Goal: Information Seeking & Learning: Learn about a topic

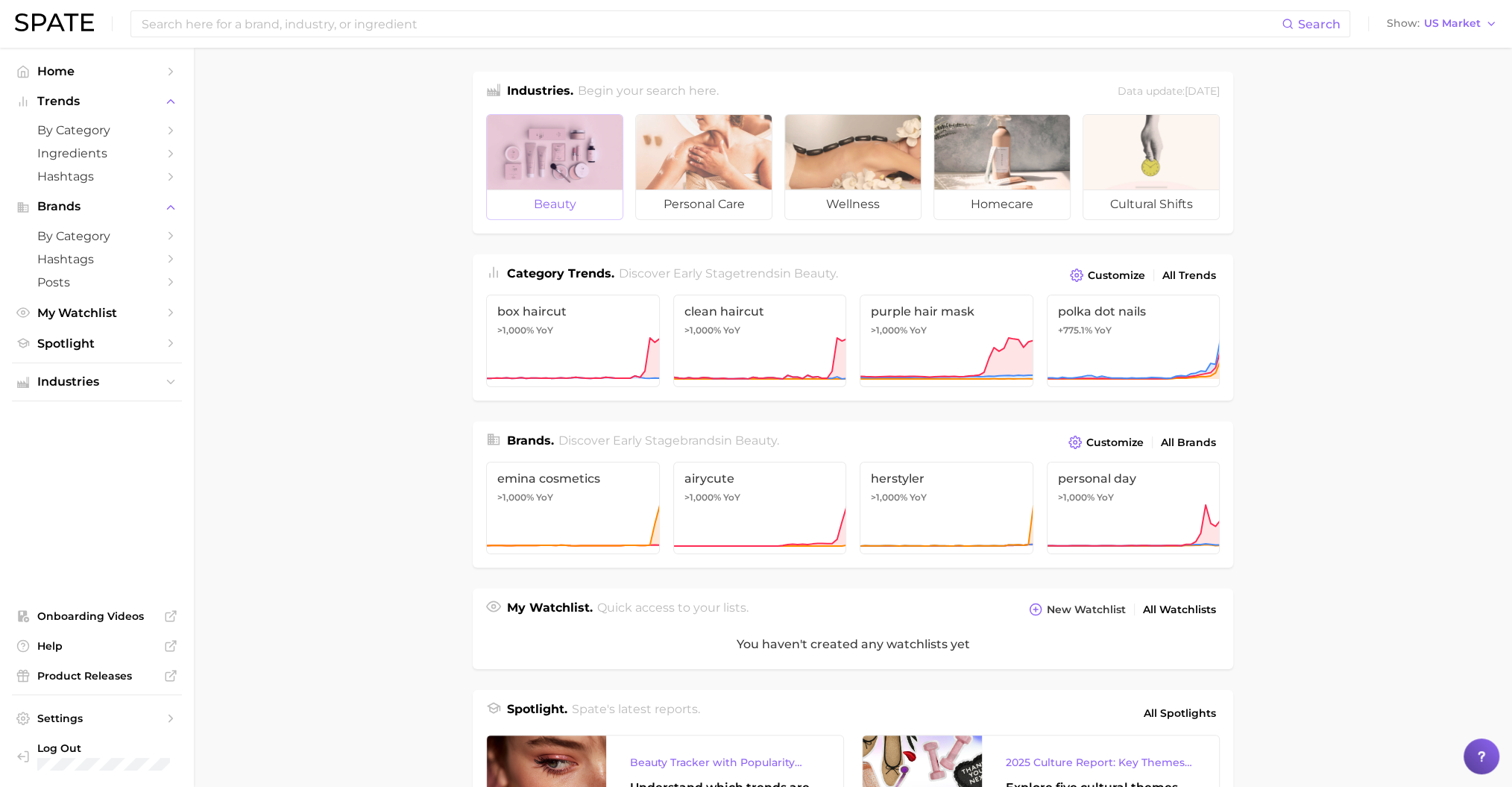
click at [567, 177] on div at bounding box center [554, 152] width 136 height 75
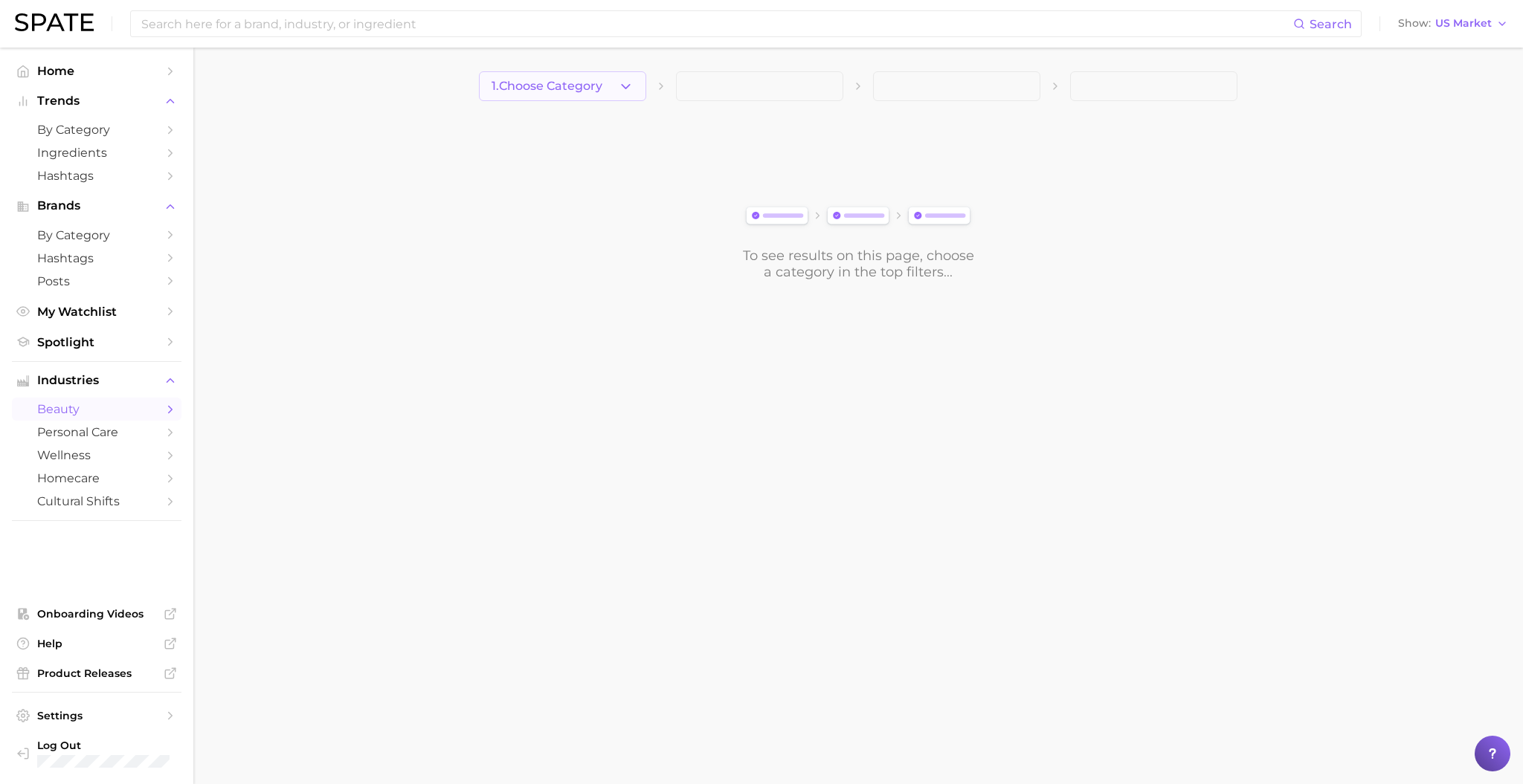
click at [600, 72] on button "1. Choose Category" at bounding box center [563, 86] width 168 height 30
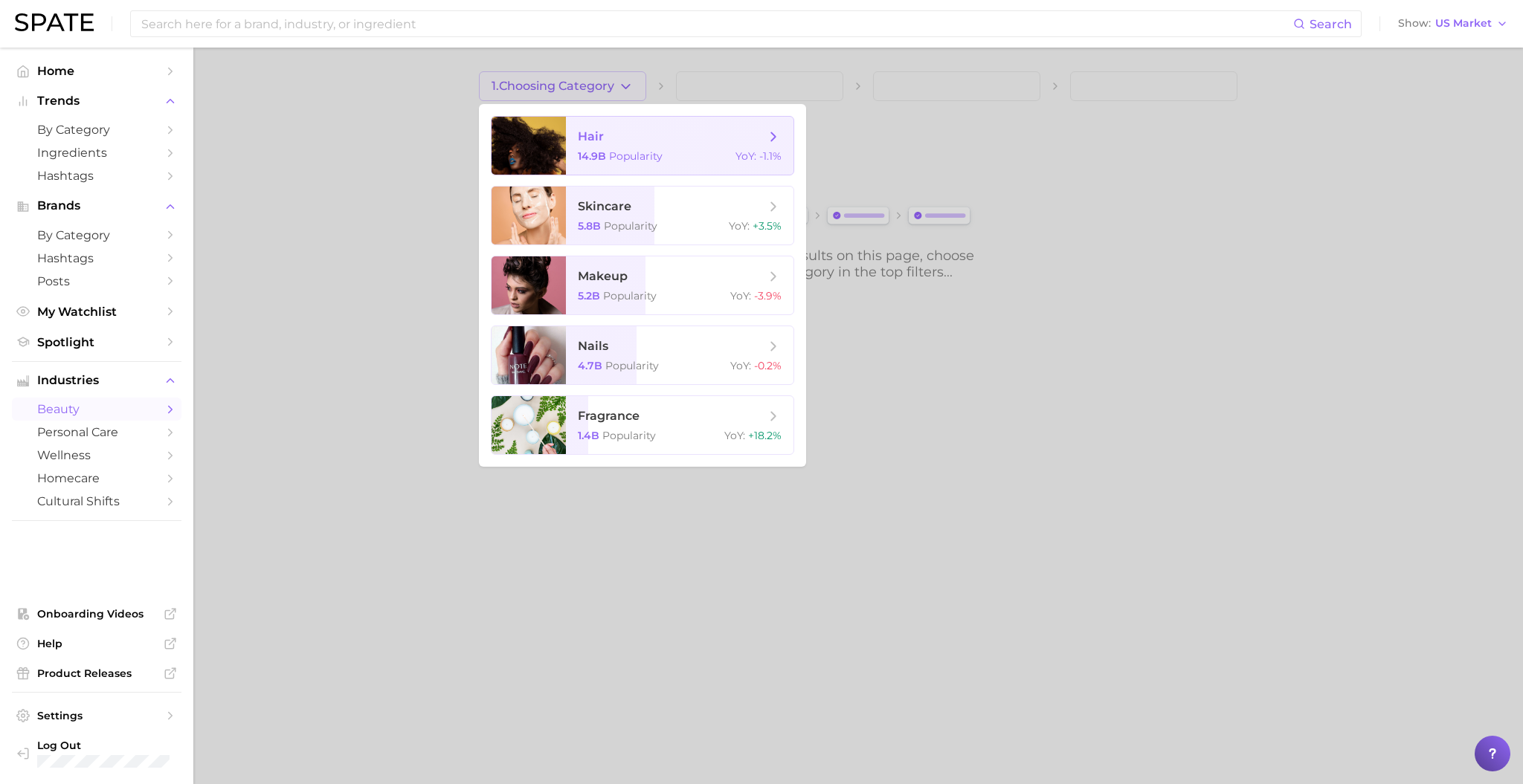
click at [621, 139] on span "hair" at bounding box center [672, 136] width 188 height 16
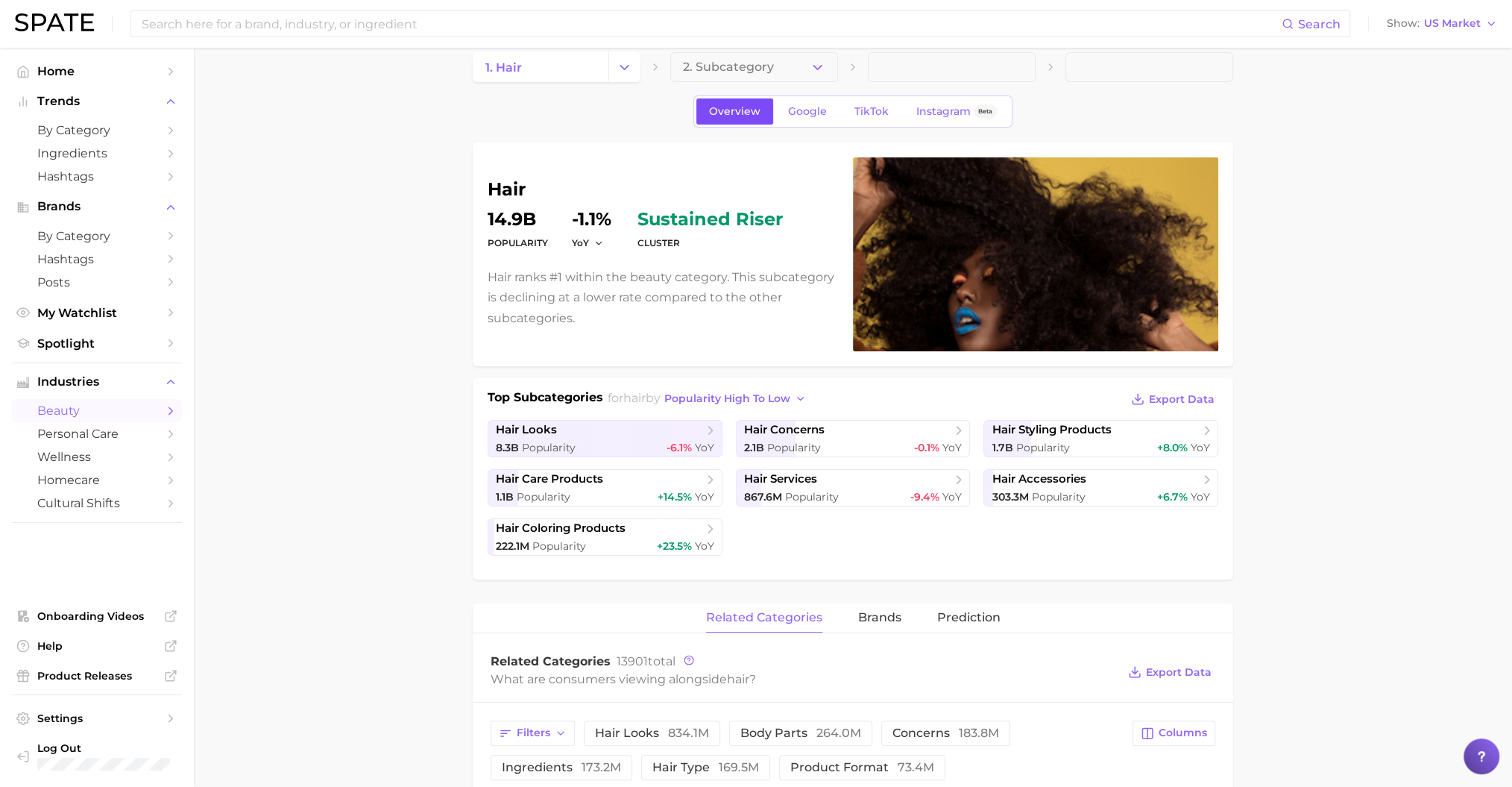
scroll to position [21, 0]
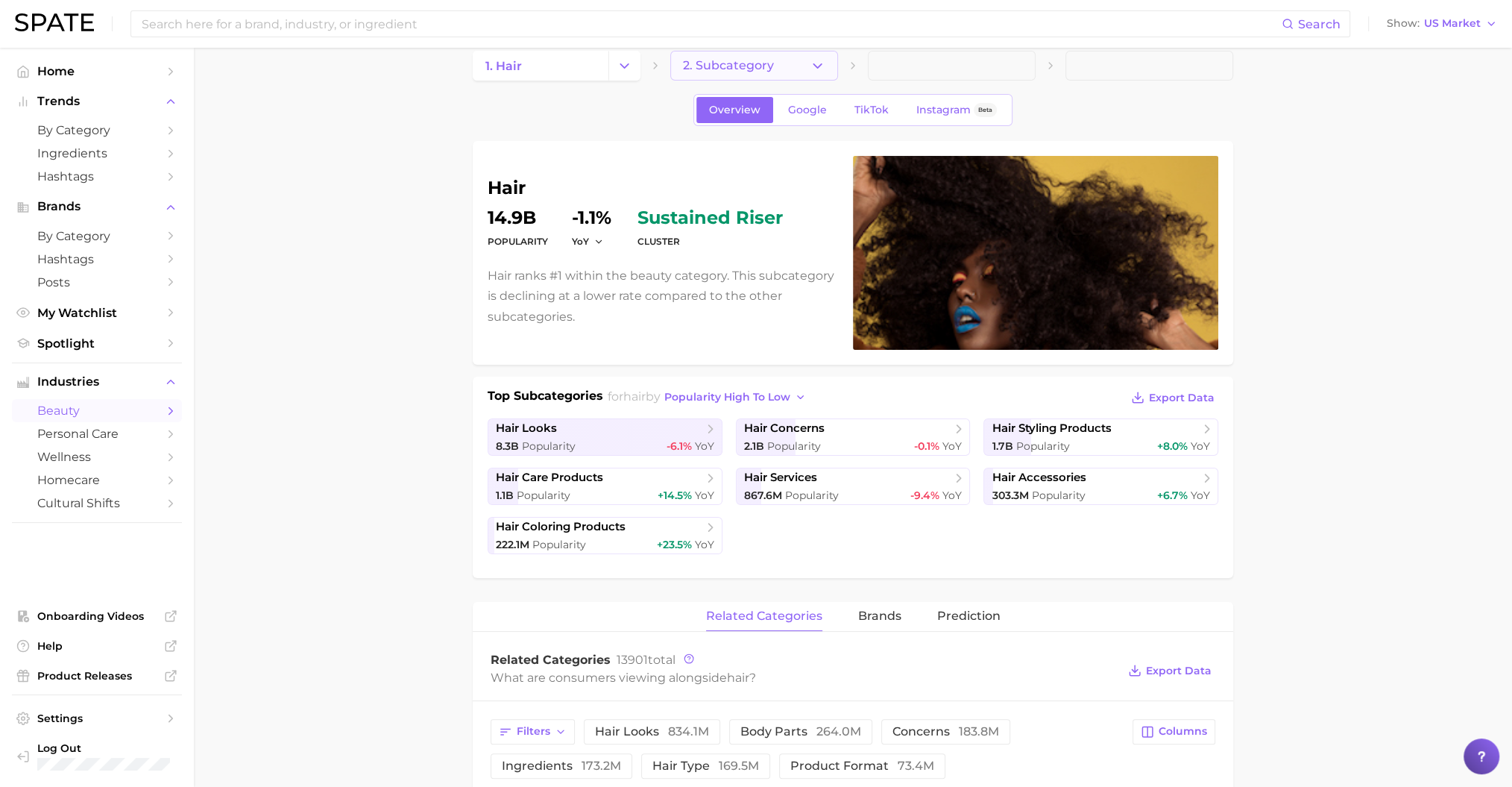
click at [748, 69] on span "2. Subcategory" at bounding box center [728, 66] width 91 height 14
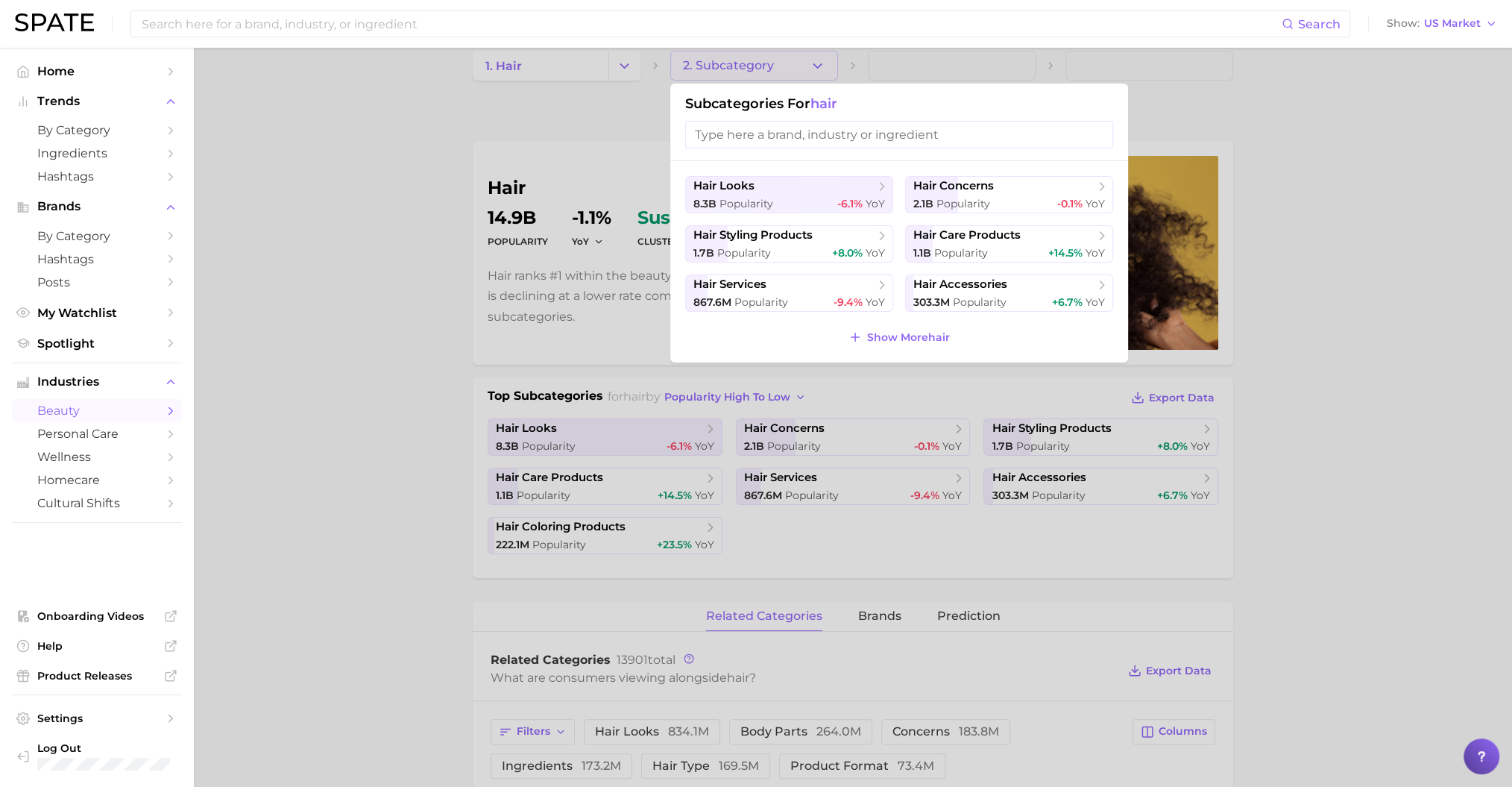
click at [597, 147] on div at bounding box center [756, 394] width 1512 height 787
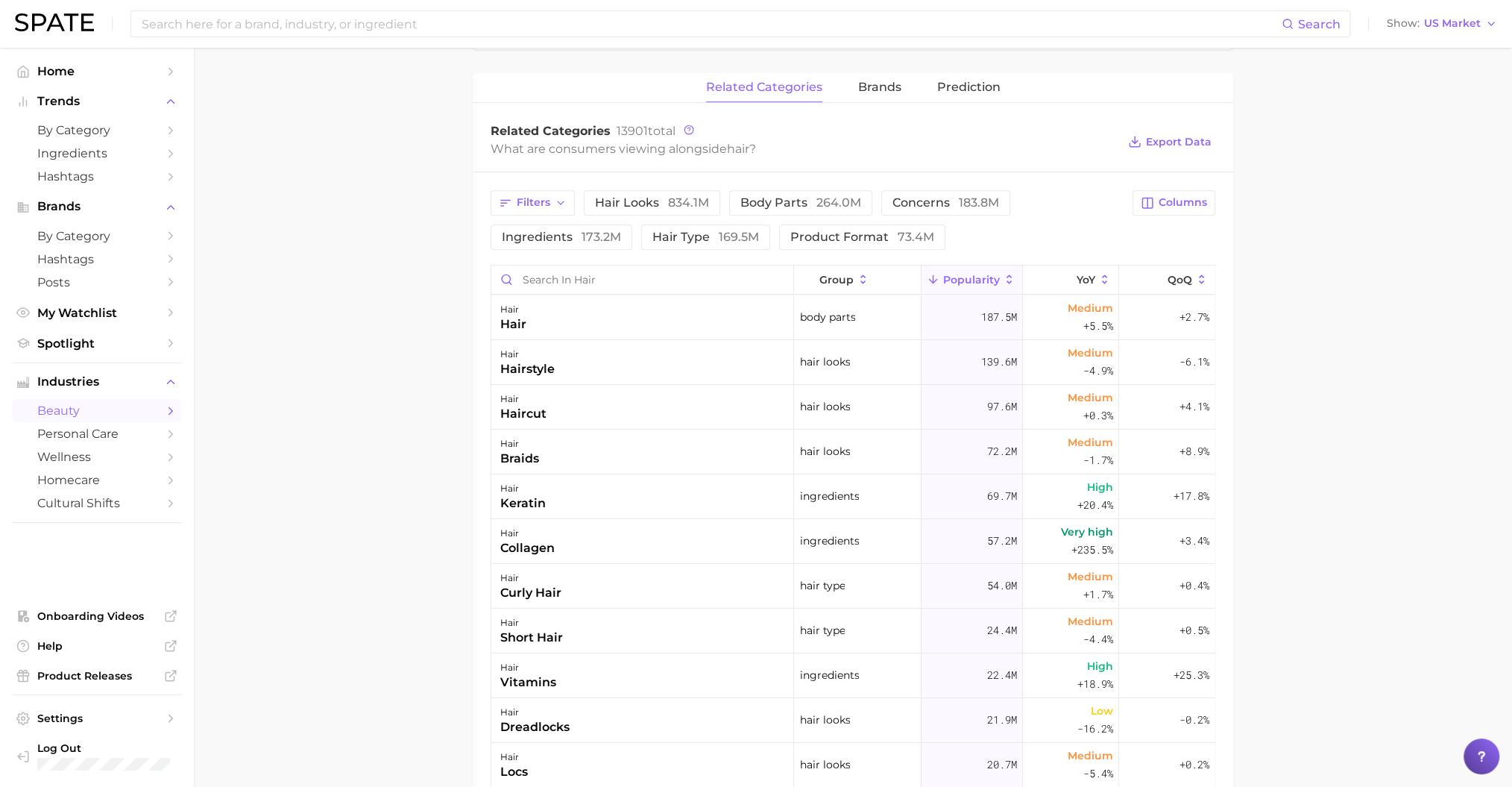
scroll to position [549, 0]
click at [827, 244] on button "product format 73.4m" at bounding box center [861, 238] width 166 height 25
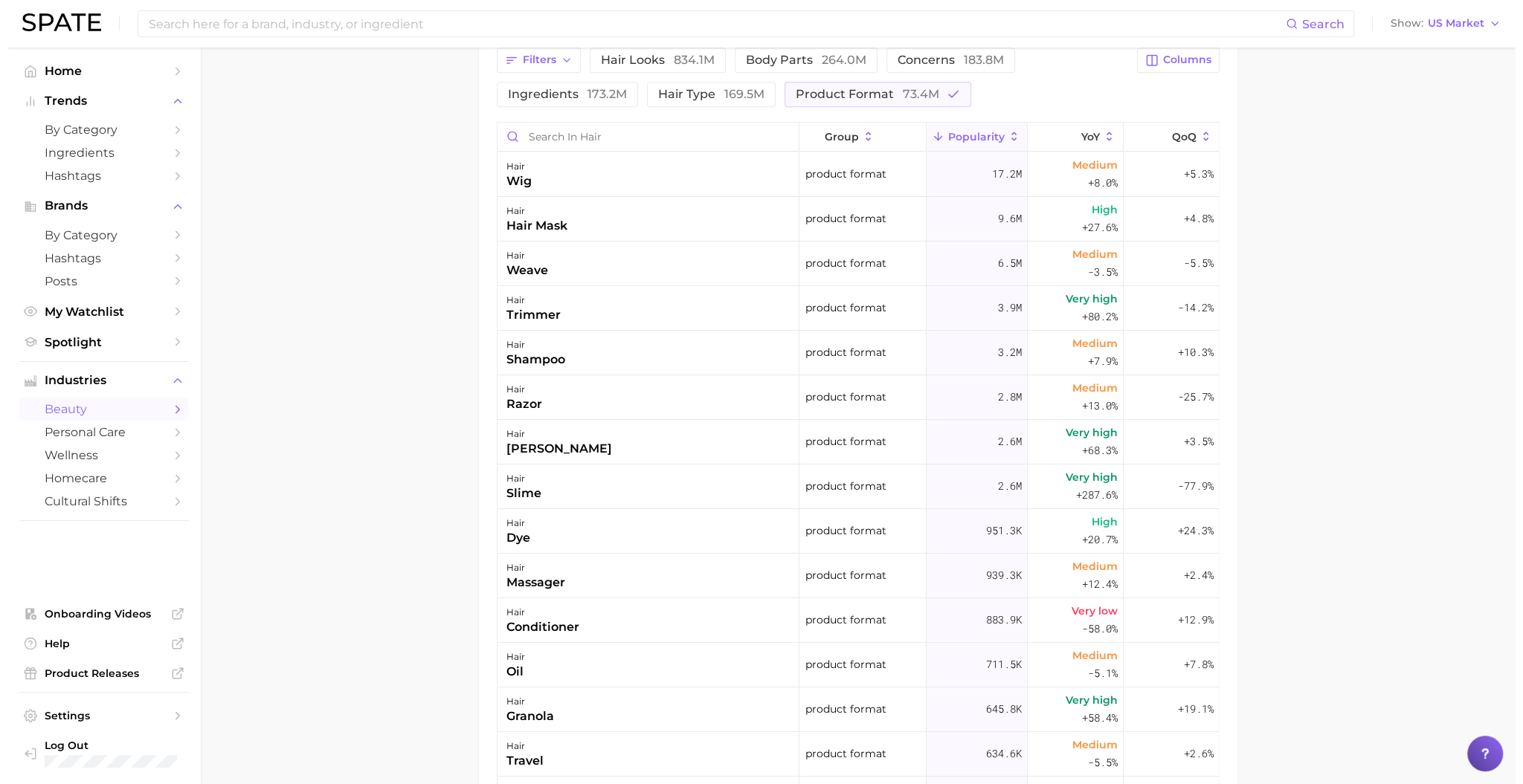
scroll to position [688, 0]
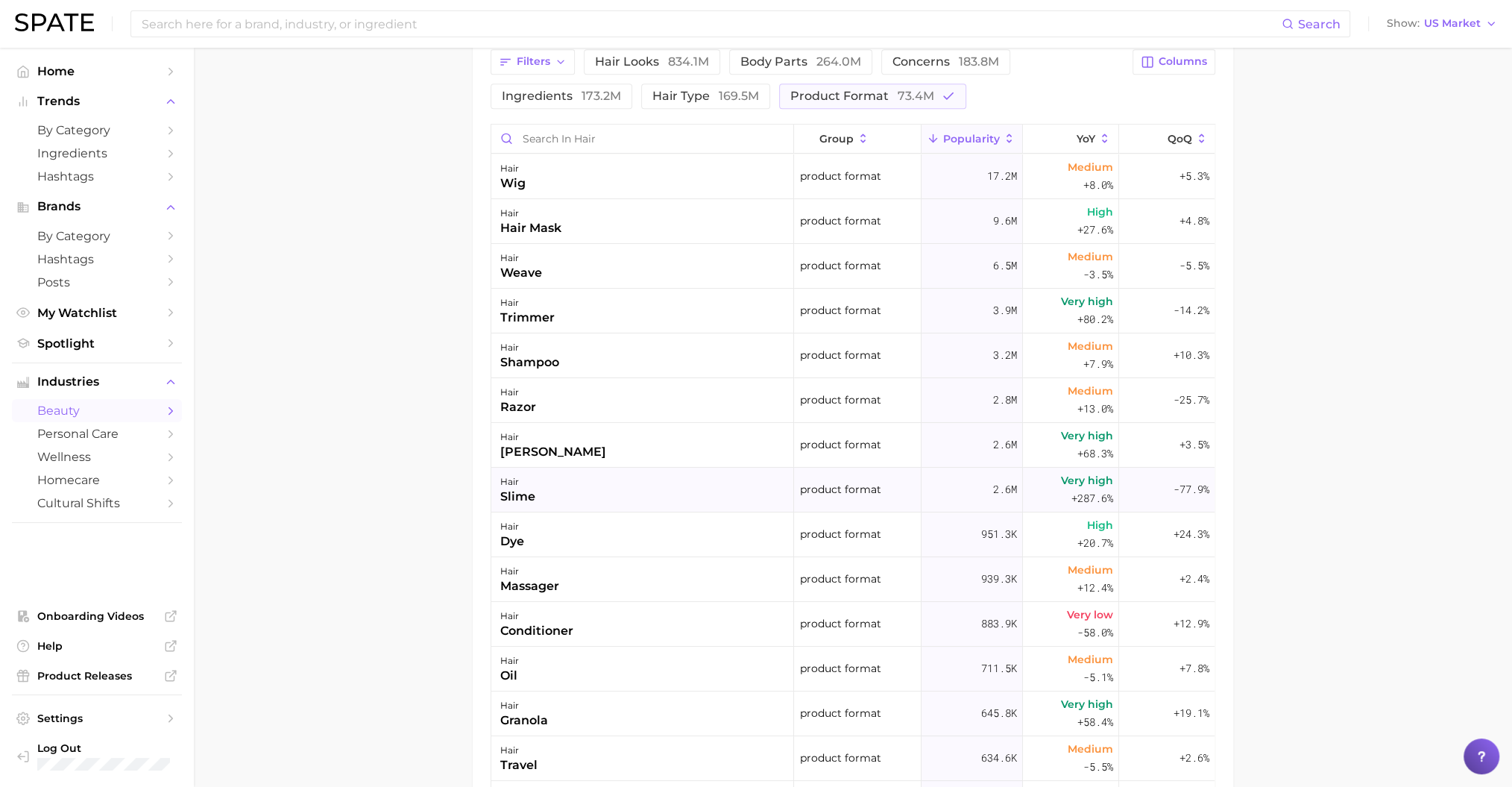
click at [628, 481] on div "hair slime" at bounding box center [643, 490] width 303 height 45
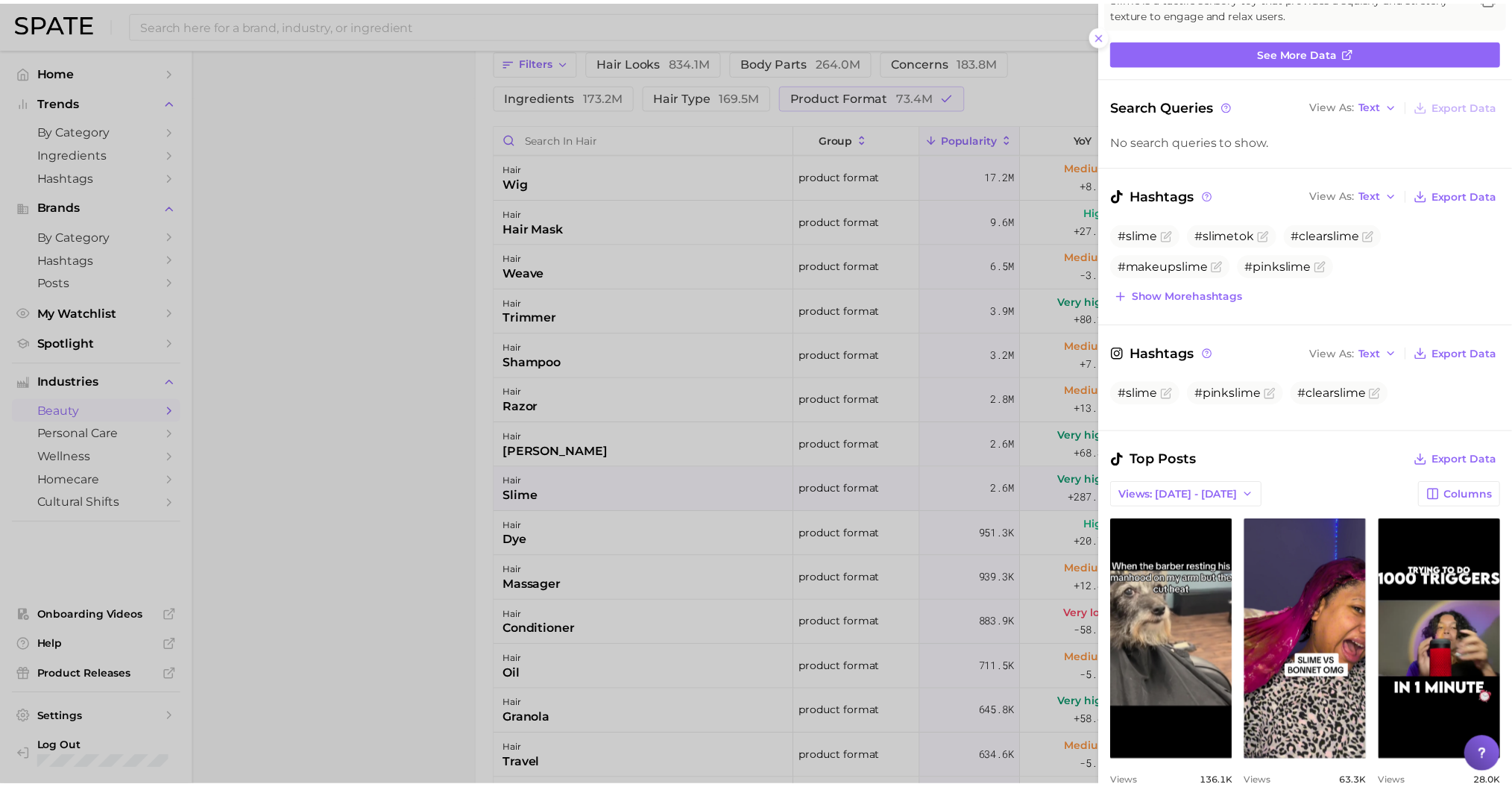
scroll to position [128, 0]
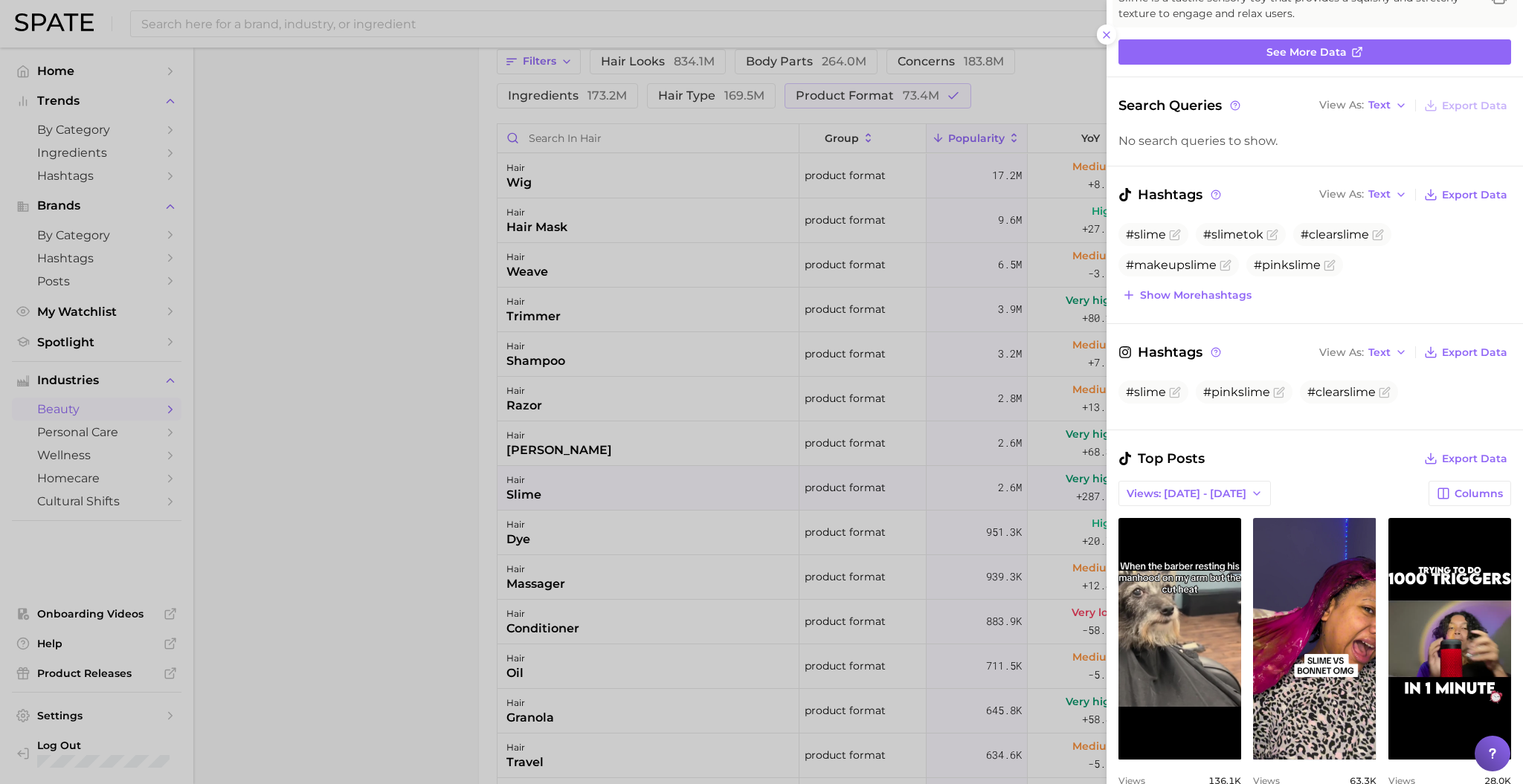
click at [594, 446] on div at bounding box center [761, 392] width 1523 height 784
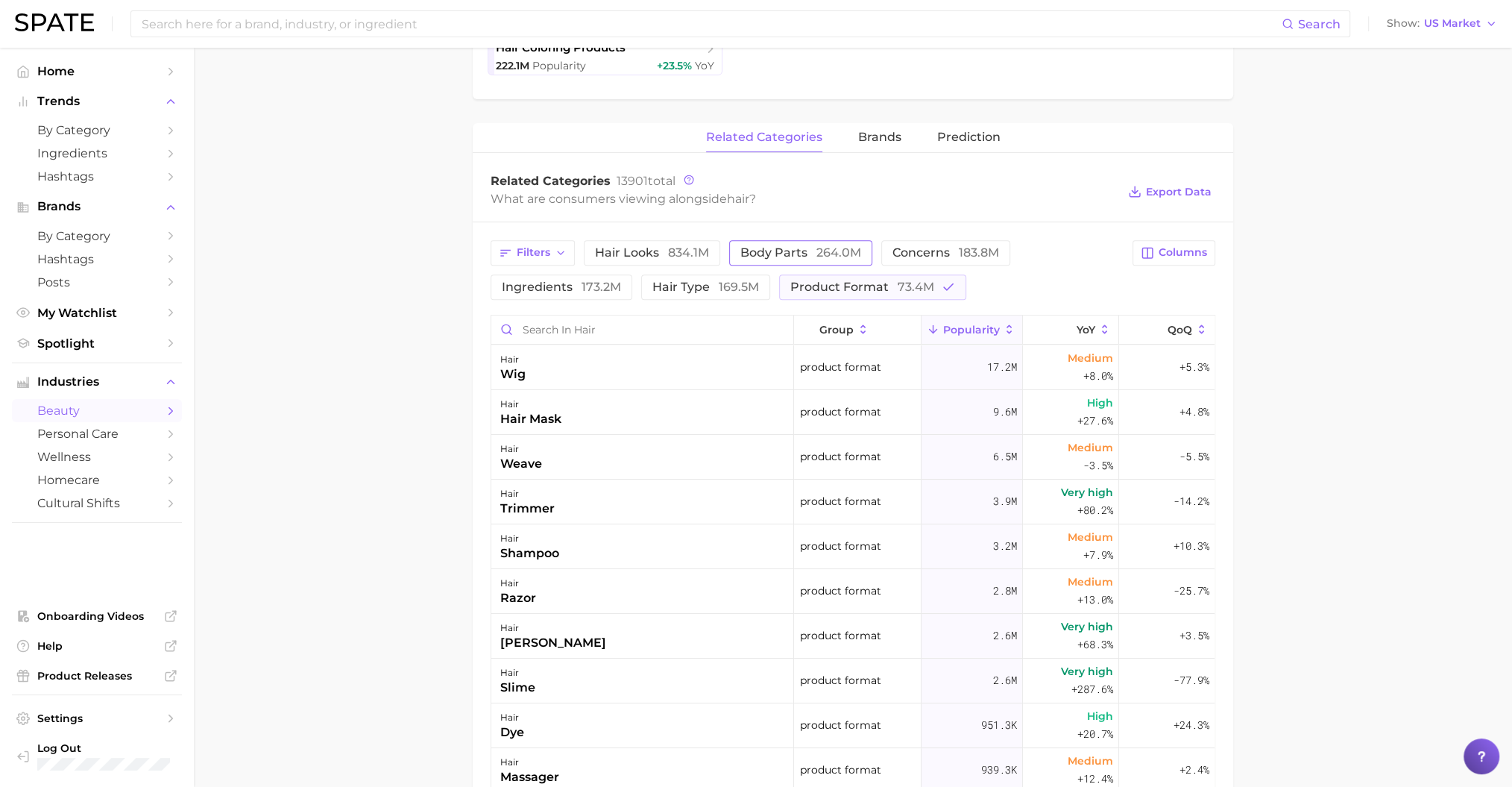
scroll to position [501, 0]
click at [949, 143] on button "Prediction" at bounding box center [968, 136] width 63 height 29
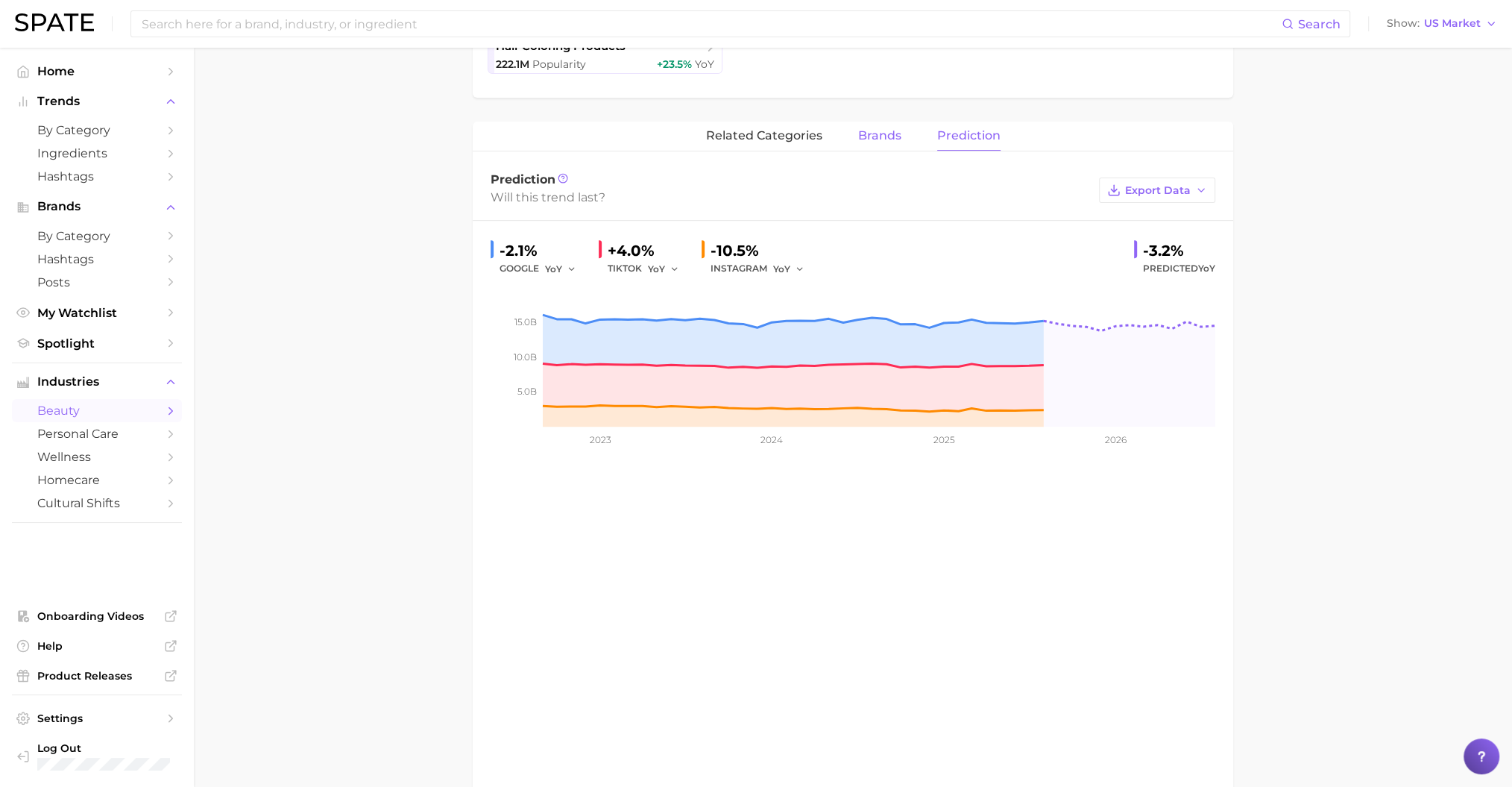
click at [876, 137] on span "brands" at bounding box center [880, 136] width 44 height 14
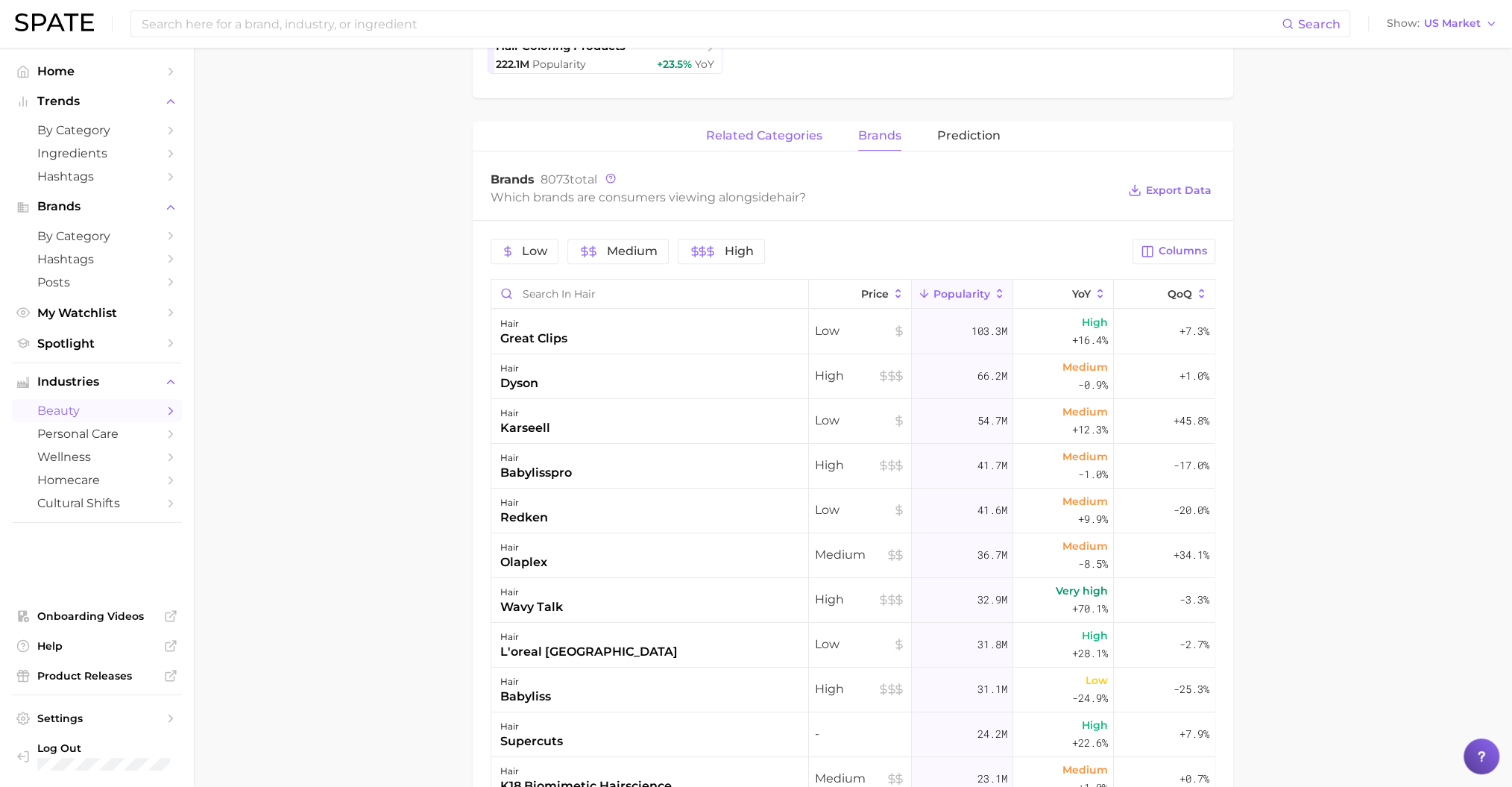
click at [770, 140] on span "related categories" at bounding box center [764, 136] width 117 height 14
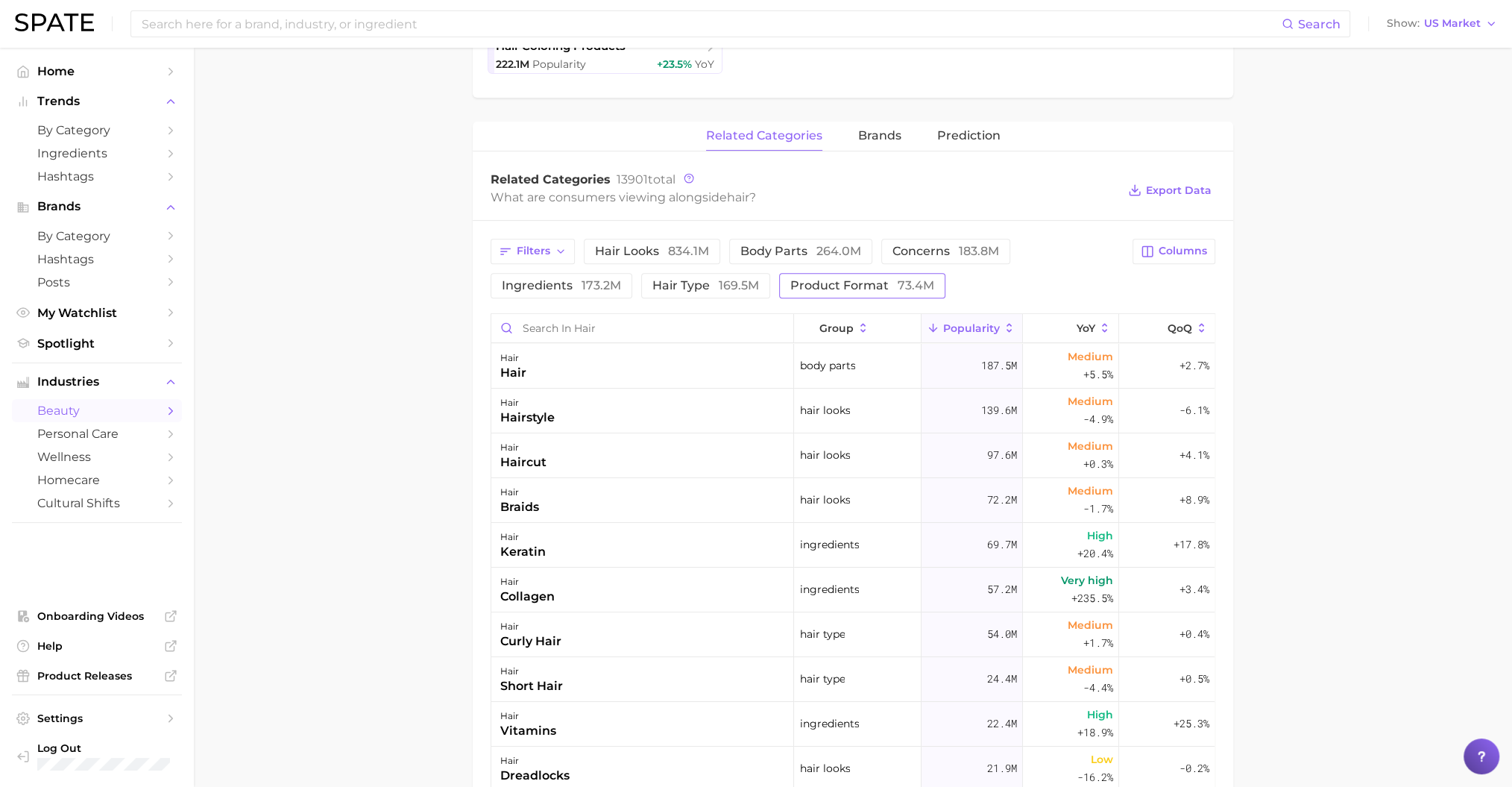
click at [817, 280] on span "product format 73.4m" at bounding box center [862, 286] width 144 height 12
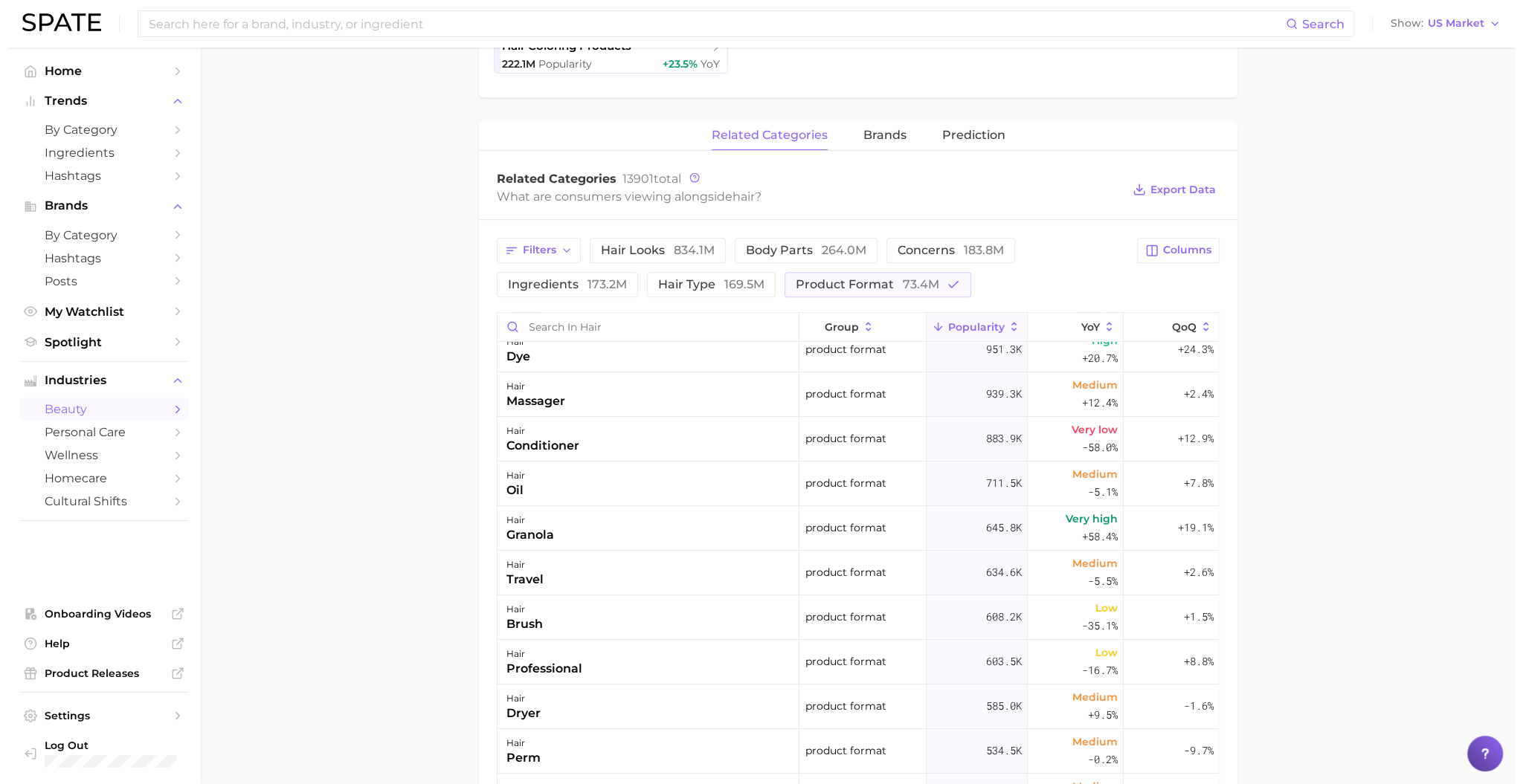
scroll to position [372, 0]
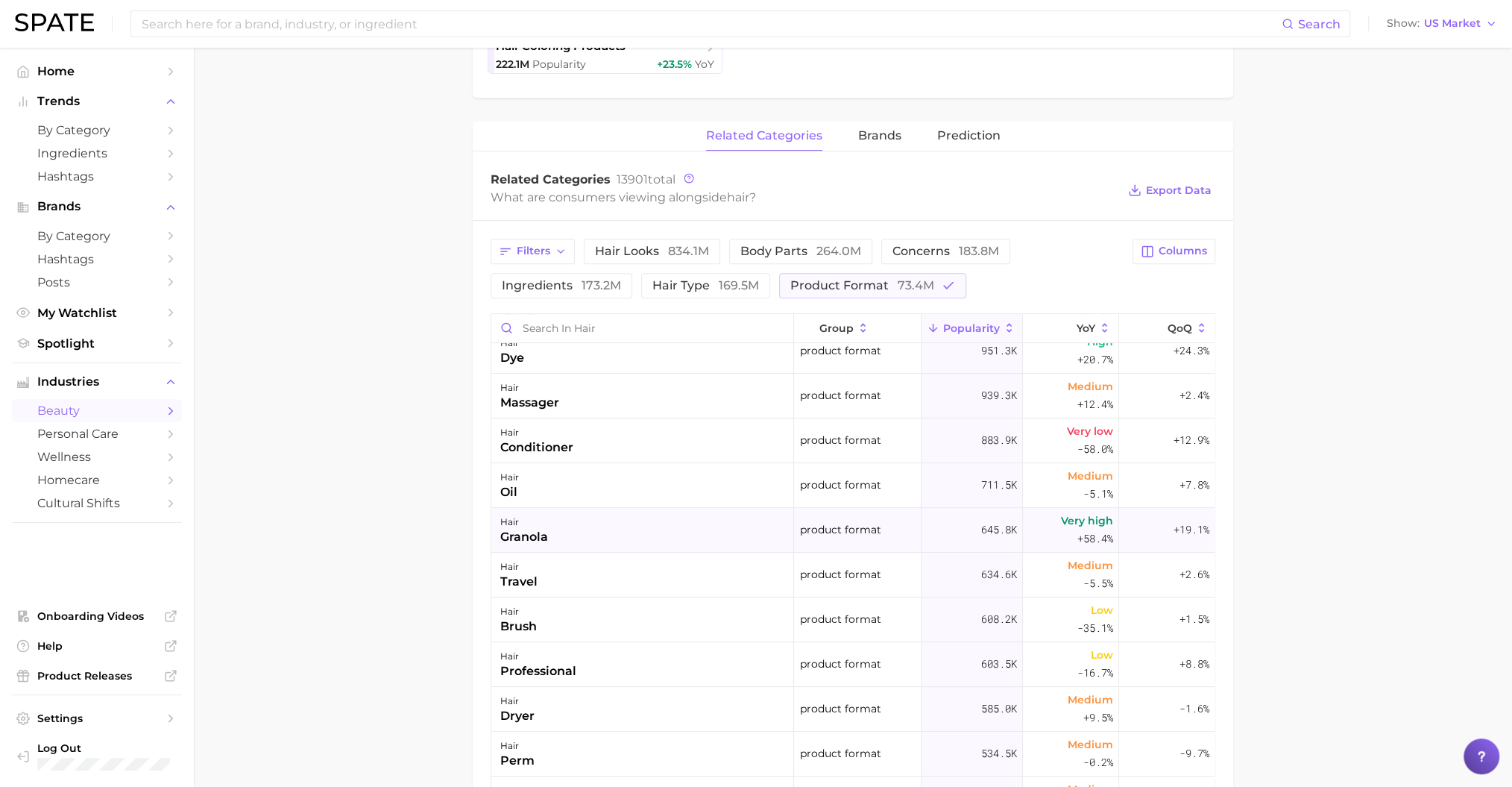
click at [619, 521] on div "hair granola" at bounding box center [643, 530] width 303 height 45
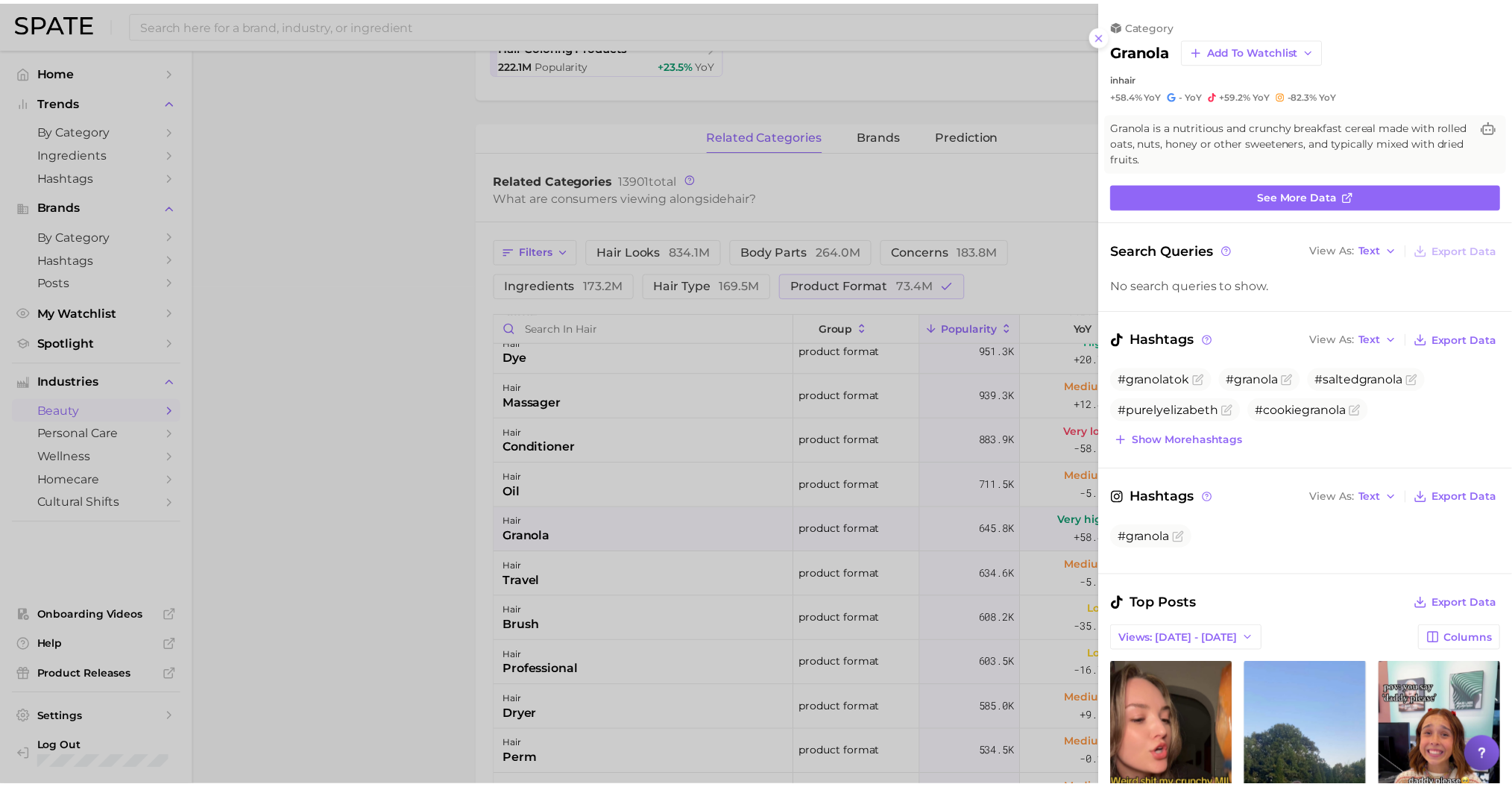
scroll to position [0, 0]
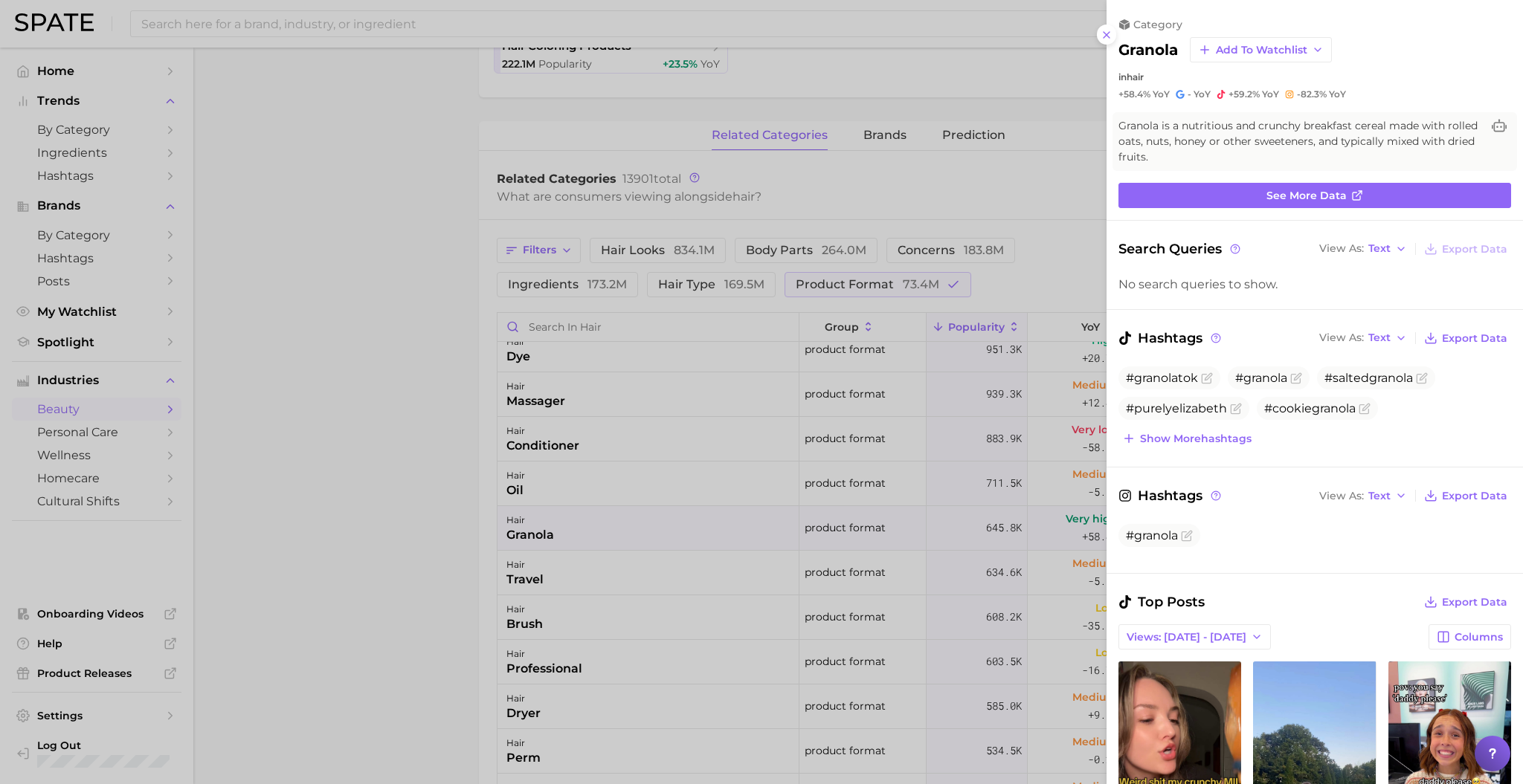
click at [356, 523] on div at bounding box center [761, 392] width 1523 height 784
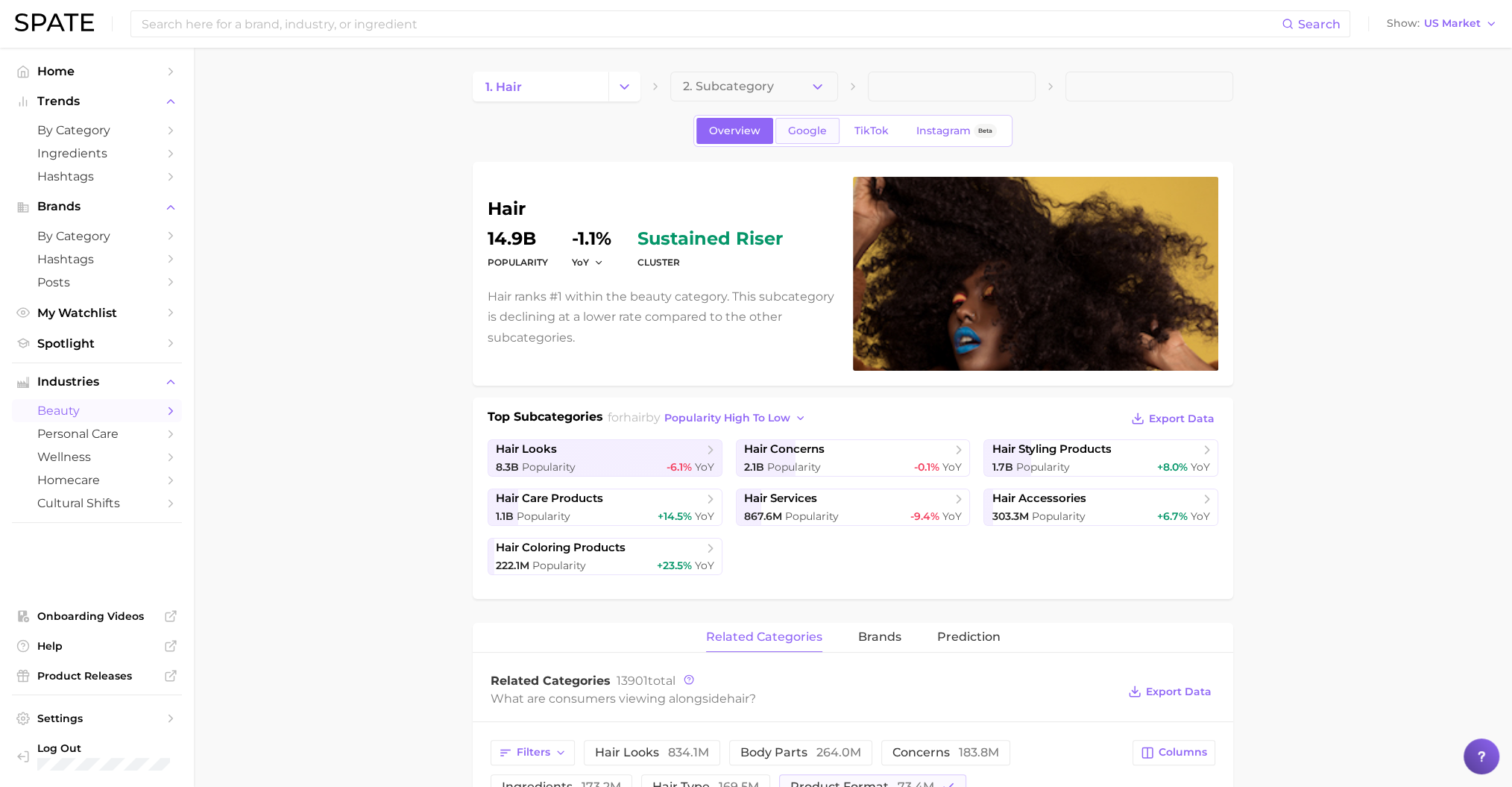
click at [797, 124] on span "Google" at bounding box center [808, 130] width 39 height 13
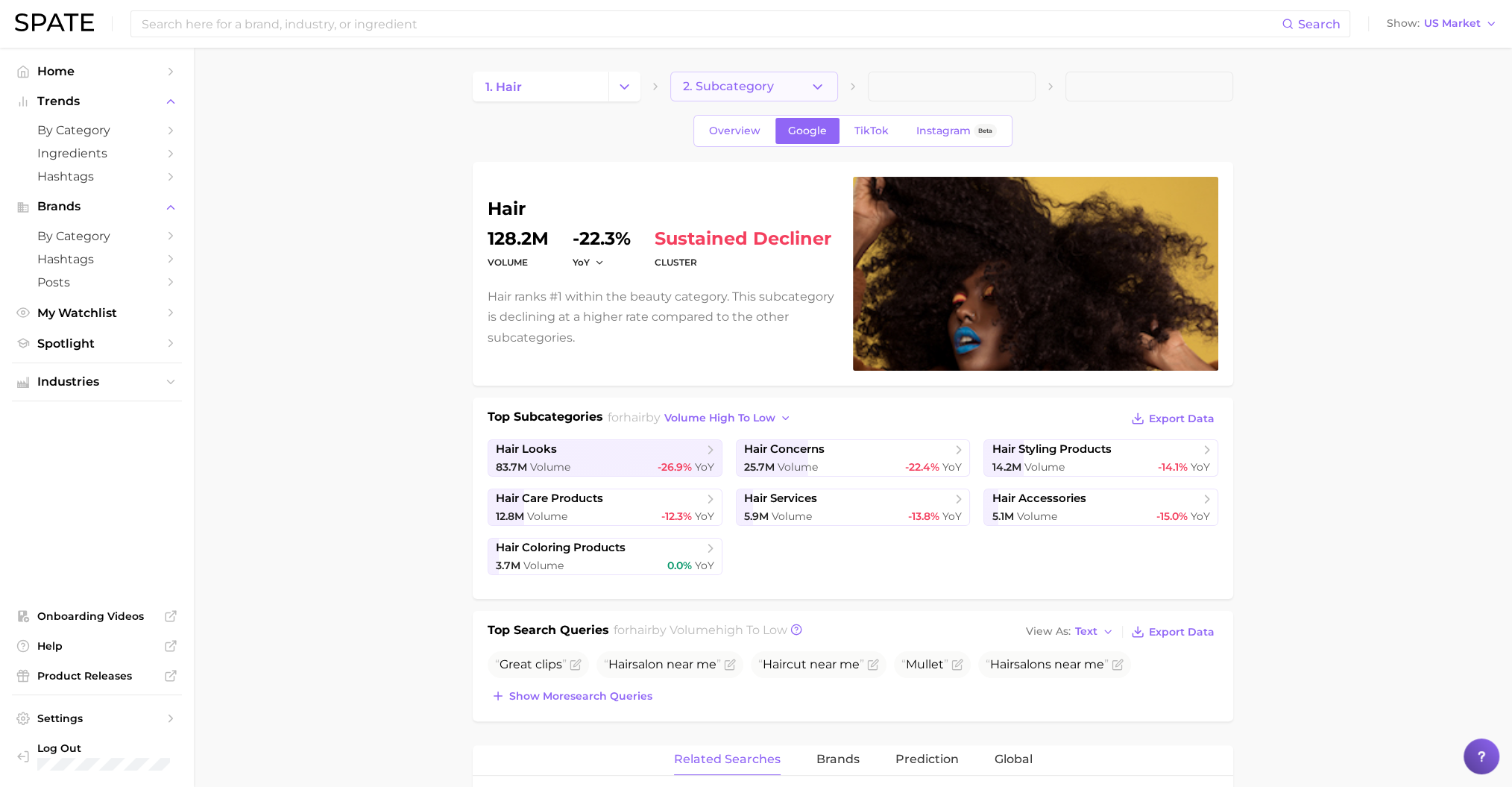
click at [742, 82] on span "2. Subcategory" at bounding box center [728, 86] width 91 height 14
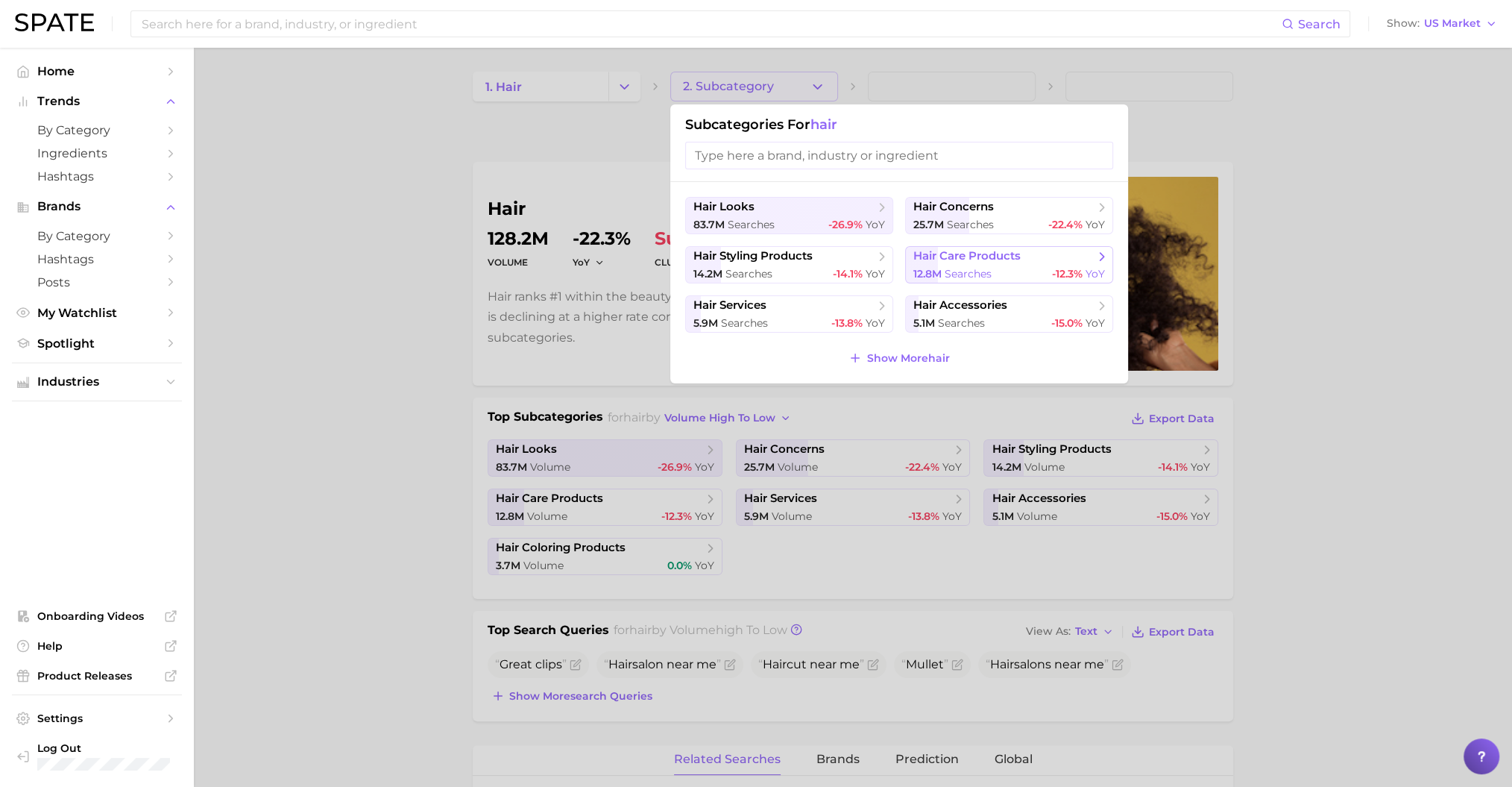
click at [969, 272] on span "searches" at bounding box center [968, 274] width 47 height 14
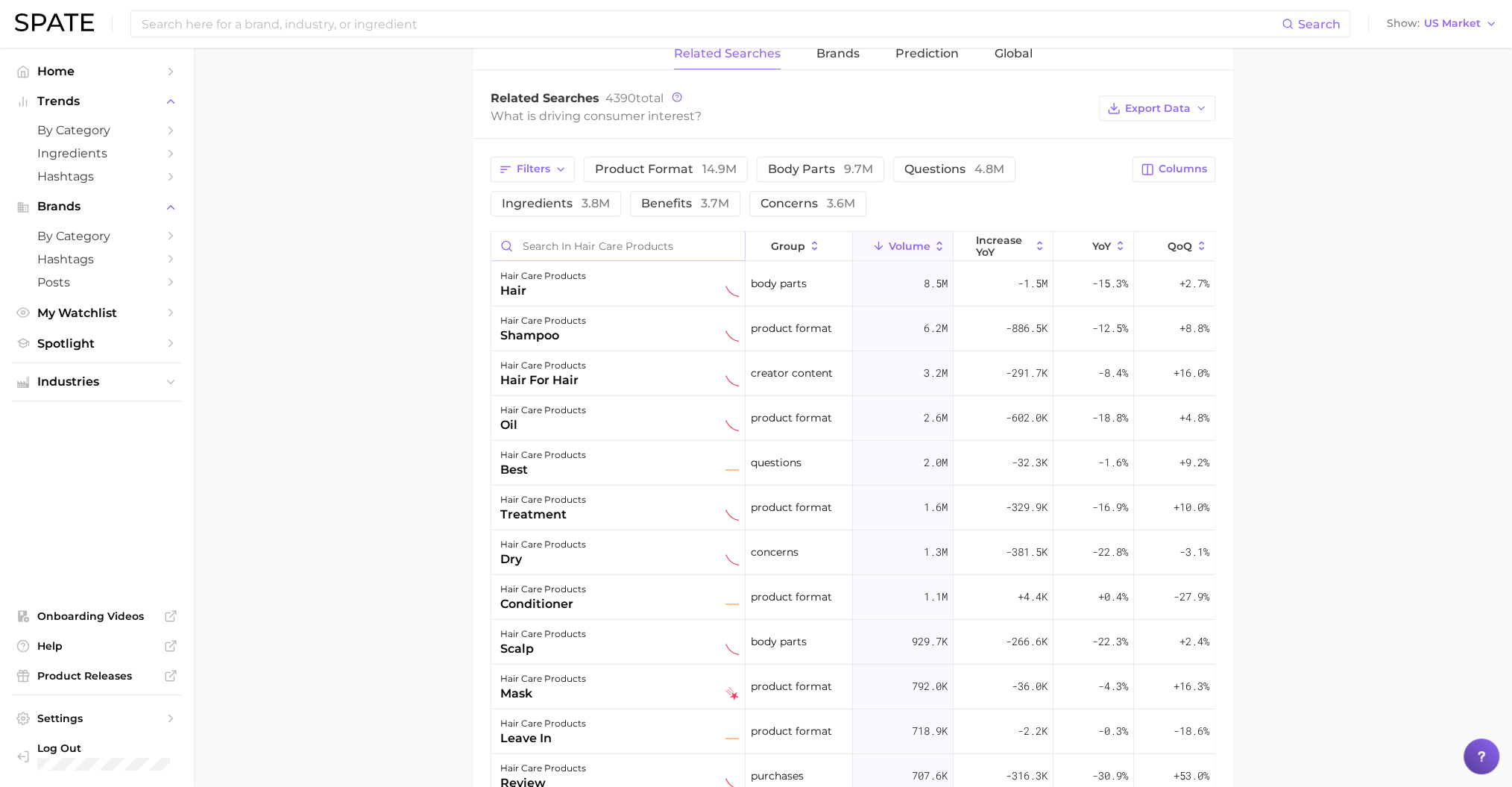
scroll to position [752, 0]
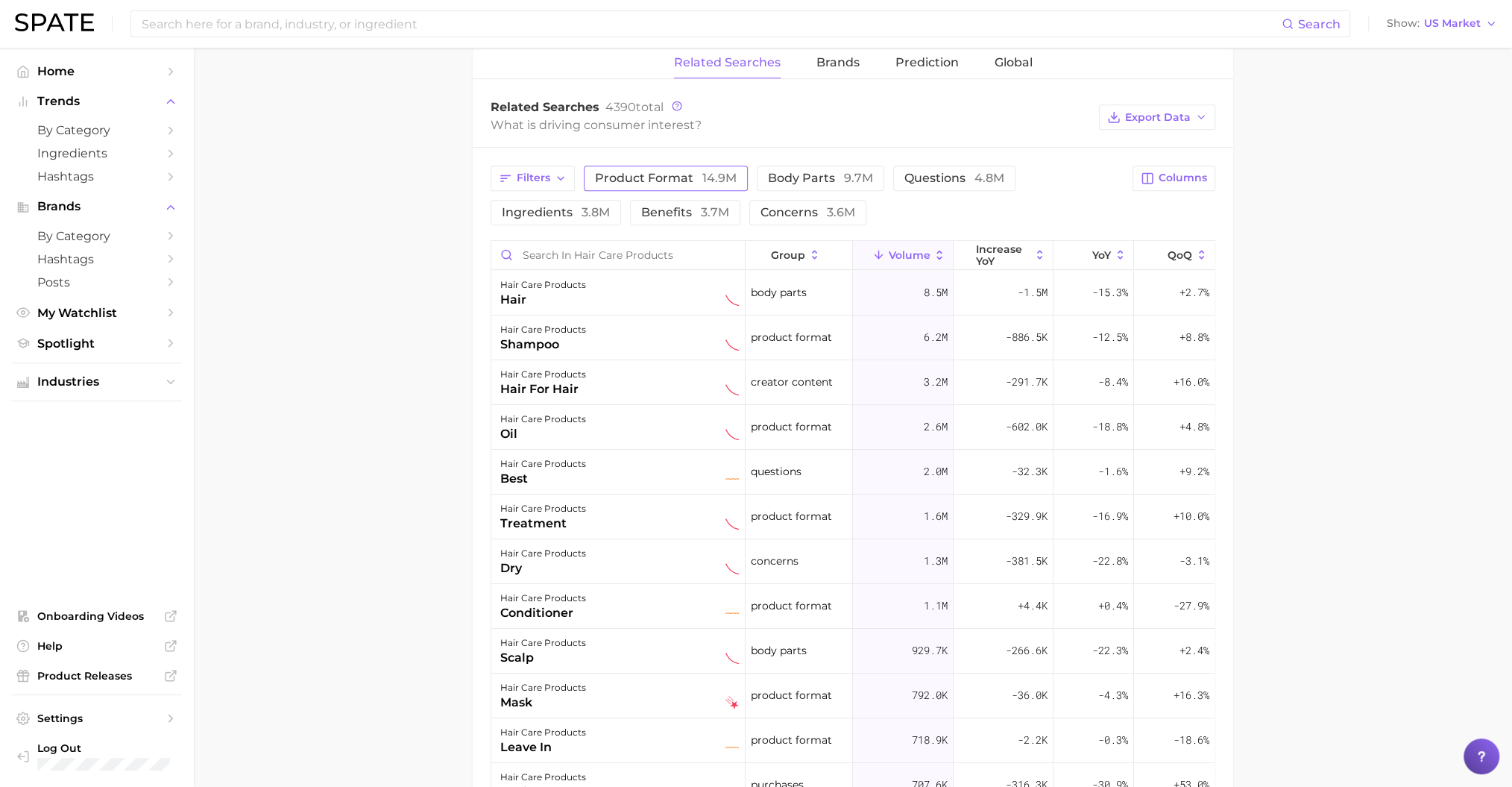
click at [674, 172] on span "product format 14.9m" at bounding box center [666, 178] width 142 height 15
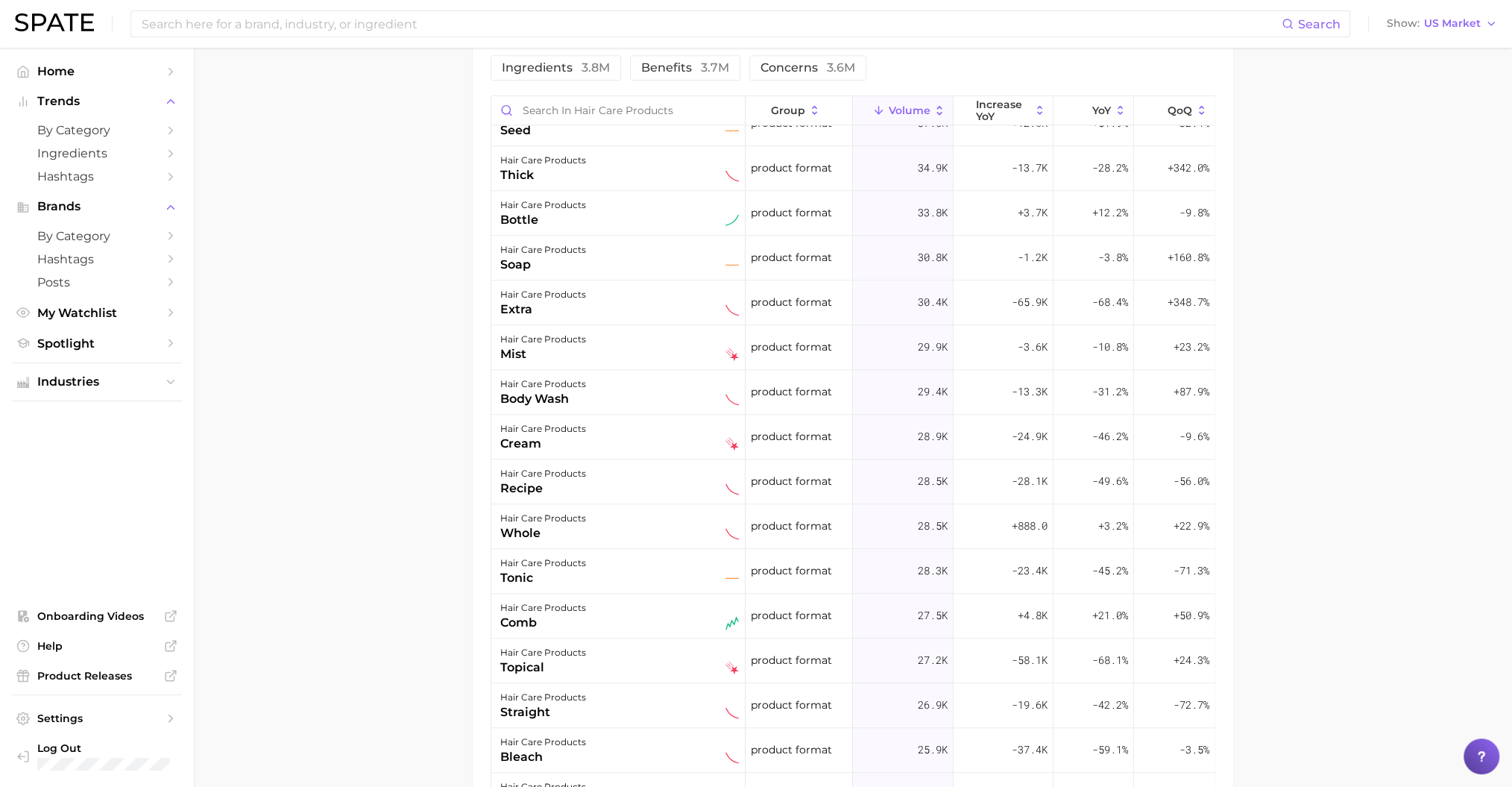
scroll to position [1603, 0]
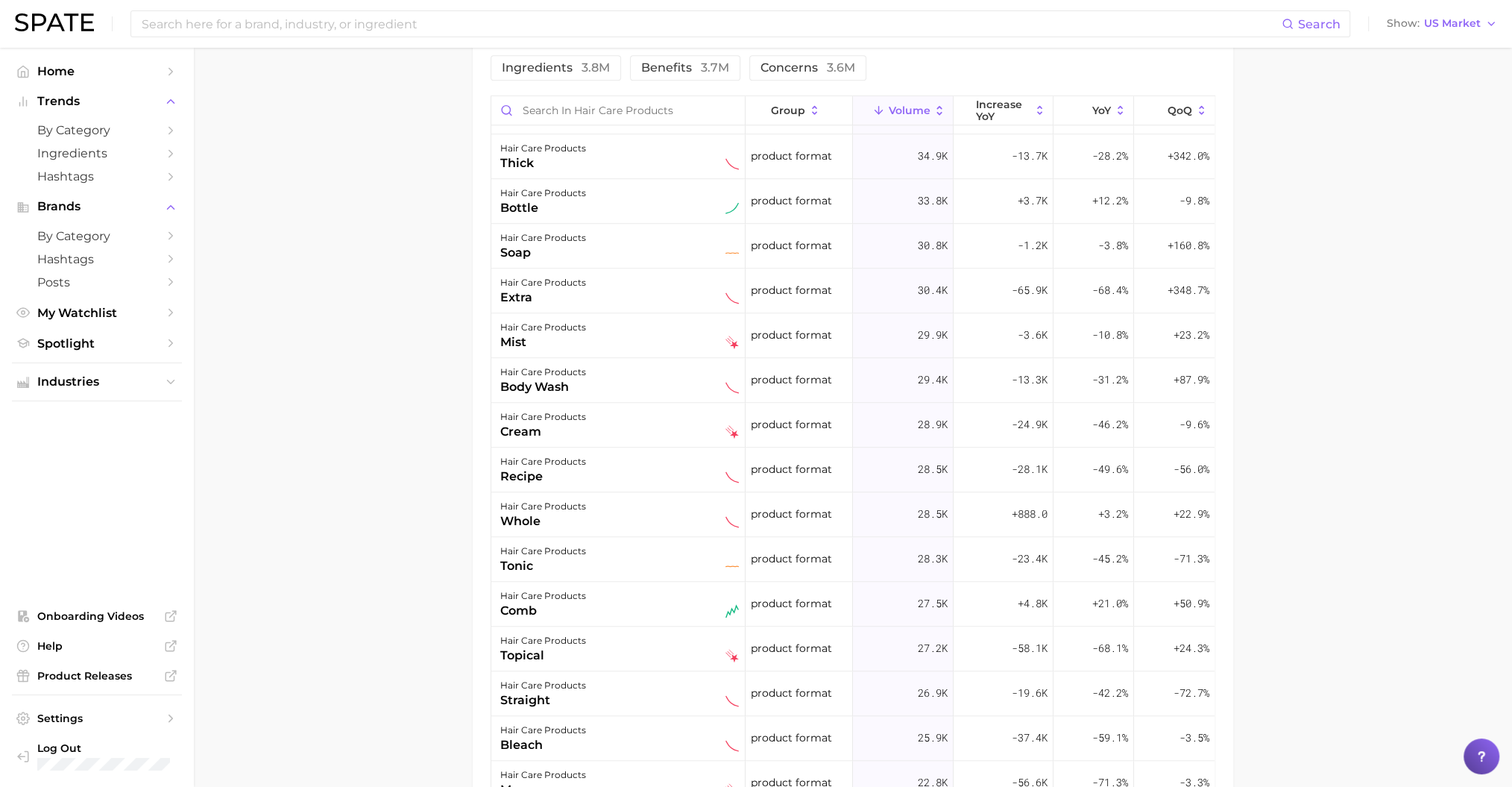
click at [585, 548] on div "hair care products tonic" at bounding box center [620, 559] width 239 height 33
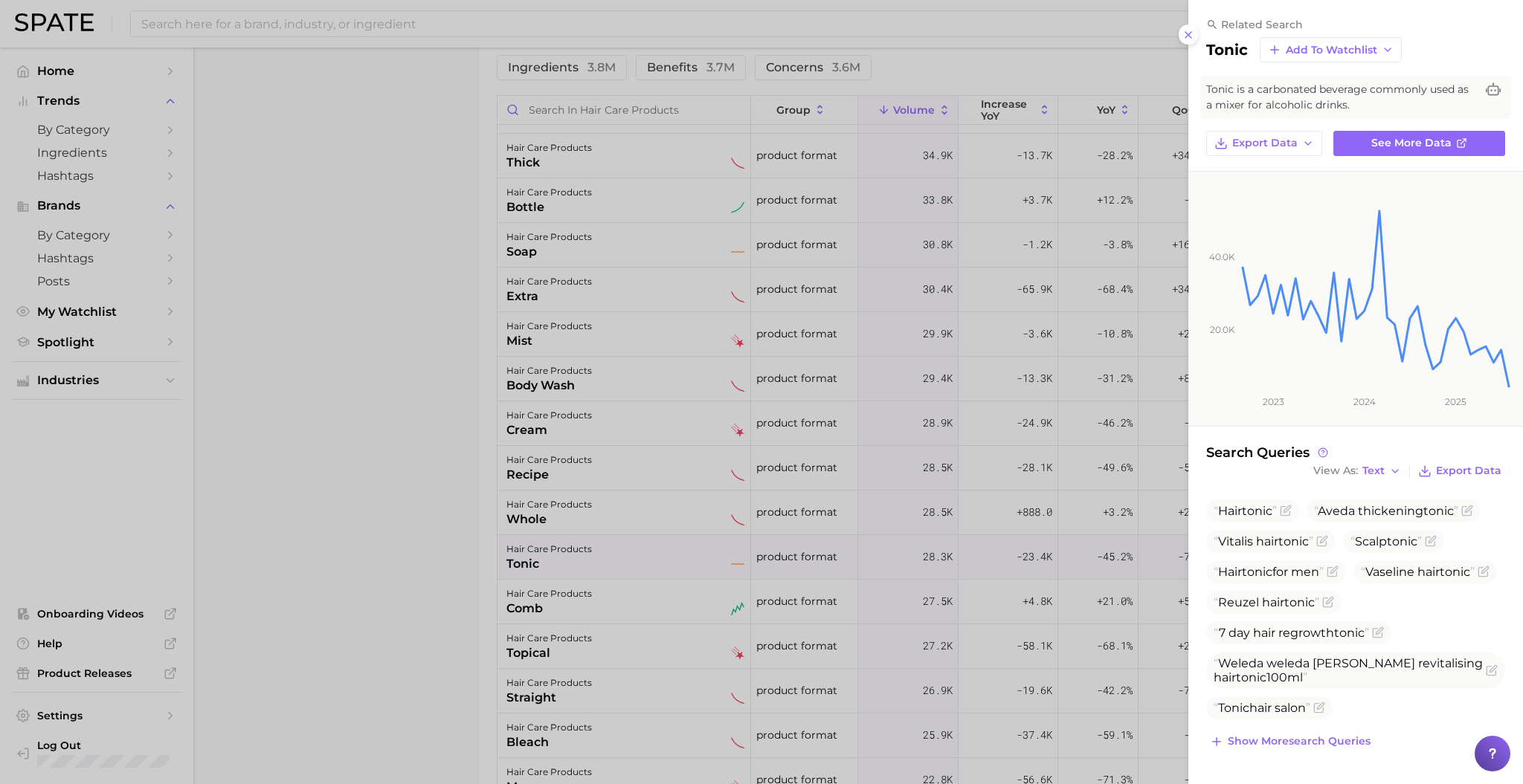
click at [403, 511] on div at bounding box center [761, 392] width 1523 height 784
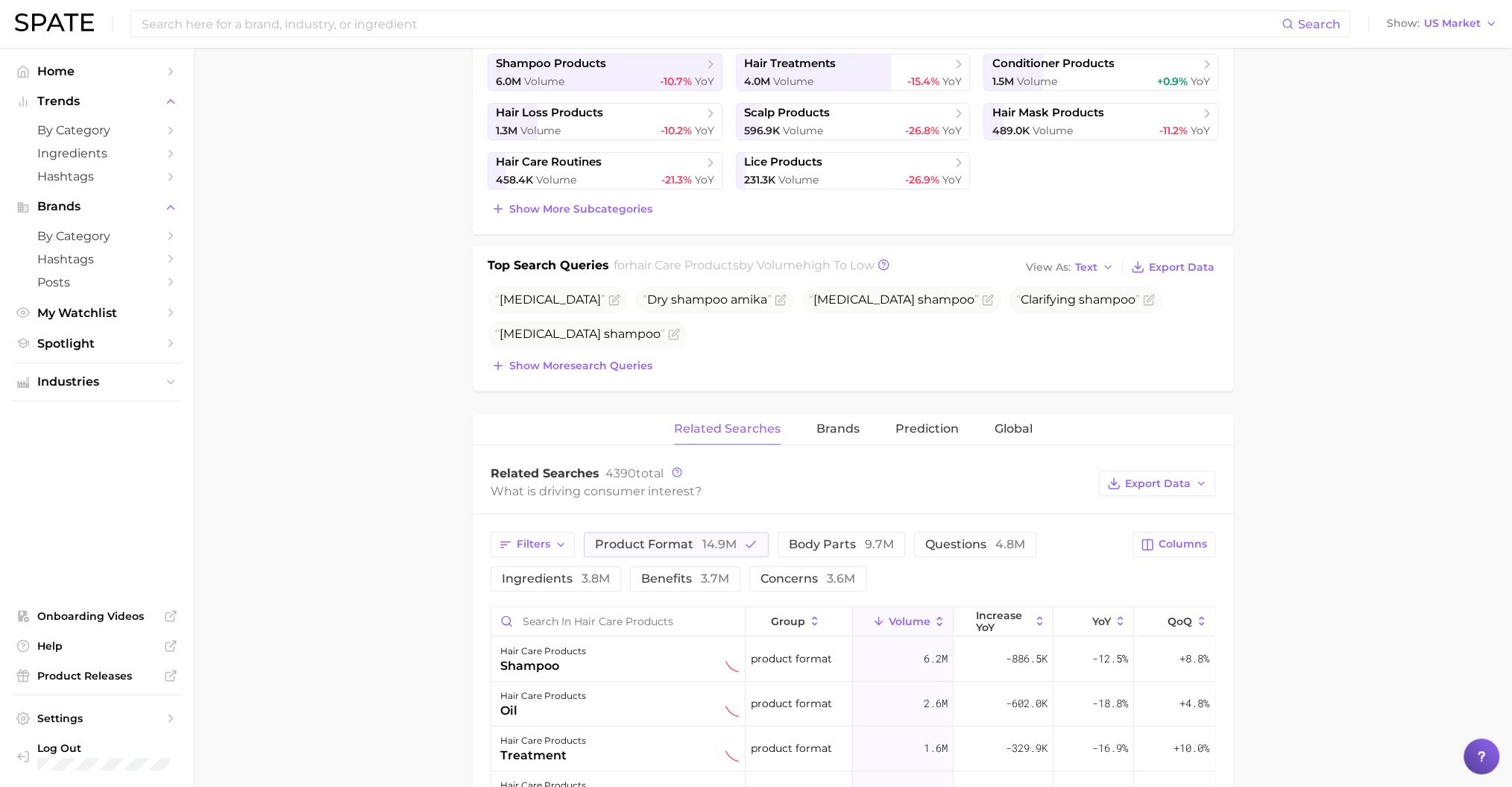
scroll to position [0, 0]
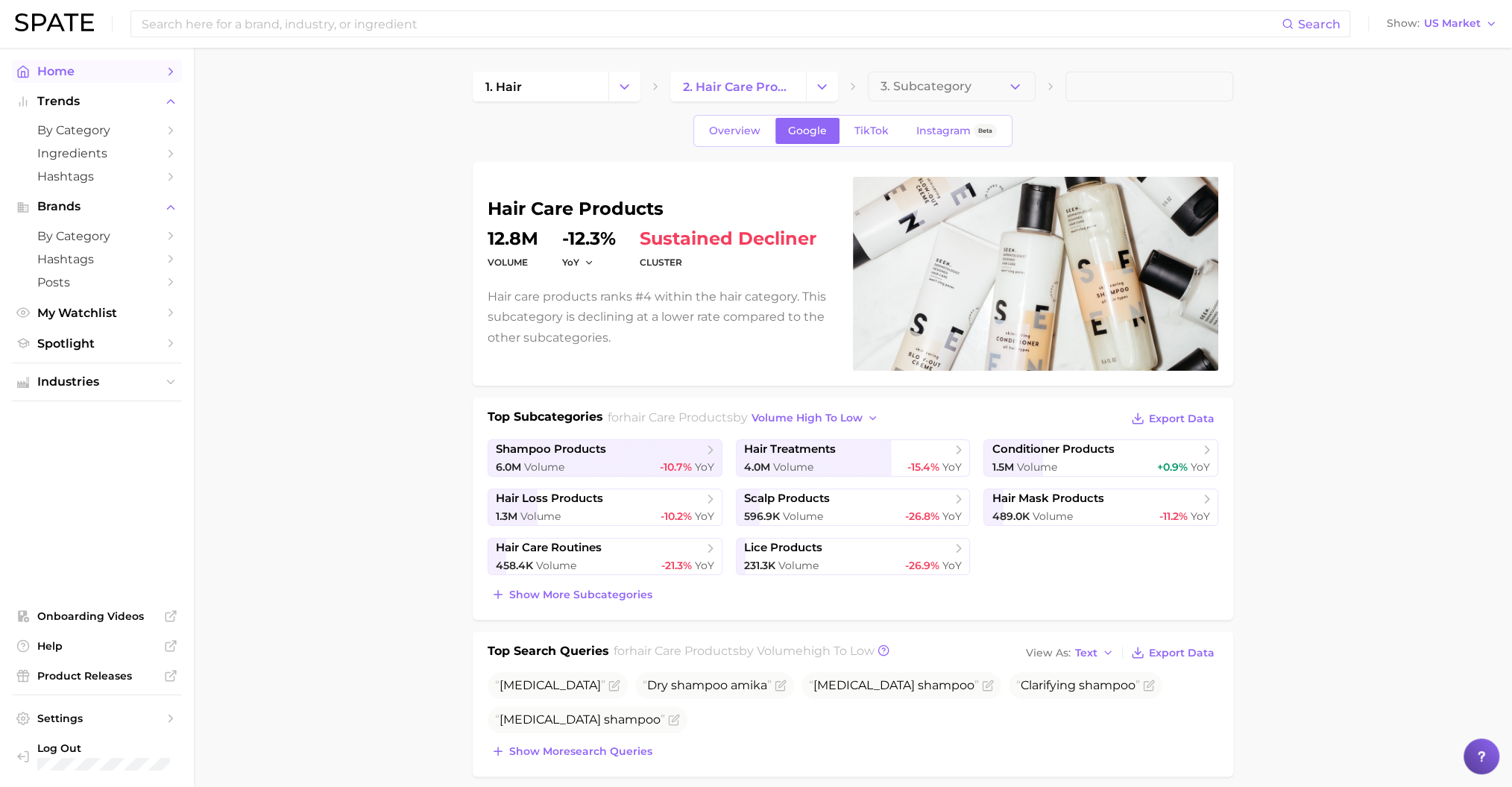
click at [85, 79] on link "Home" at bounding box center [96, 71] width 170 height 23
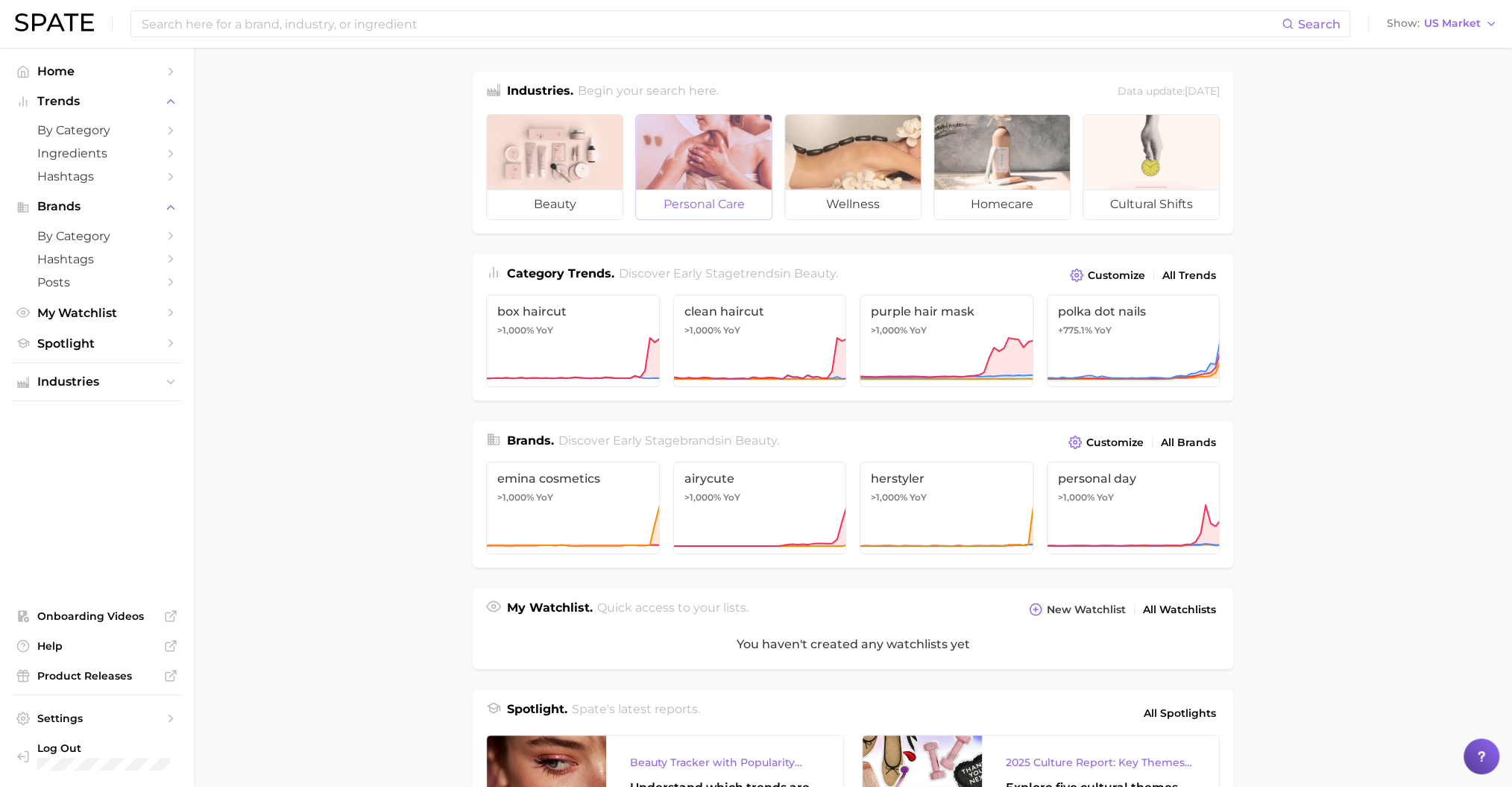
click at [684, 198] on span "personal care" at bounding box center [704, 204] width 136 height 30
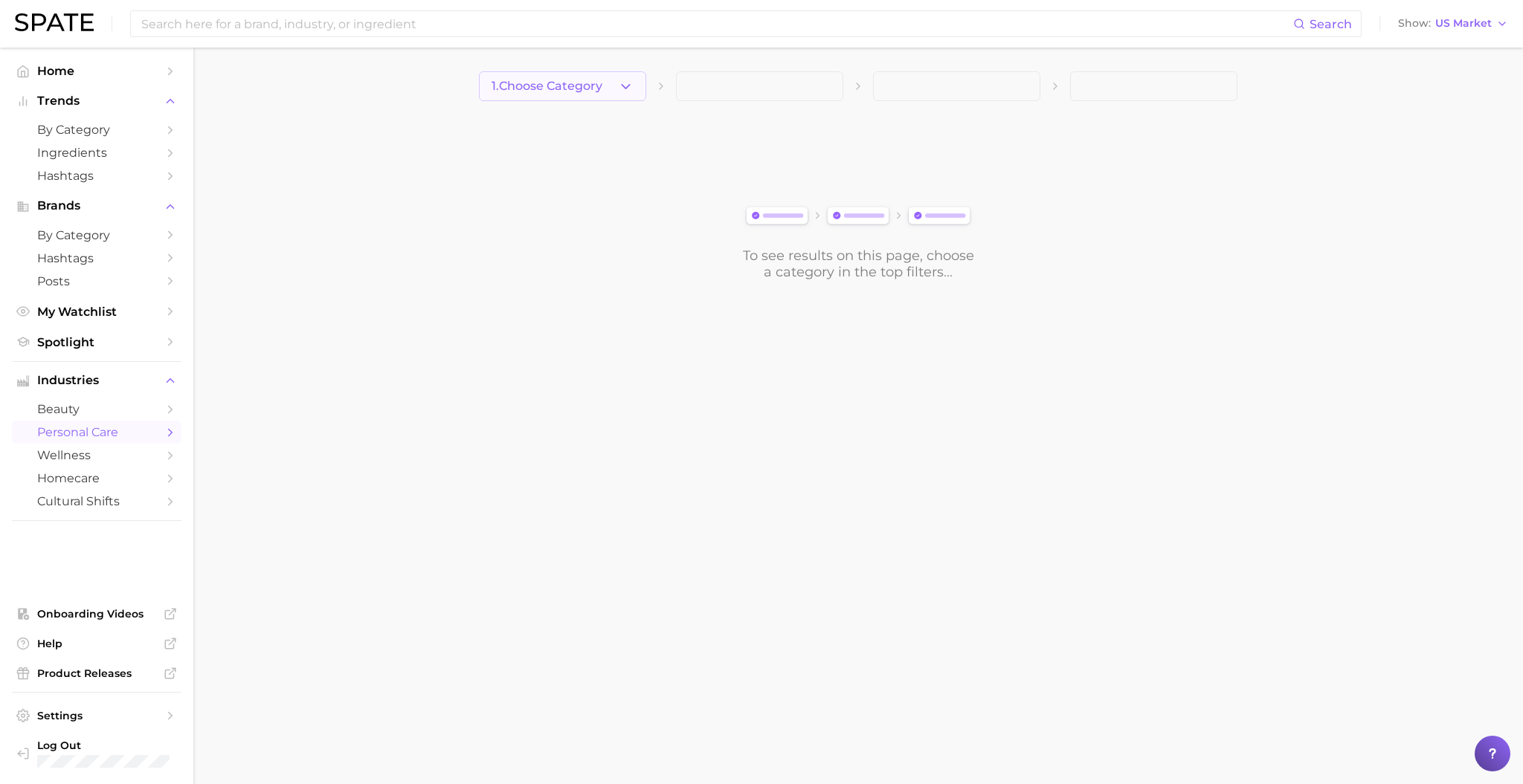
click at [604, 101] on button "1. Choose Category" at bounding box center [563, 86] width 168 height 30
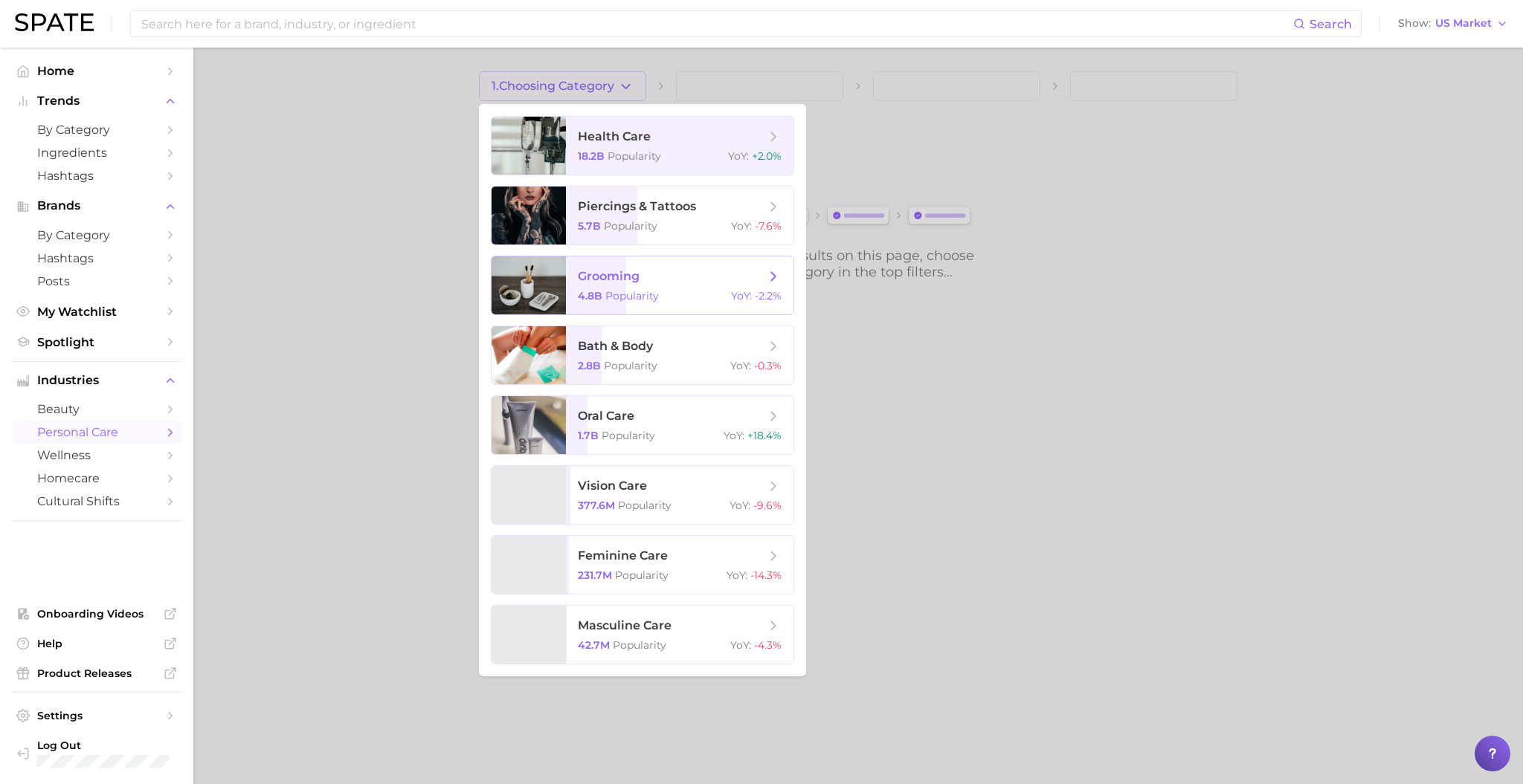
click at [636, 278] on span "grooming" at bounding box center [609, 276] width 62 height 15
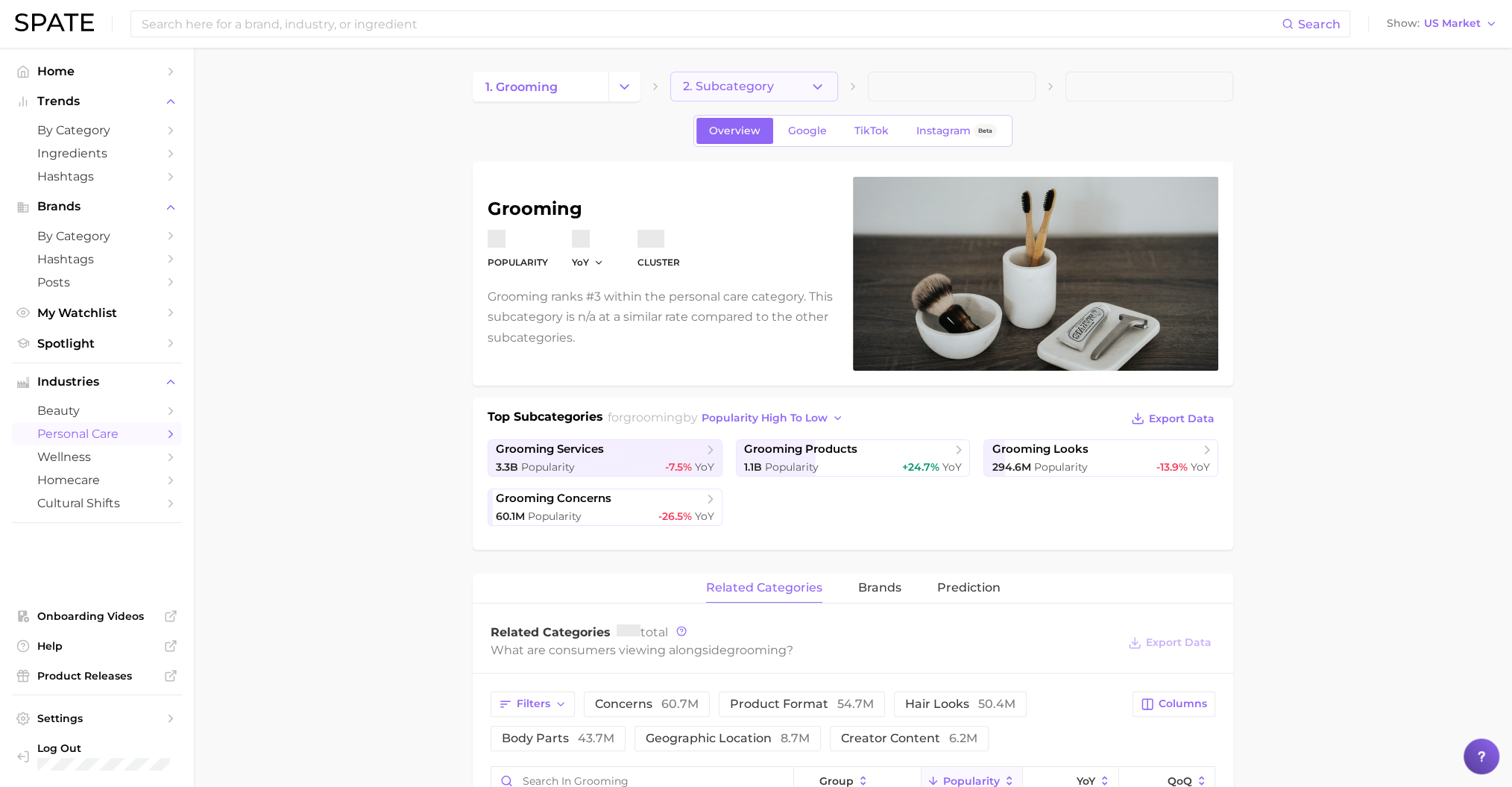
click at [814, 88] on icon "button" at bounding box center [818, 86] width 16 height 16
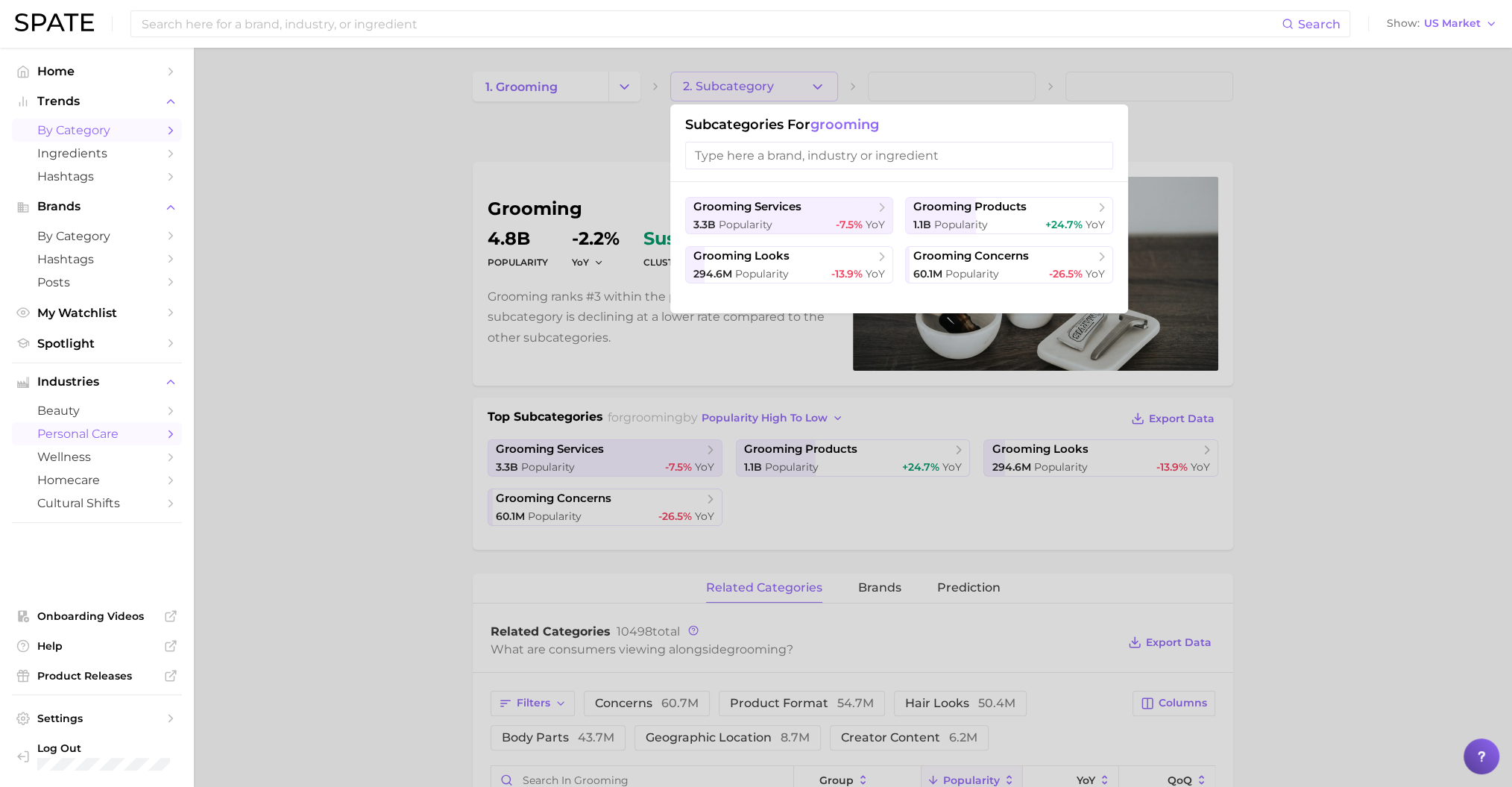
click at [107, 124] on span "by Category" at bounding box center [96, 130] width 119 height 15
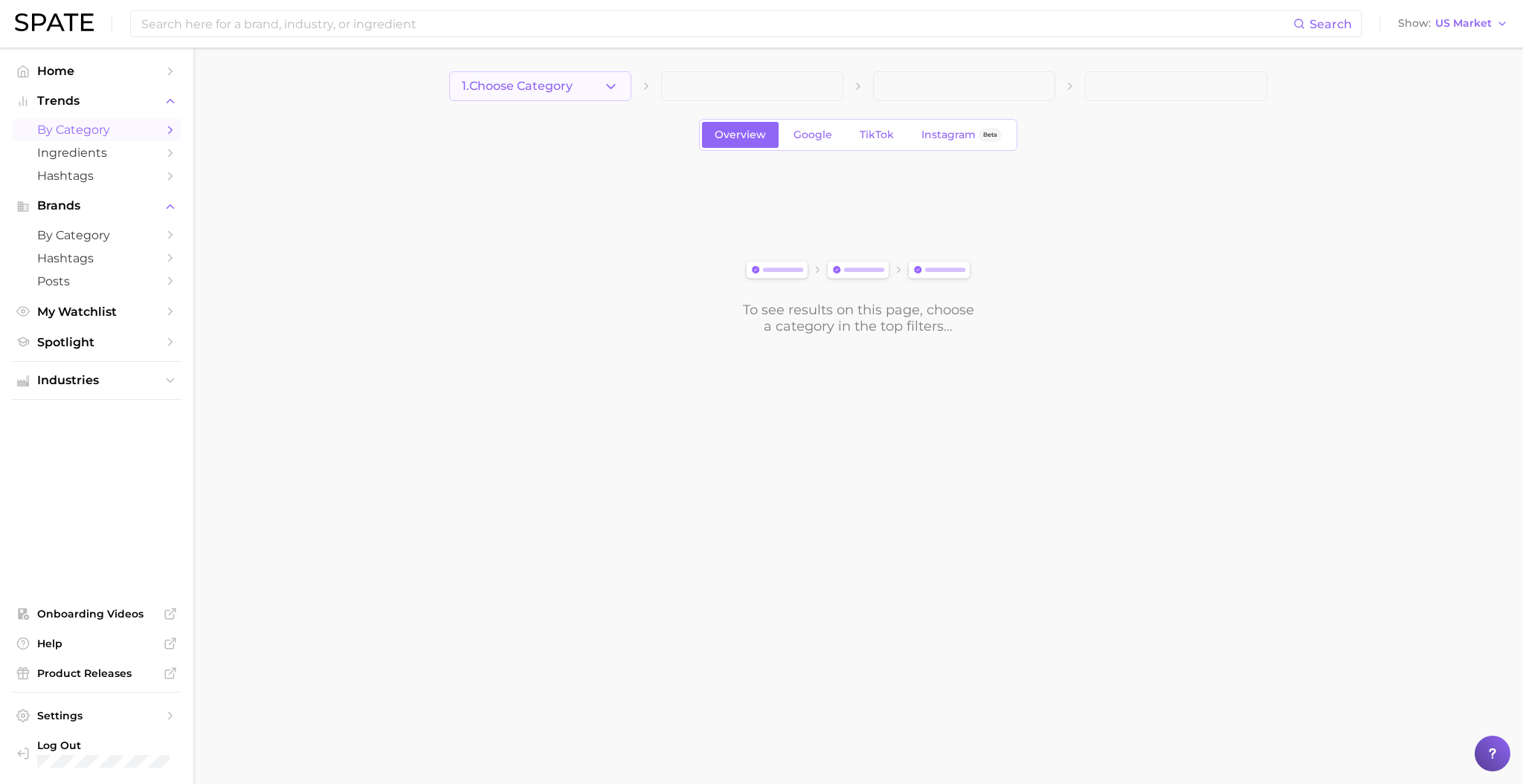
click at [547, 97] on button "1. Choose Category" at bounding box center [540, 86] width 182 height 30
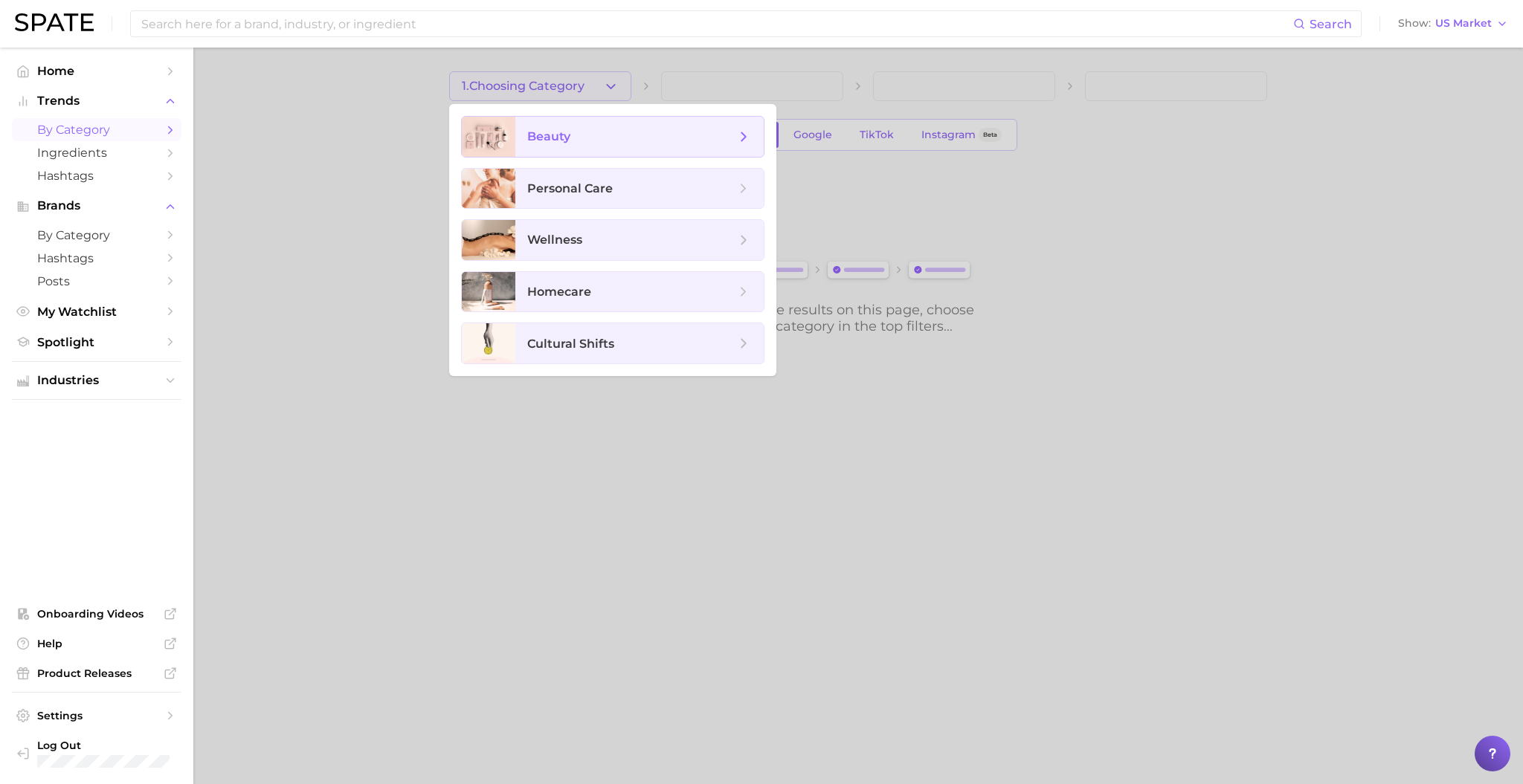
click at [582, 140] on span "beauty" at bounding box center [630, 136] width 208 height 16
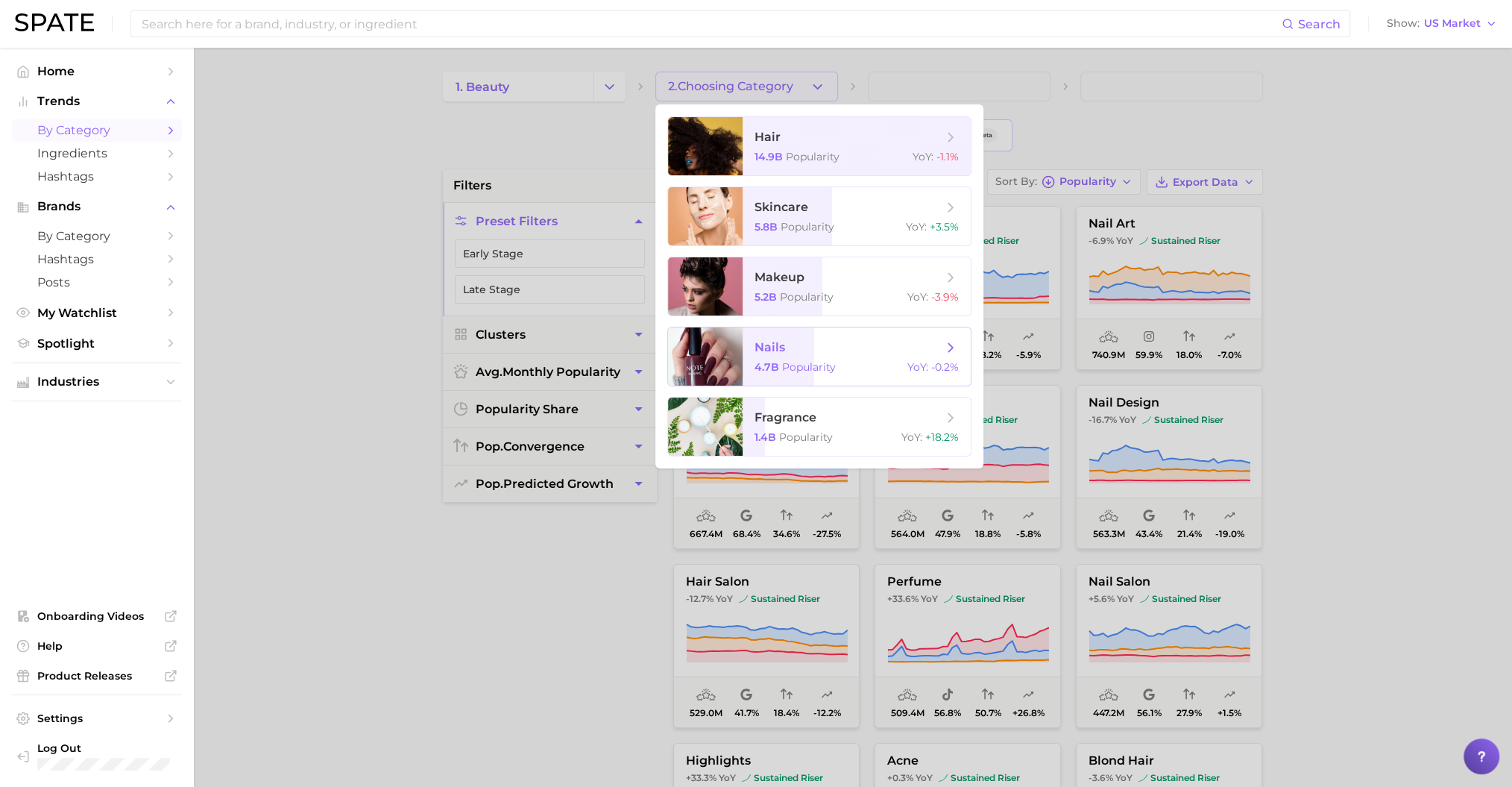
click at [808, 381] on span "nails 4.7b Popularity YoY : -0.2%" at bounding box center [857, 357] width 228 height 58
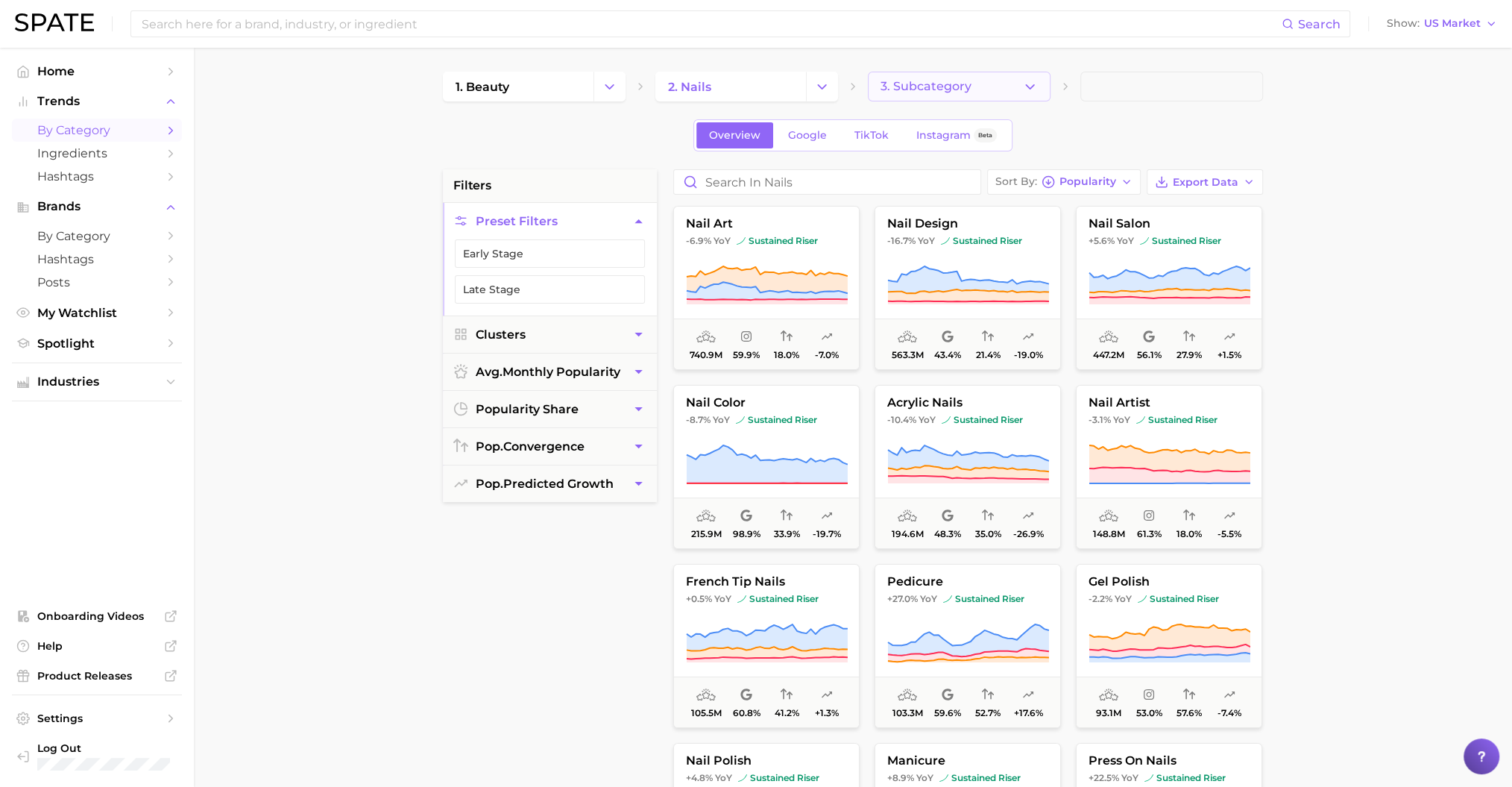
click at [975, 88] on button "3. Subcategory" at bounding box center [959, 86] width 183 height 30
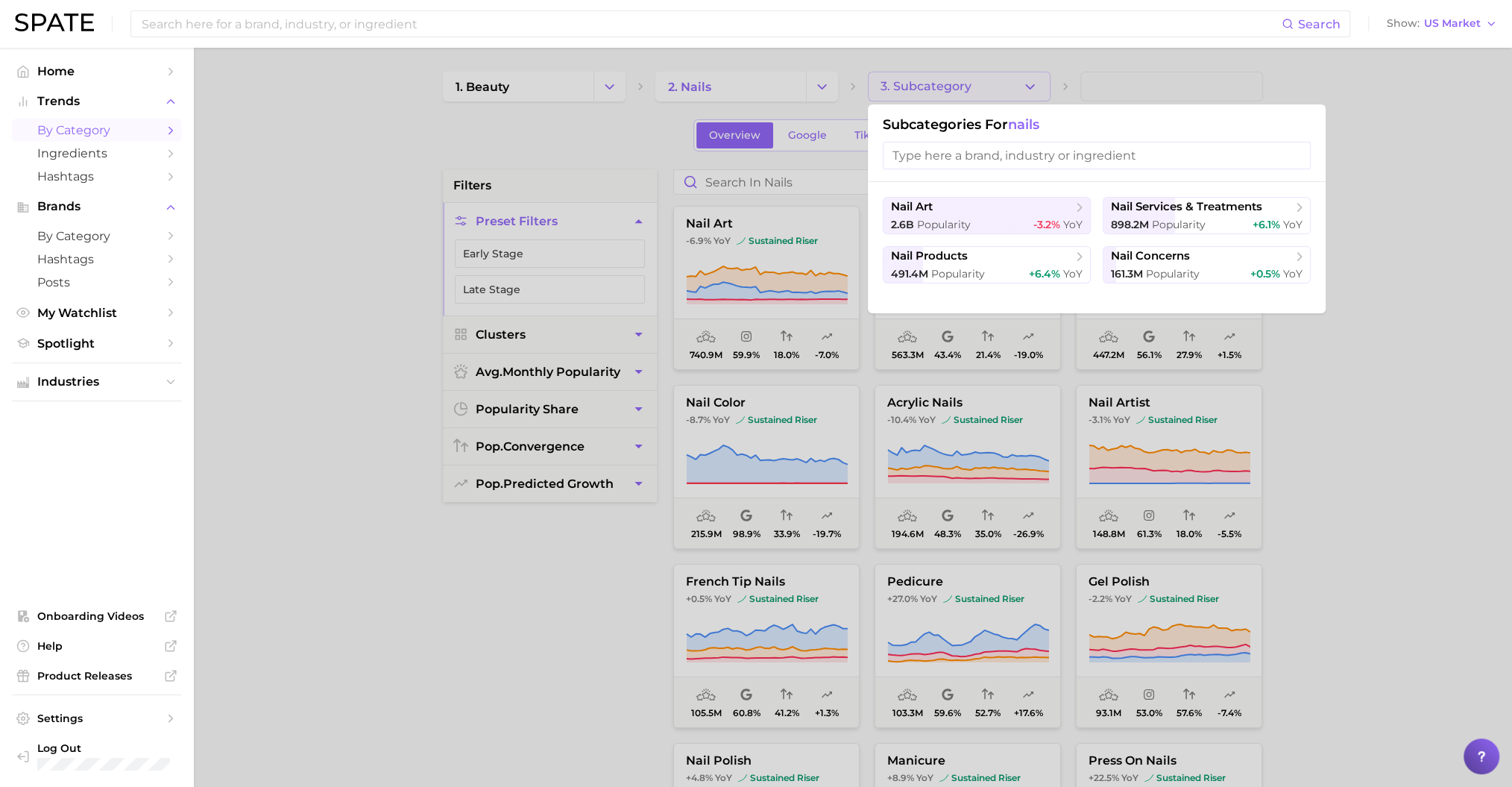
click at [1045, 86] on div at bounding box center [756, 394] width 1512 height 787
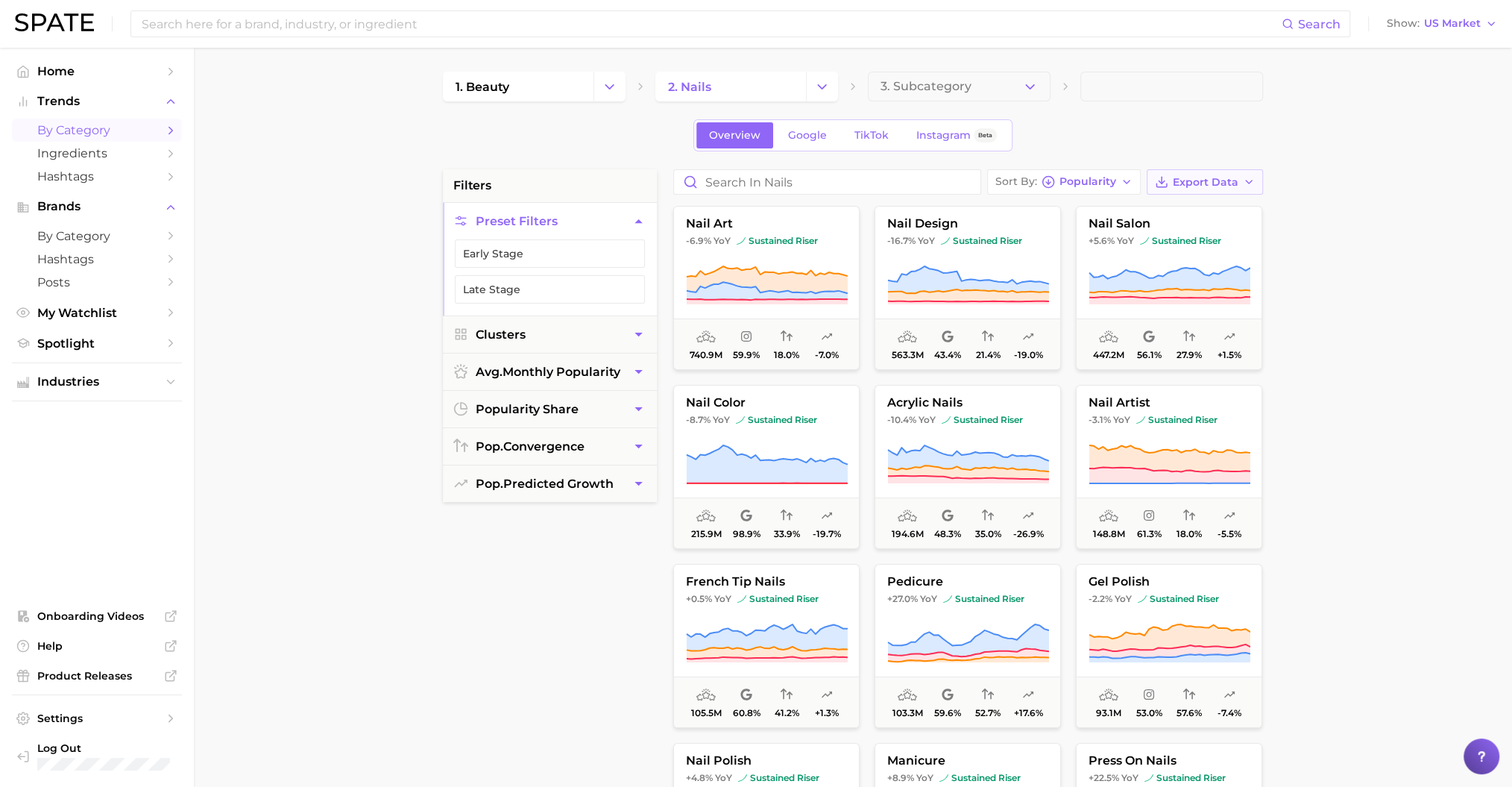
click at [1254, 179] on icon "button" at bounding box center [1249, 182] width 12 height 12
click at [1216, 207] on button "Card Data CSV" at bounding box center [1181, 210] width 164 height 27
click at [1024, 95] on button "3. Subcategory" at bounding box center [959, 86] width 183 height 30
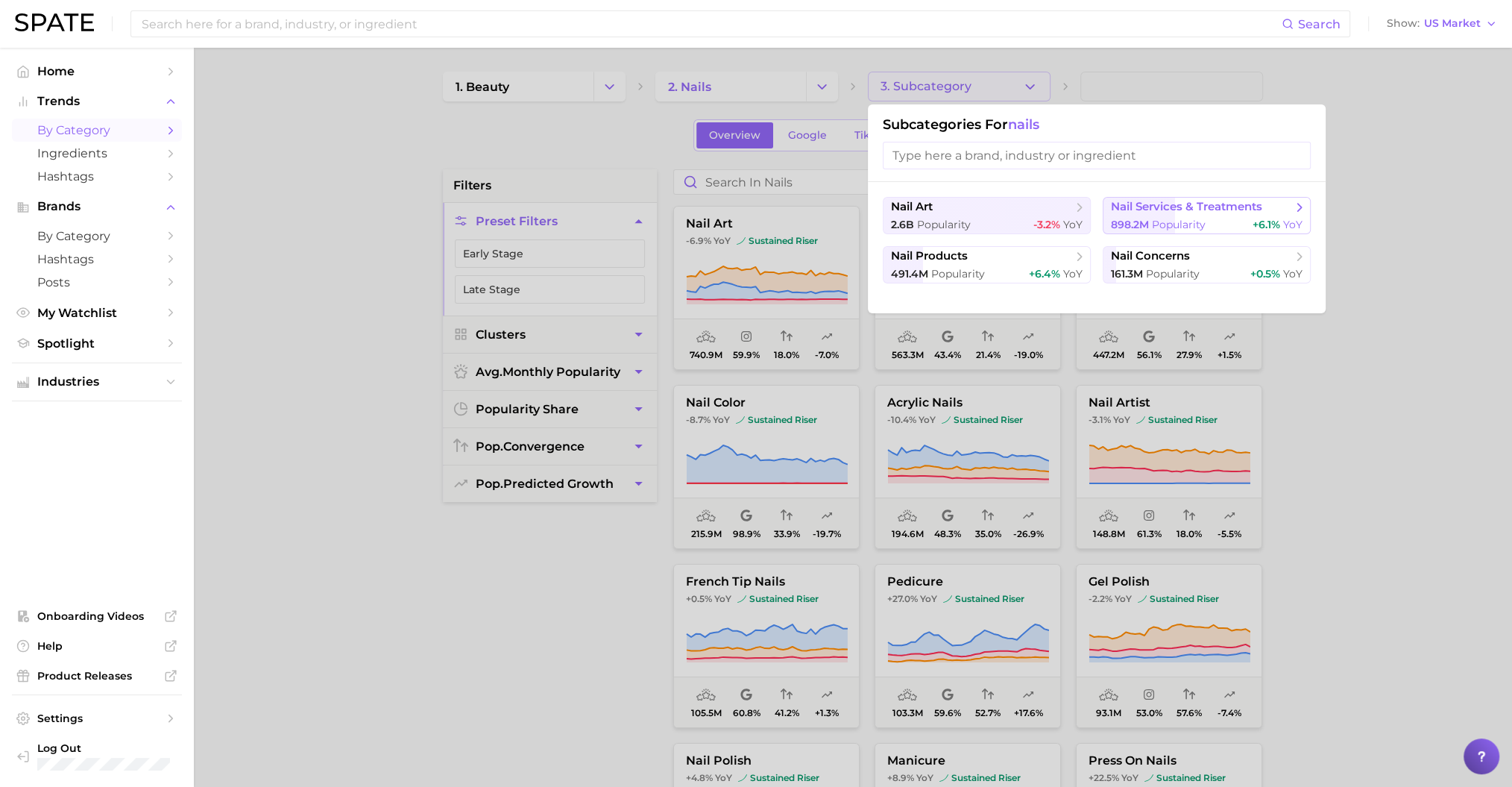
click at [1199, 214] on button "nail services & treatments 898.2m Popularity +6.1% YoY" at bounding box center [1207, 216] width 208 height 37
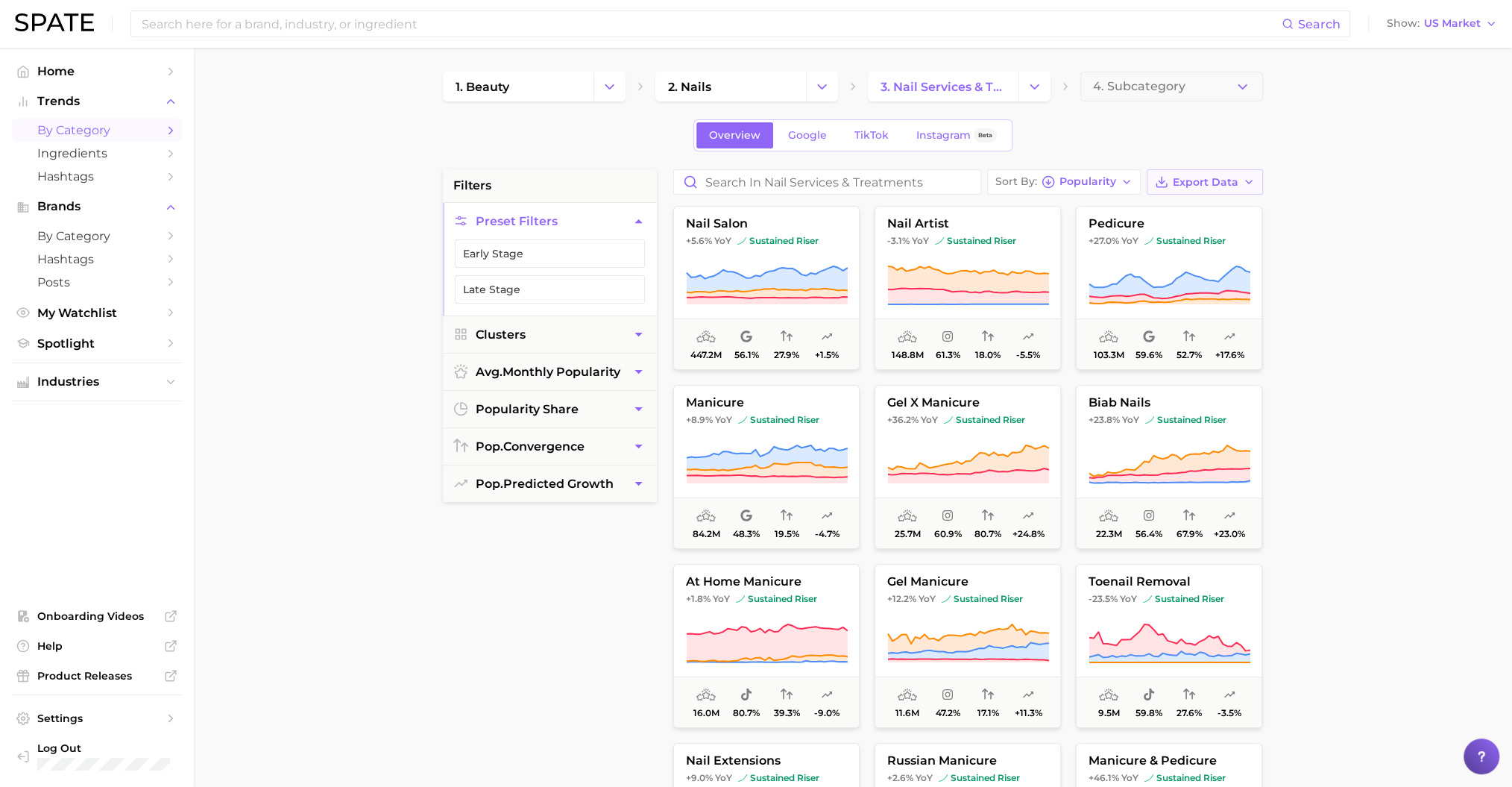
click at [1202, 182] on span "Export Data" at bounding box center [1206, 182] width 66 height 13
click at [1207, 211] on button "Card Data CSV" at bounding box center [1181, 210] width 164 height 27
click at [522, 329] on span "Clusters" at bounding box center [500, 334] width 50 height 15
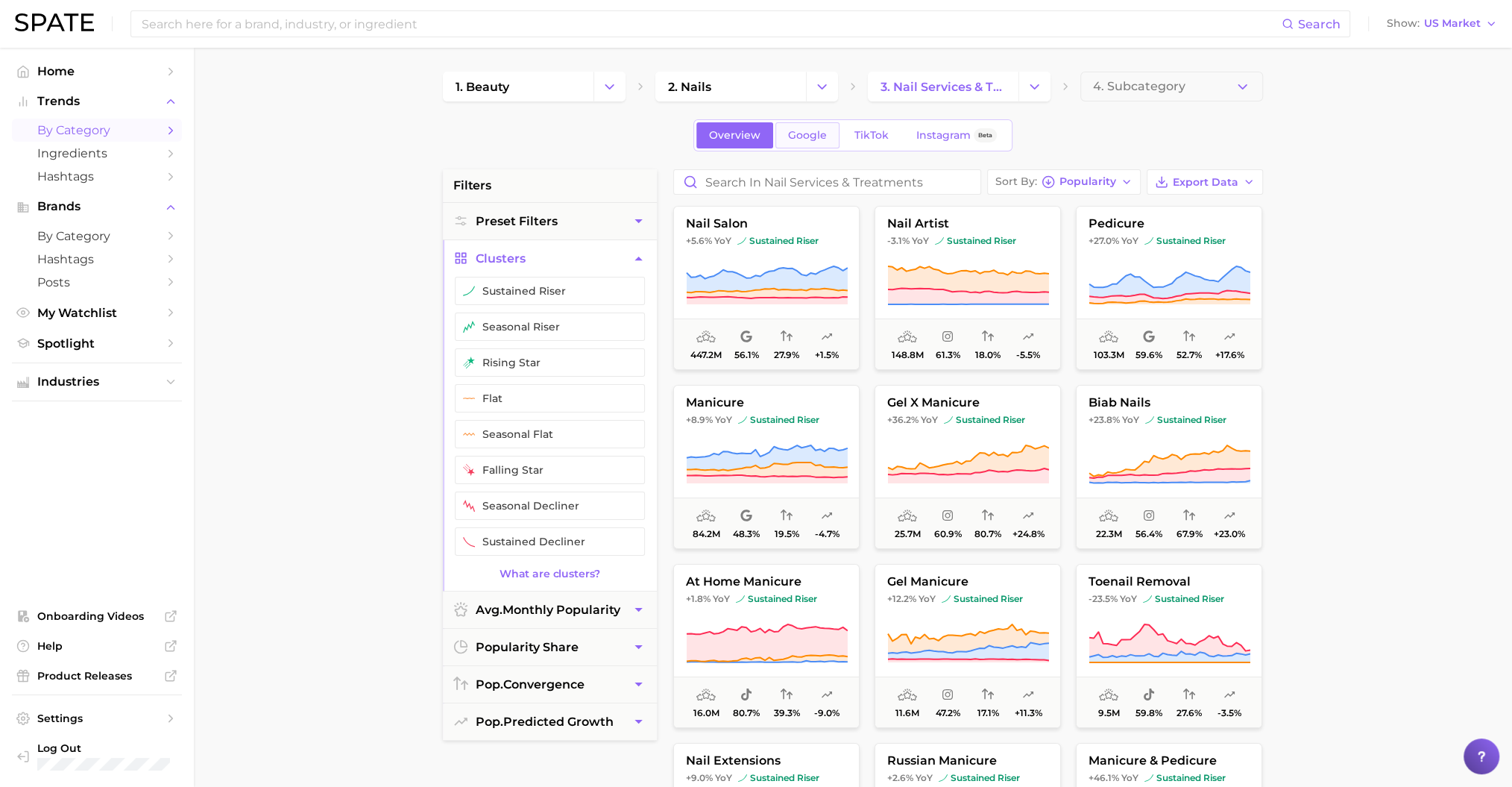
click at [819, 139] on span "Google" at bounding box center [808, 135] width 39 height 13
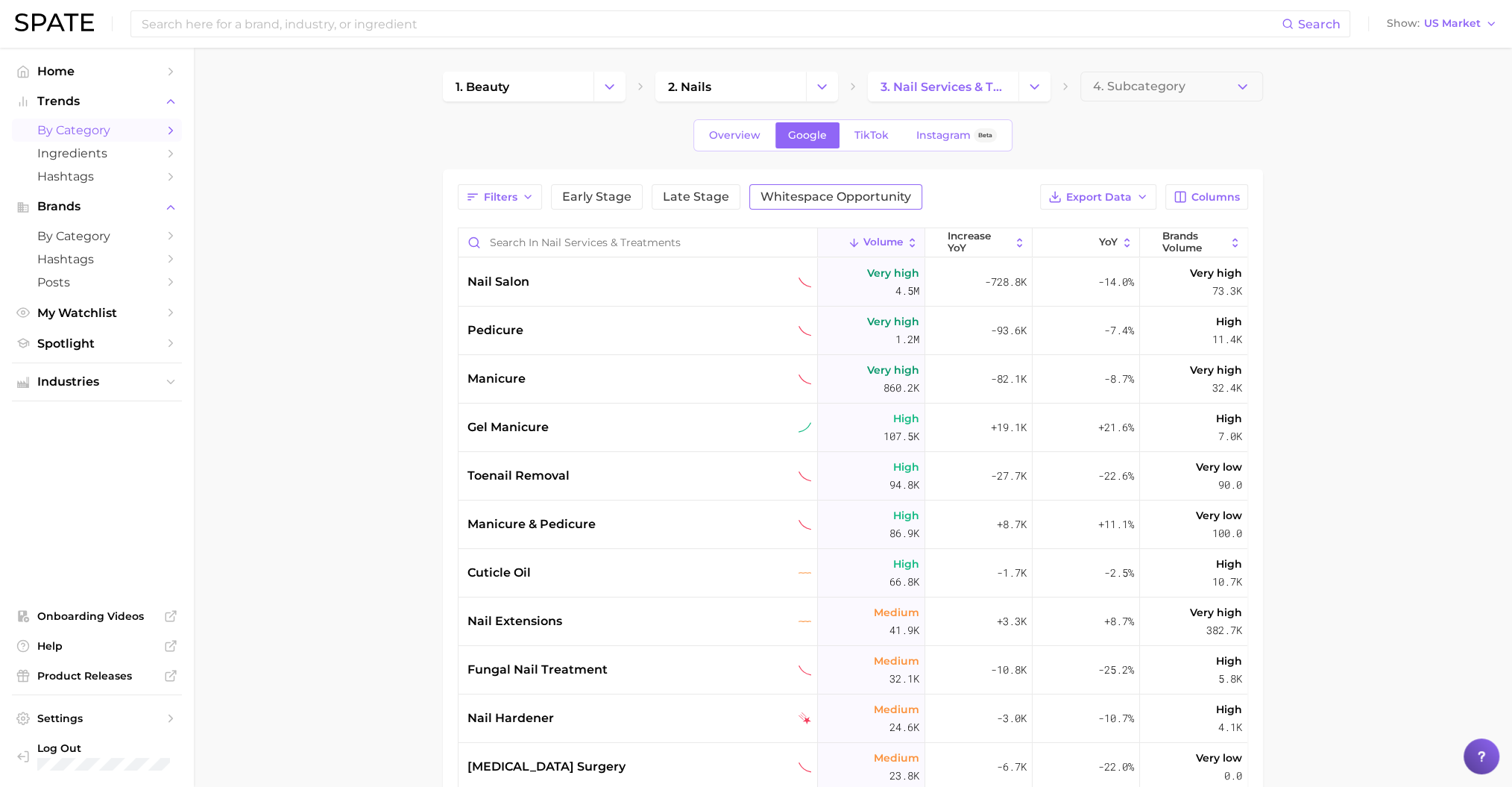
click at [818, 191] on span "Whitespace Opportunity" at bounding box center [835, 197] width 151 height 12
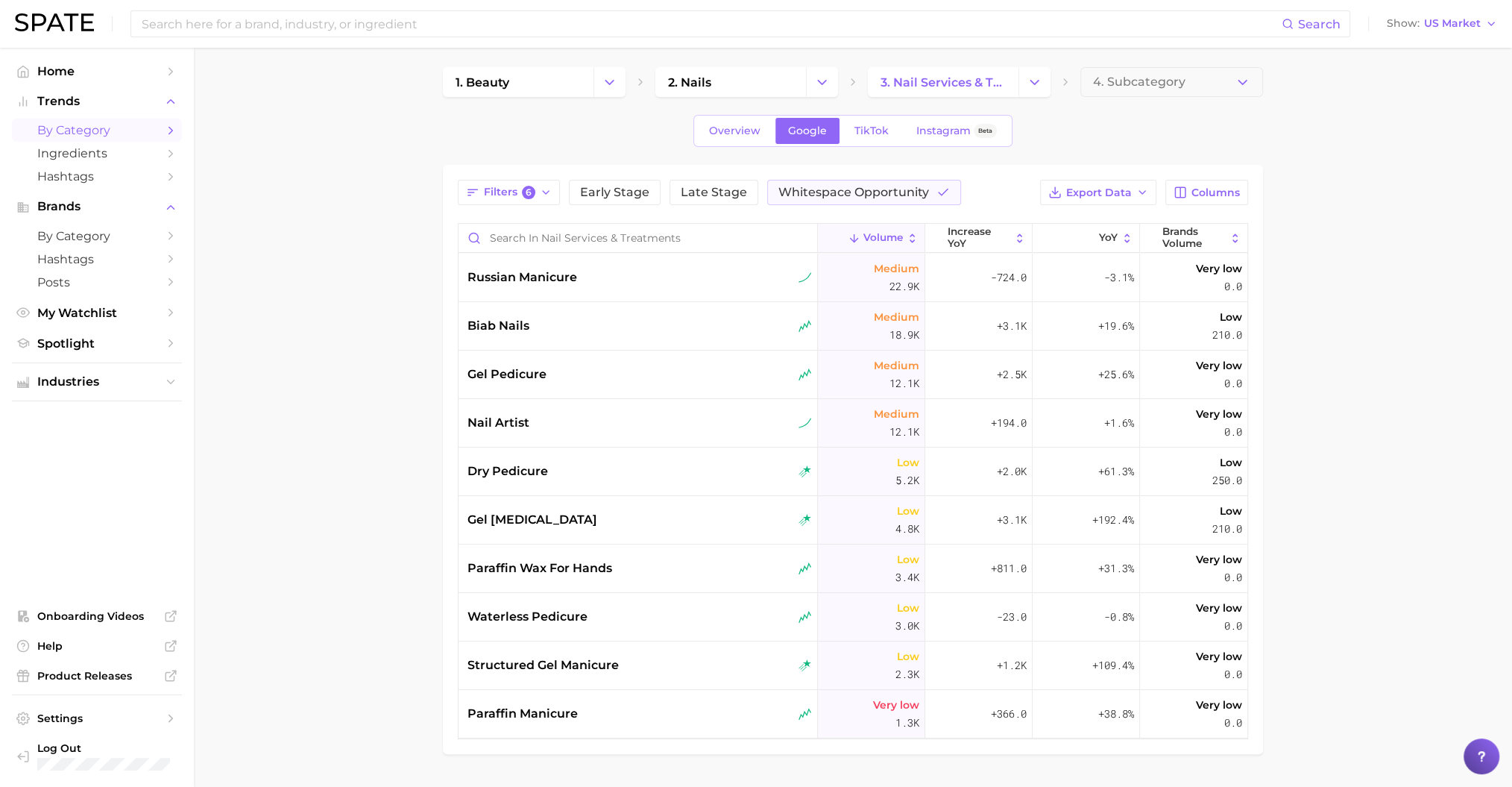
scroll to position [7, 0]
click at [76, 73] on span "Home" at bounding box center [96, 71] width 119 height 15
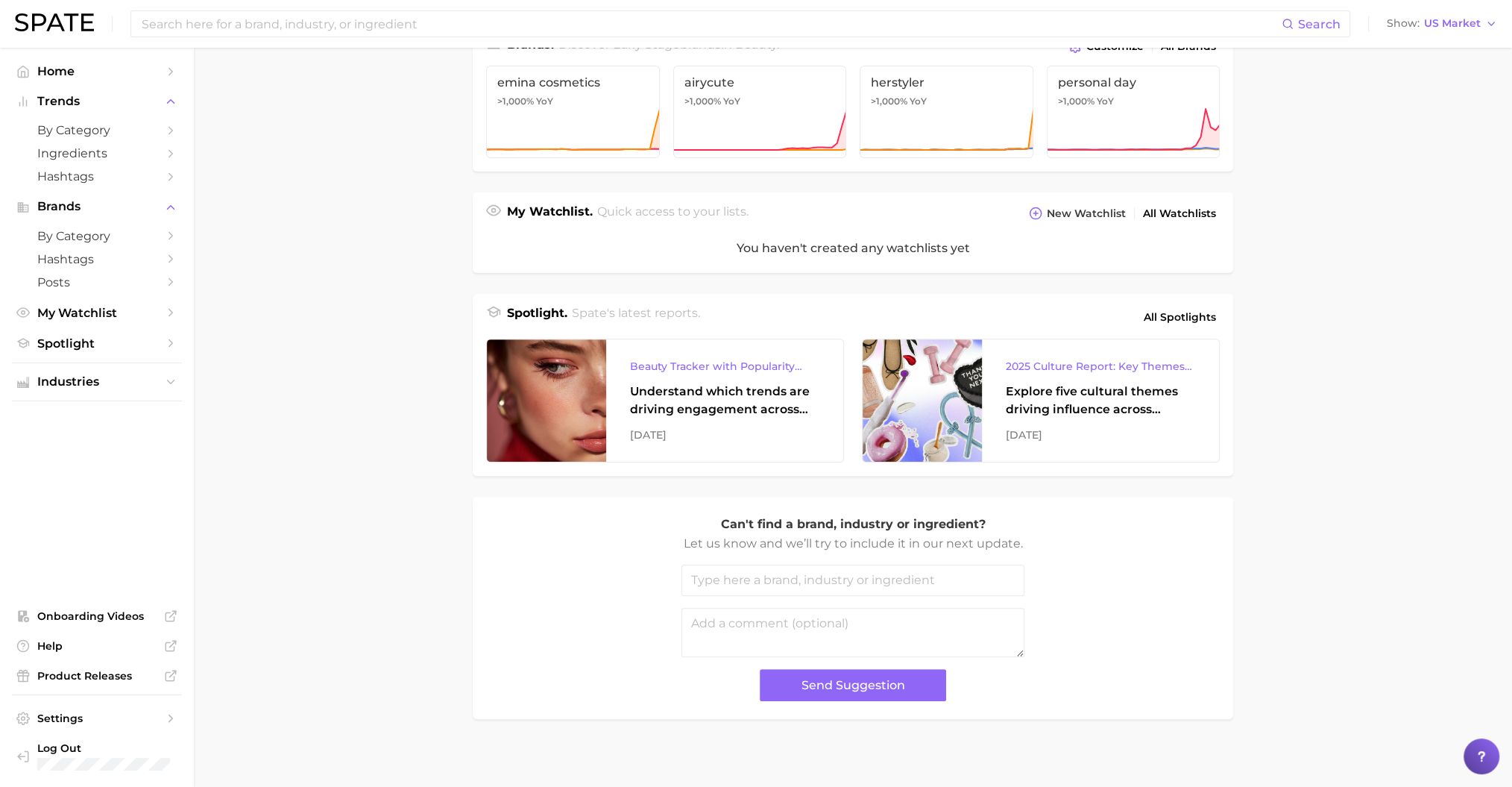
scroll to position [395, 0]
click at [1196, 314] on span "All Spotlights" at bounding box center [1180, 318] width 72 height 17
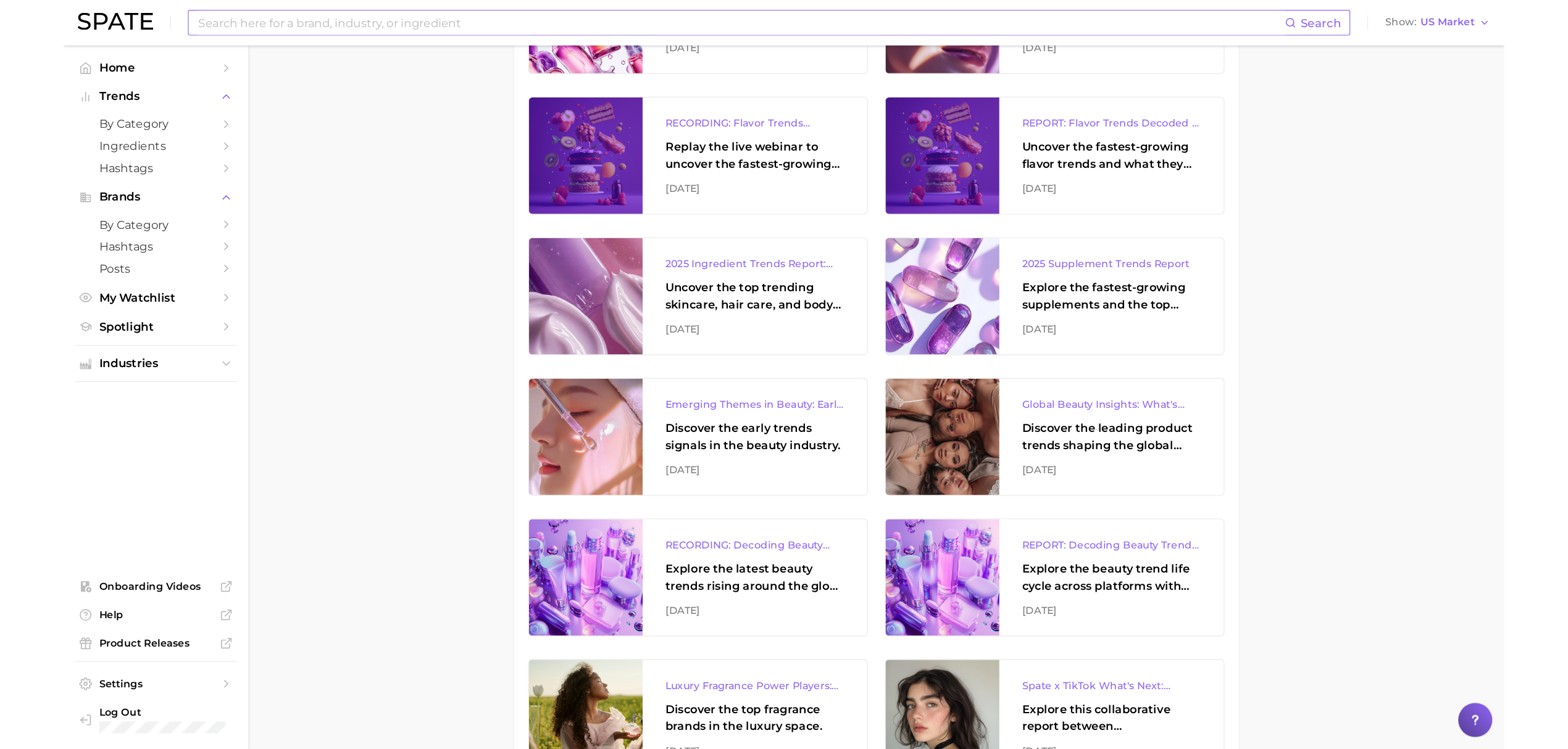
scroll to position [783, 0]
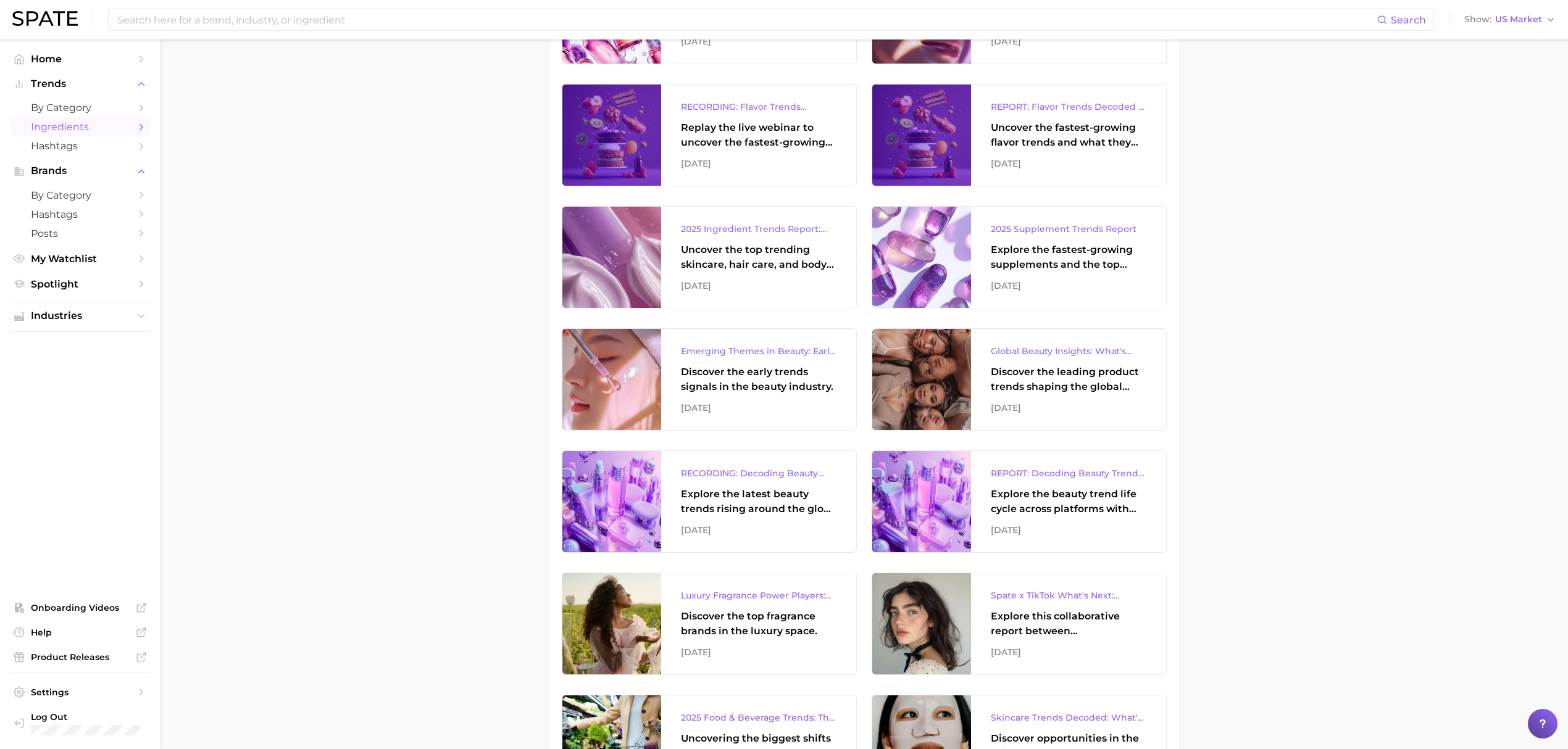
click at [81, 125] on span "Ingredients" at bounding box center [80, 127] width 99 height 12
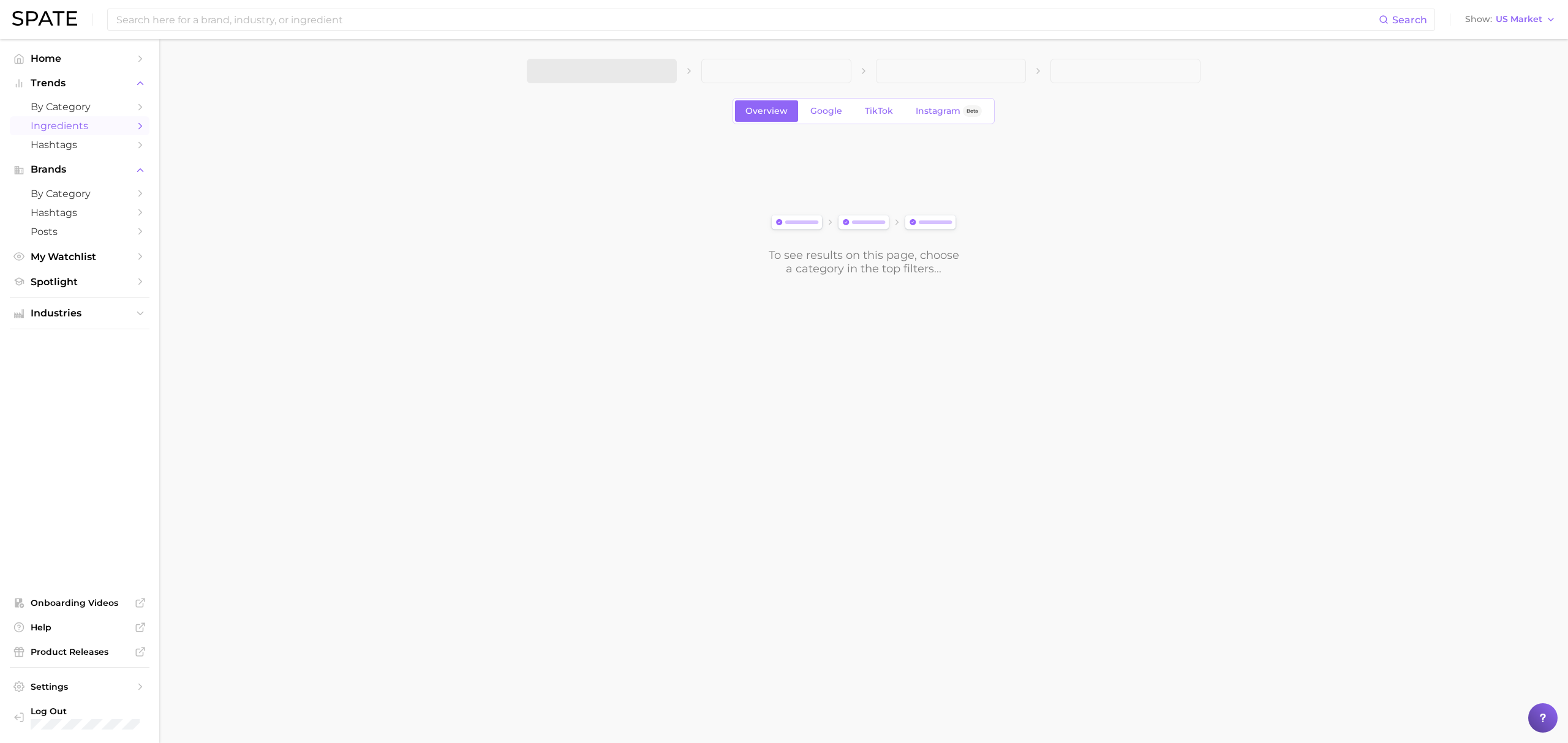
click at [133, 123] on link "Ingredients" at bounding box center [79, 126] width 140 height 19
click at [1254, 25] on button "Show US Market" at bounding box center [1510, 20] width 97 height 16
click at [1254, 57] on span "[GEOGRAPHIC_DATA]" at bounding box center [1515, 61] width 95 height 10
click at [1254, 16] on span "GB Market" at bounding box center [1519, 19] width 48 height 6
click at [91, 67] on link "Home" at bounding box center [79, 58] width 140 height 19
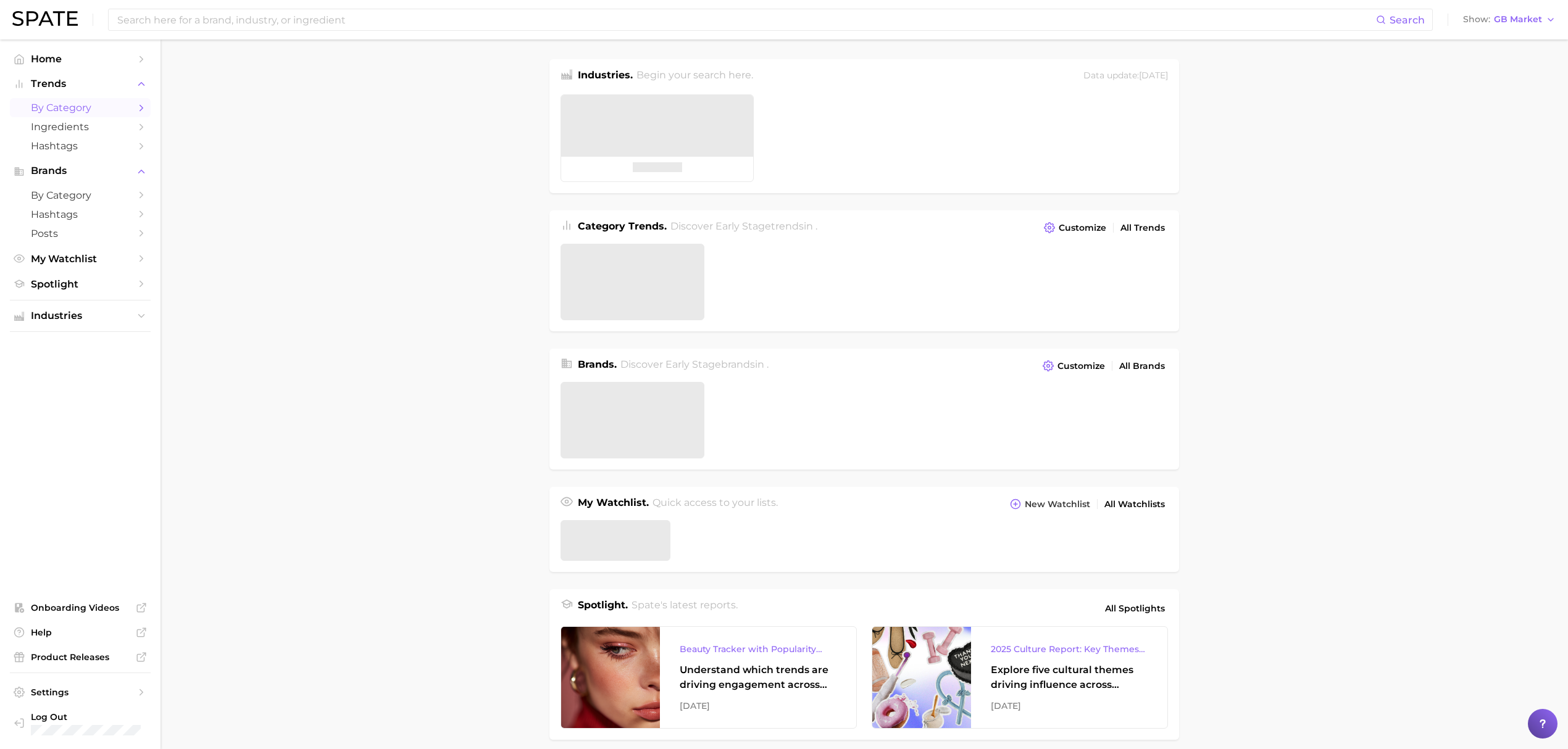
click at [95, 116] on link "by Category" at bounding box center [80, 108] width 141 height 19
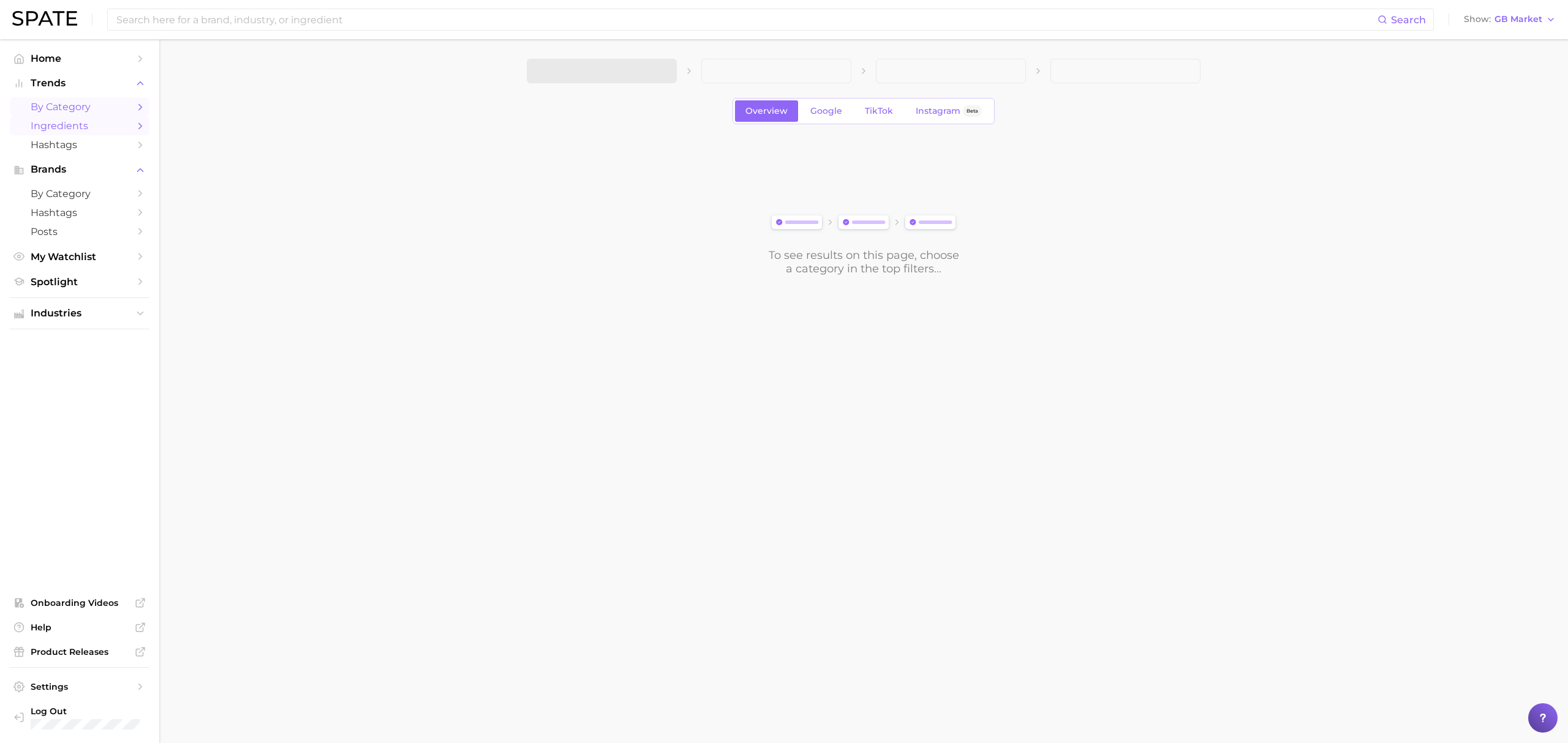
click at [86, 130] on span "Ingredients" at bounding box center [79, 126] width 98 height 12
click at [137, 65] on link "Home" at bounding box center [79, 58] width 140 height 19
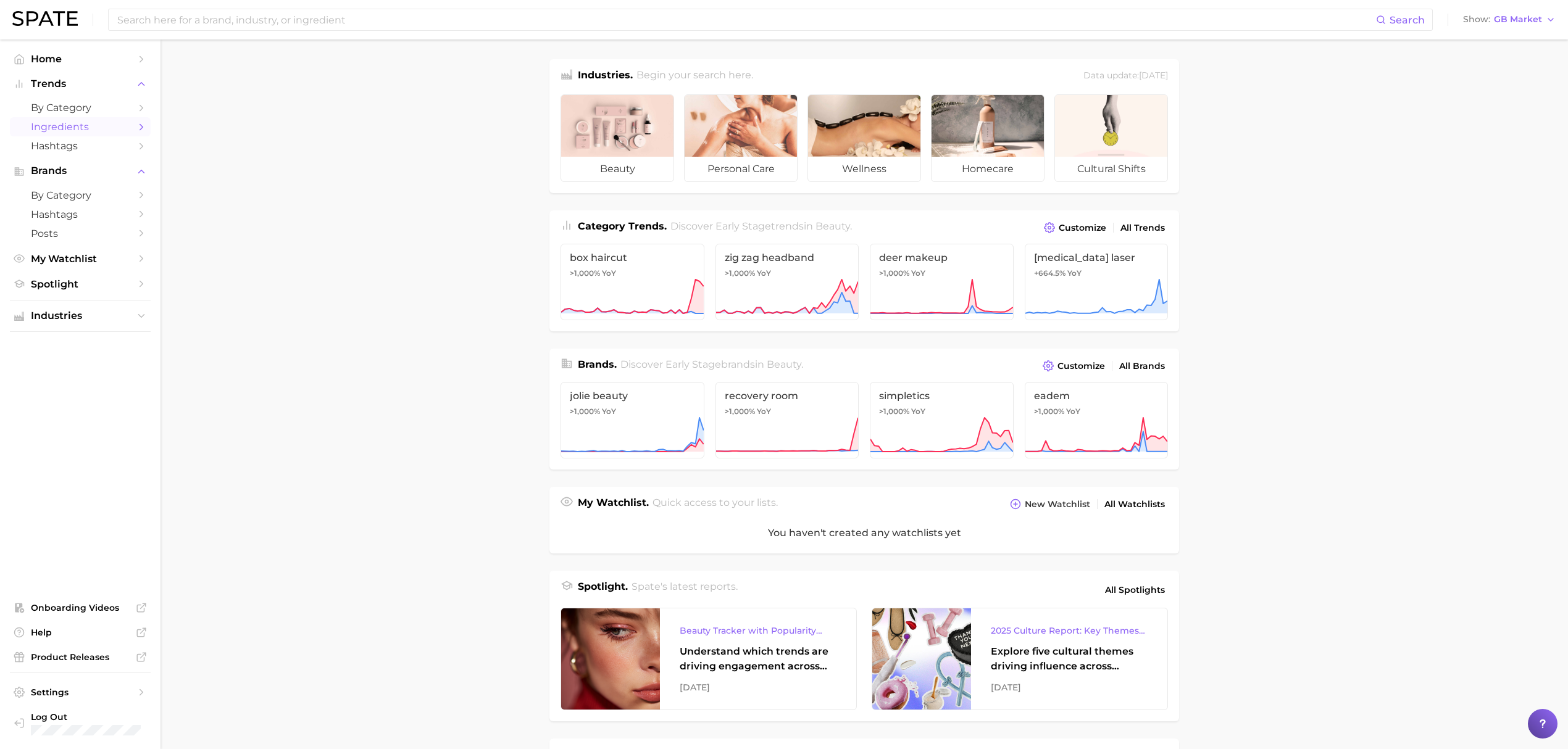
click at [115, 129] on span "Ingredients" at bounding box center [80, 127] width 99 height 12
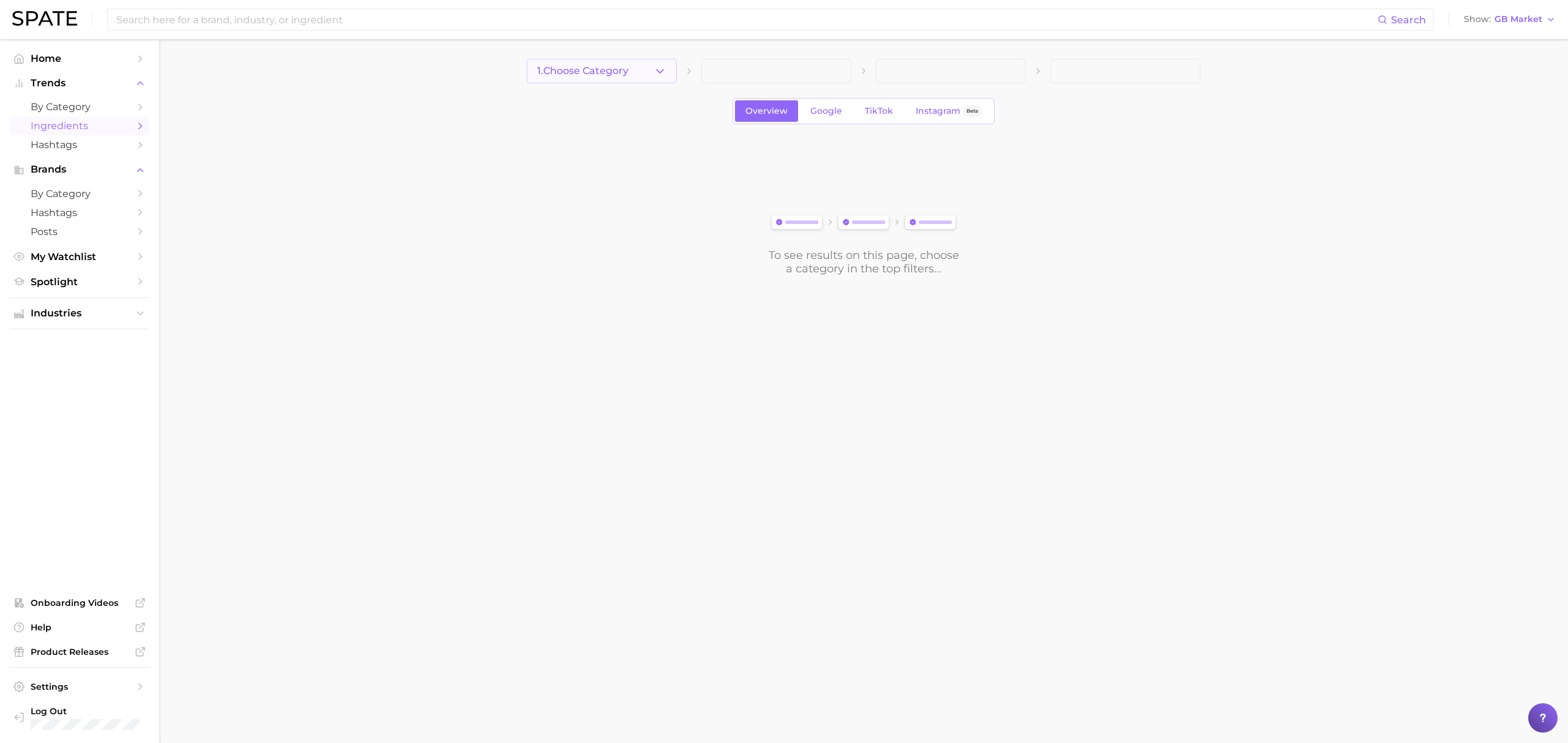
click at [571, 81] on button "1. Choose Category" at bounding box center [601, 71] width 150 height 25
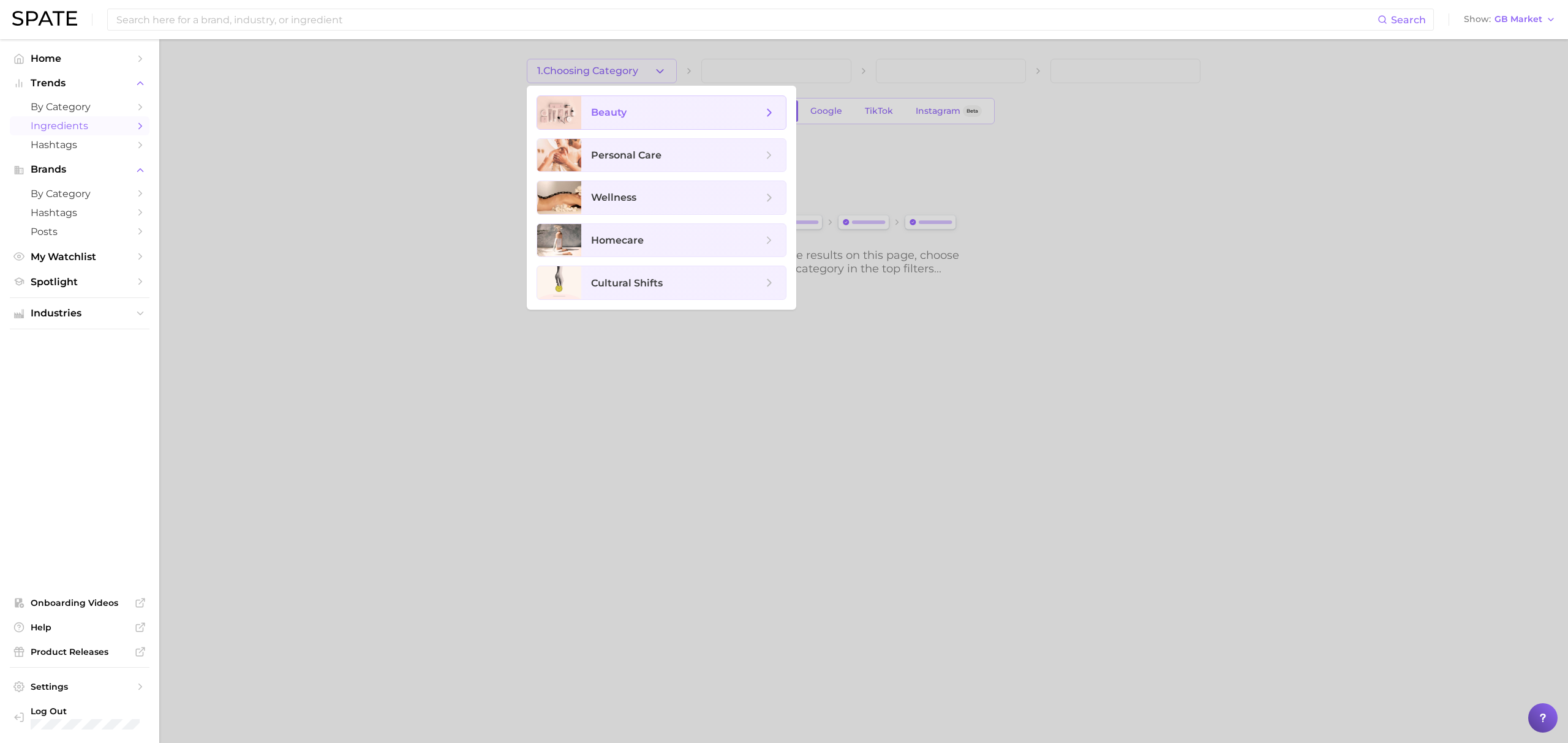
click at [572, 106] on div at bounding box center [558, 112] width 44 height 33
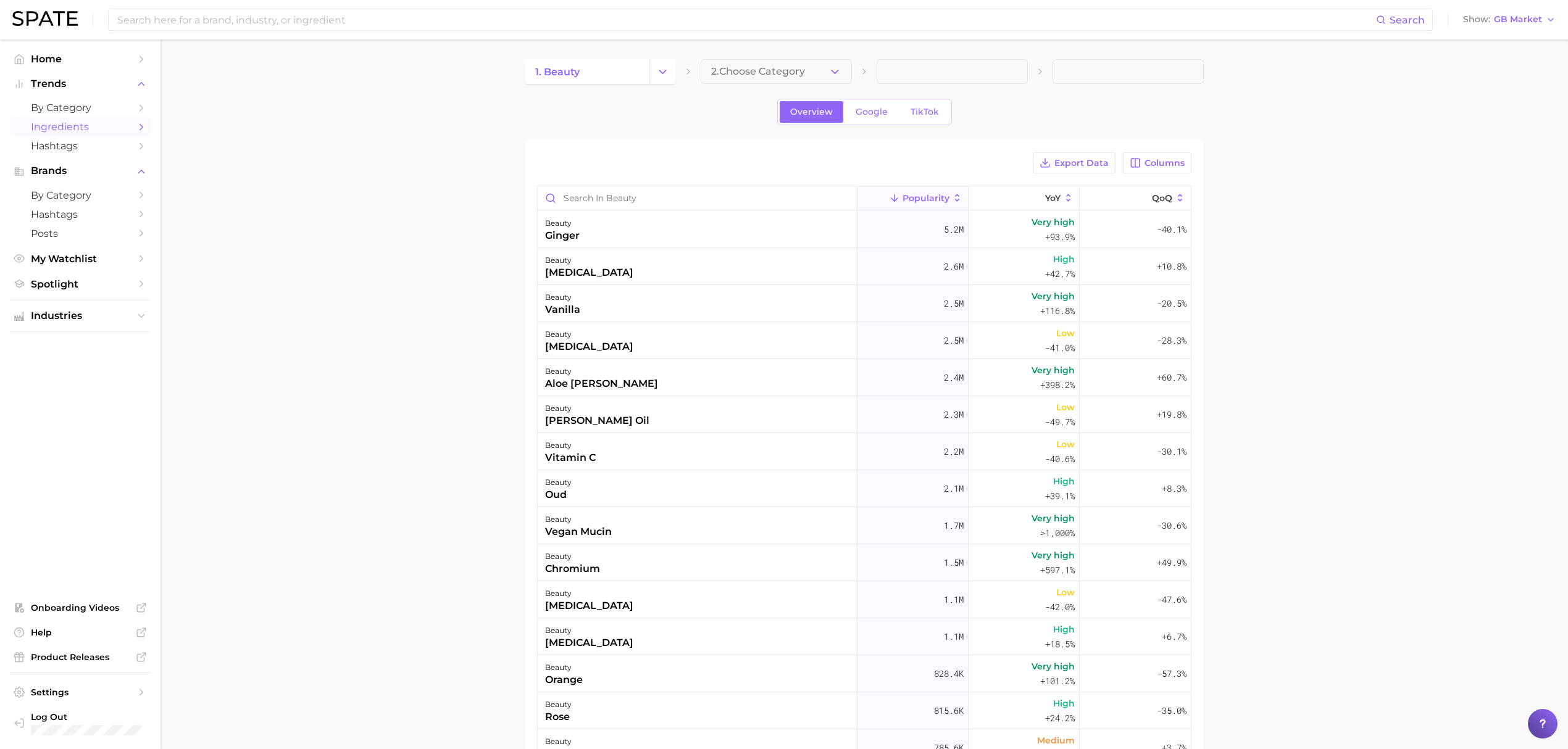
click at [480, 195] on main "1. beauty 2. Choose Category Overview Google TikTok Export Data Columns Popular…" at bounding box center [864, 524] width 1407 height 969
click at [648, 231] on div "beauty ginger" at bounding box center [698, 230] width 320 height 37
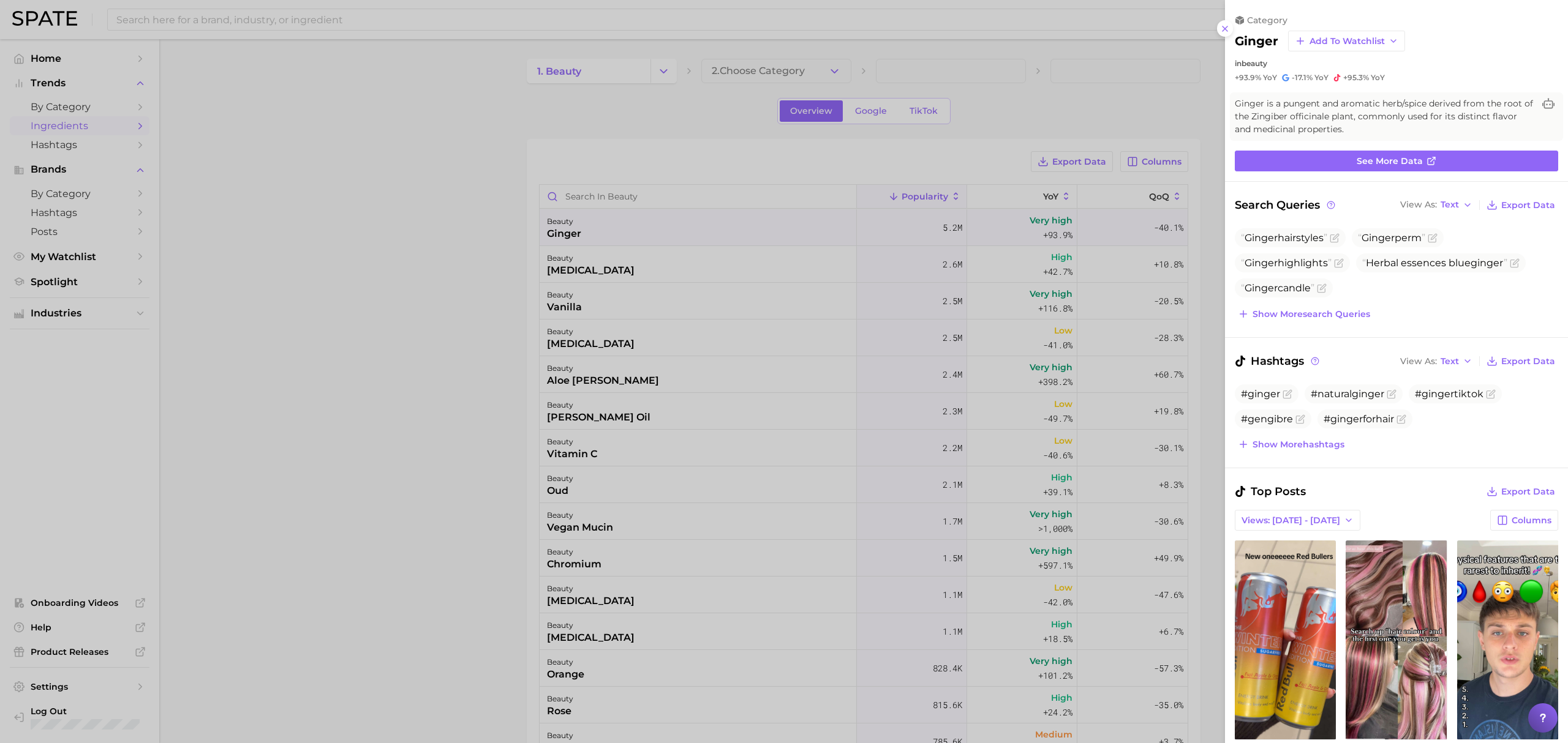
click at [518, 262] on div at bounding box center [784, 372] width 1568 height 743
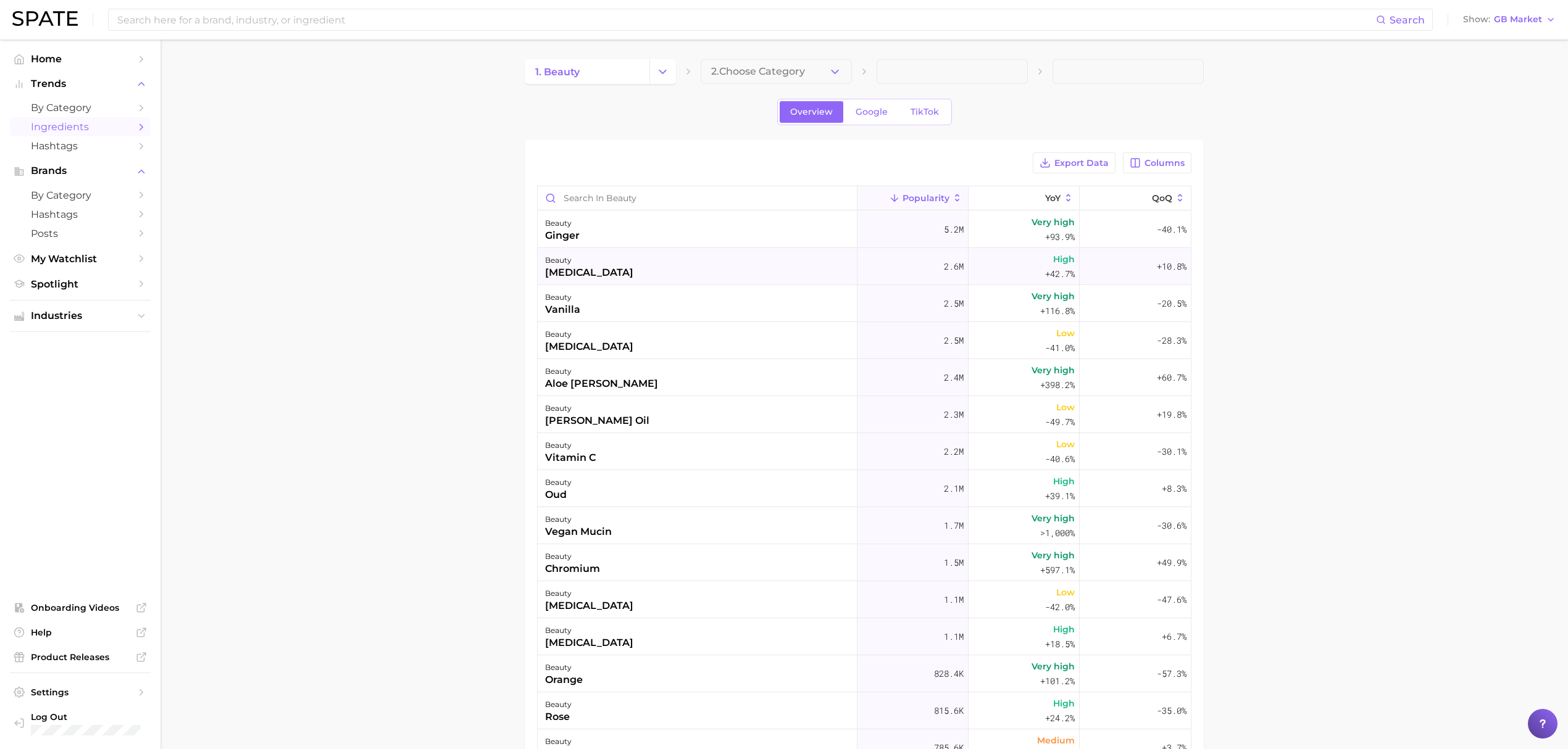
click at [656, 276] on div "beauty [MEDICAL_DATA]" at bounding box center [698, 267] width 320 height 37
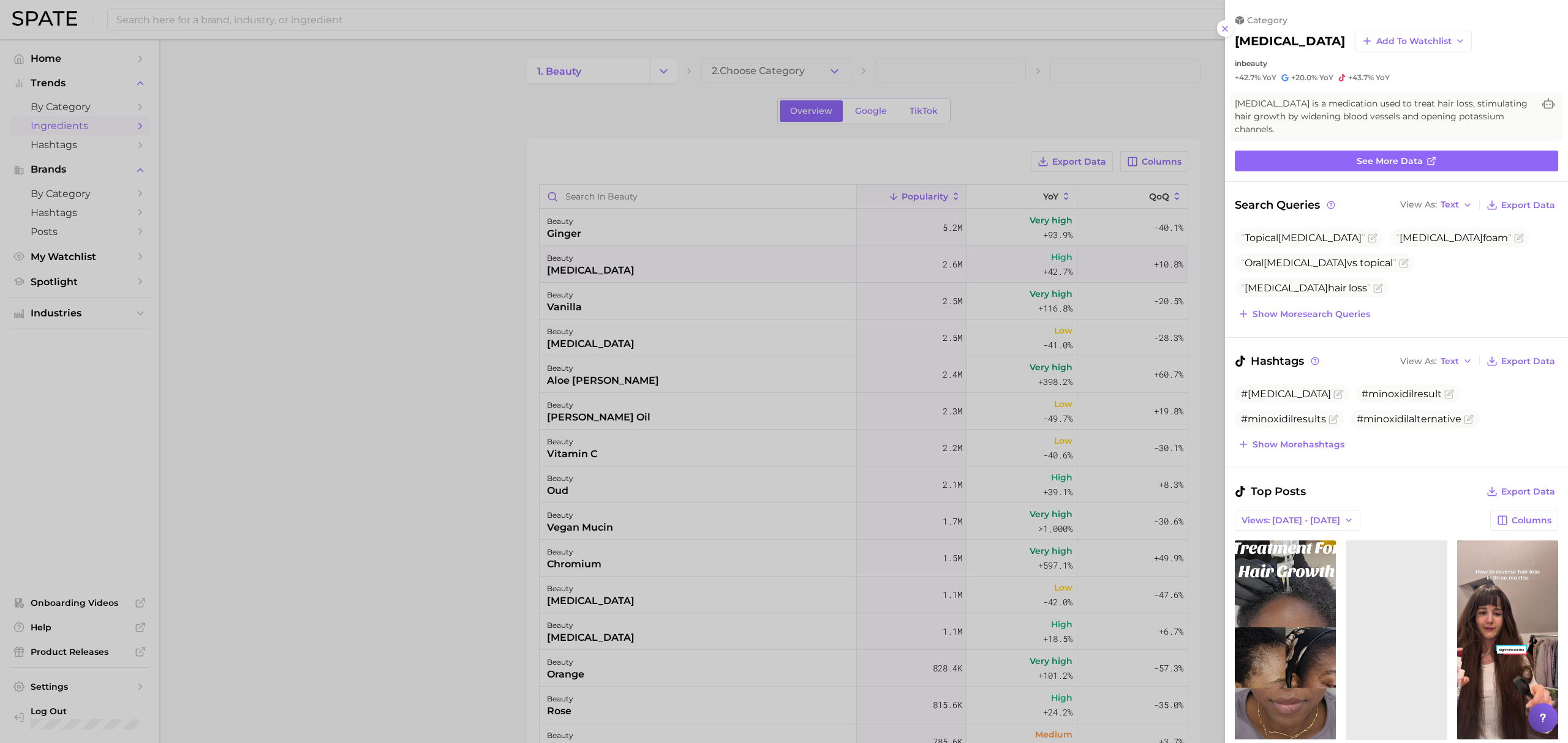
click at [498, 275] on div at bounding box center [784, 372] width 1568 height 743
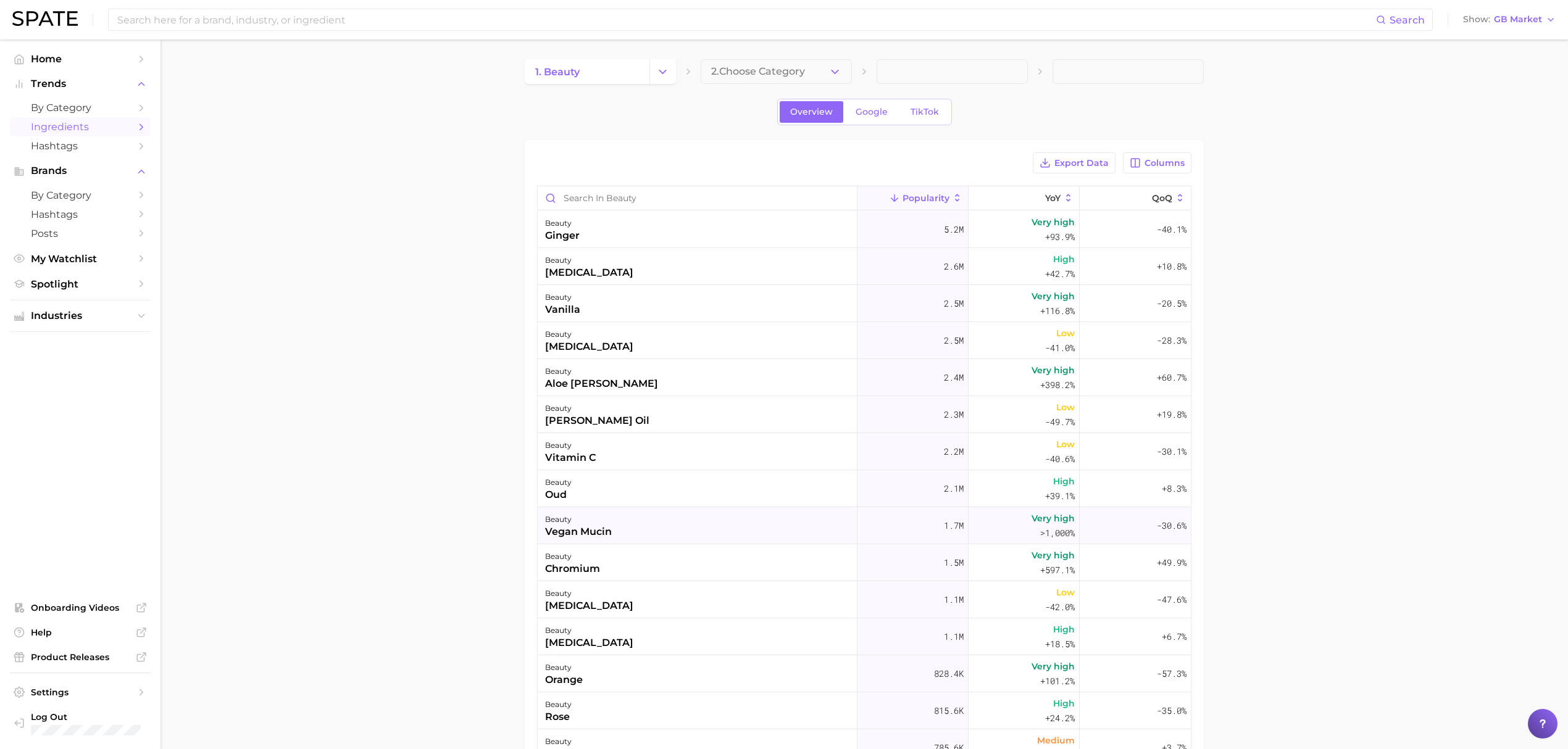
click at [756, 534] on div "beauty vegan mucin" at bounding box center [698, 526] width 320 height 37
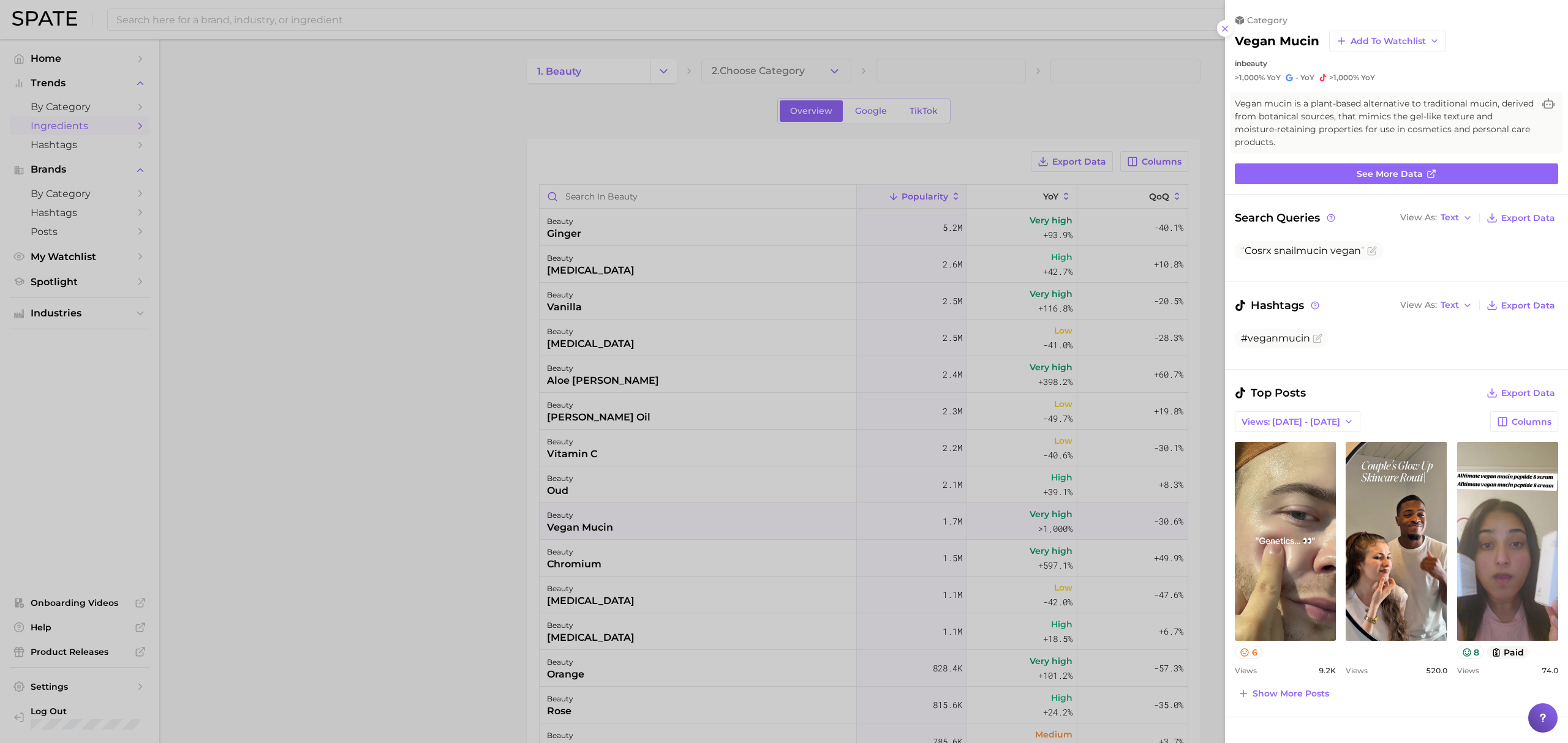
click at [487, 468] on div at bounding box center [784, 372] width 1568 height 743
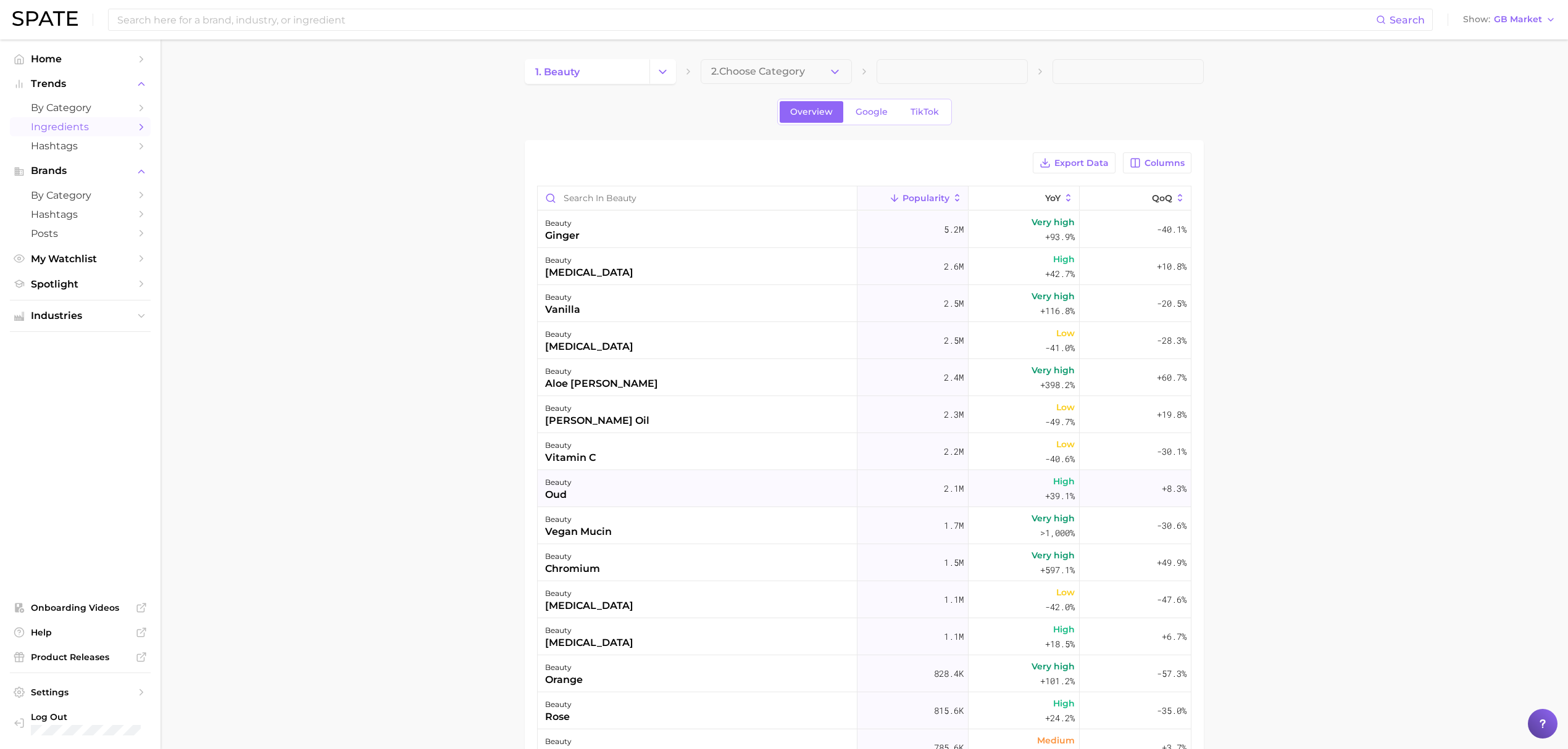
click at [567, 506] on div "beauty oud" at bounding box center [698, 489] width 320 height 37
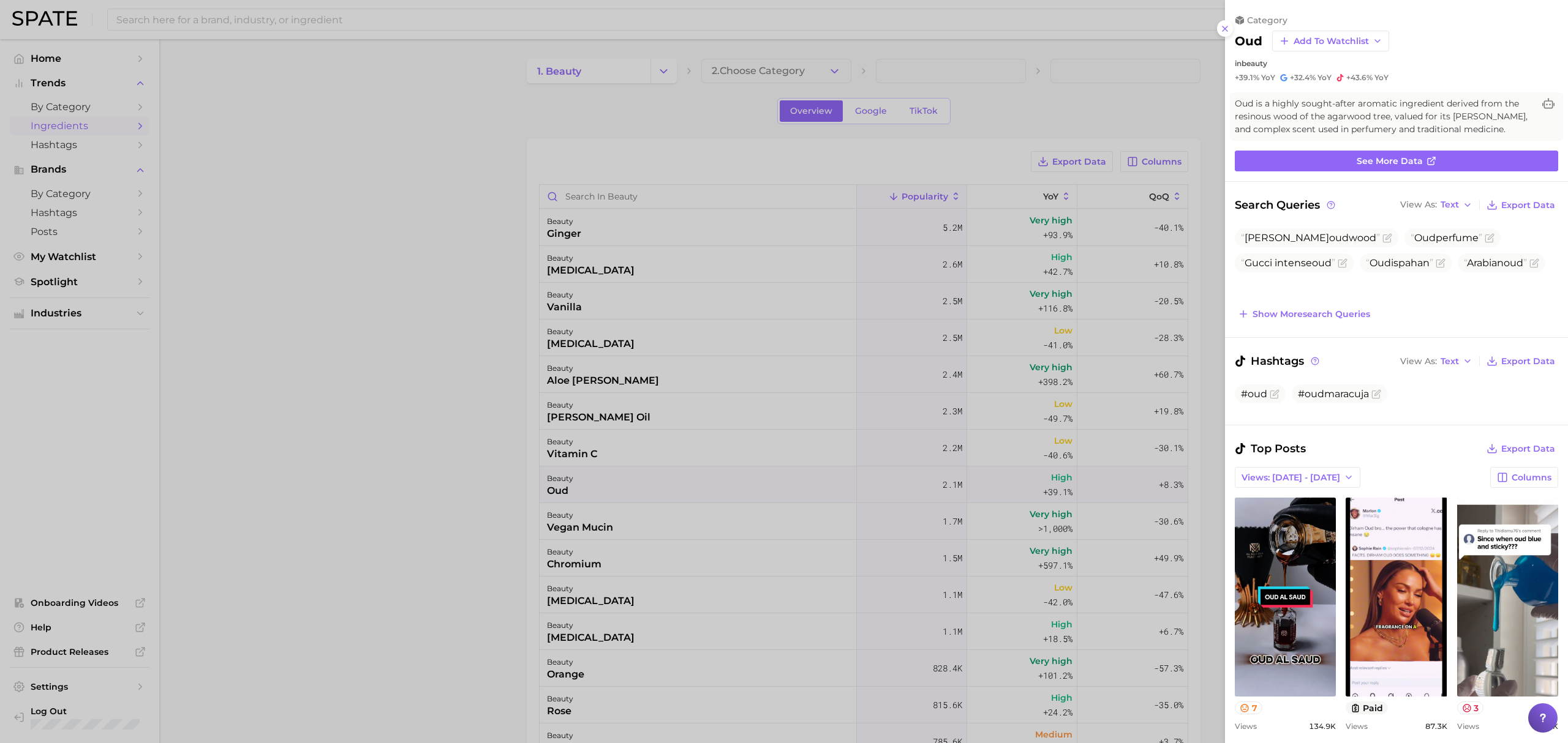
click at [503, 491] on div at bounding box center [784, 372] width 1568 height 743
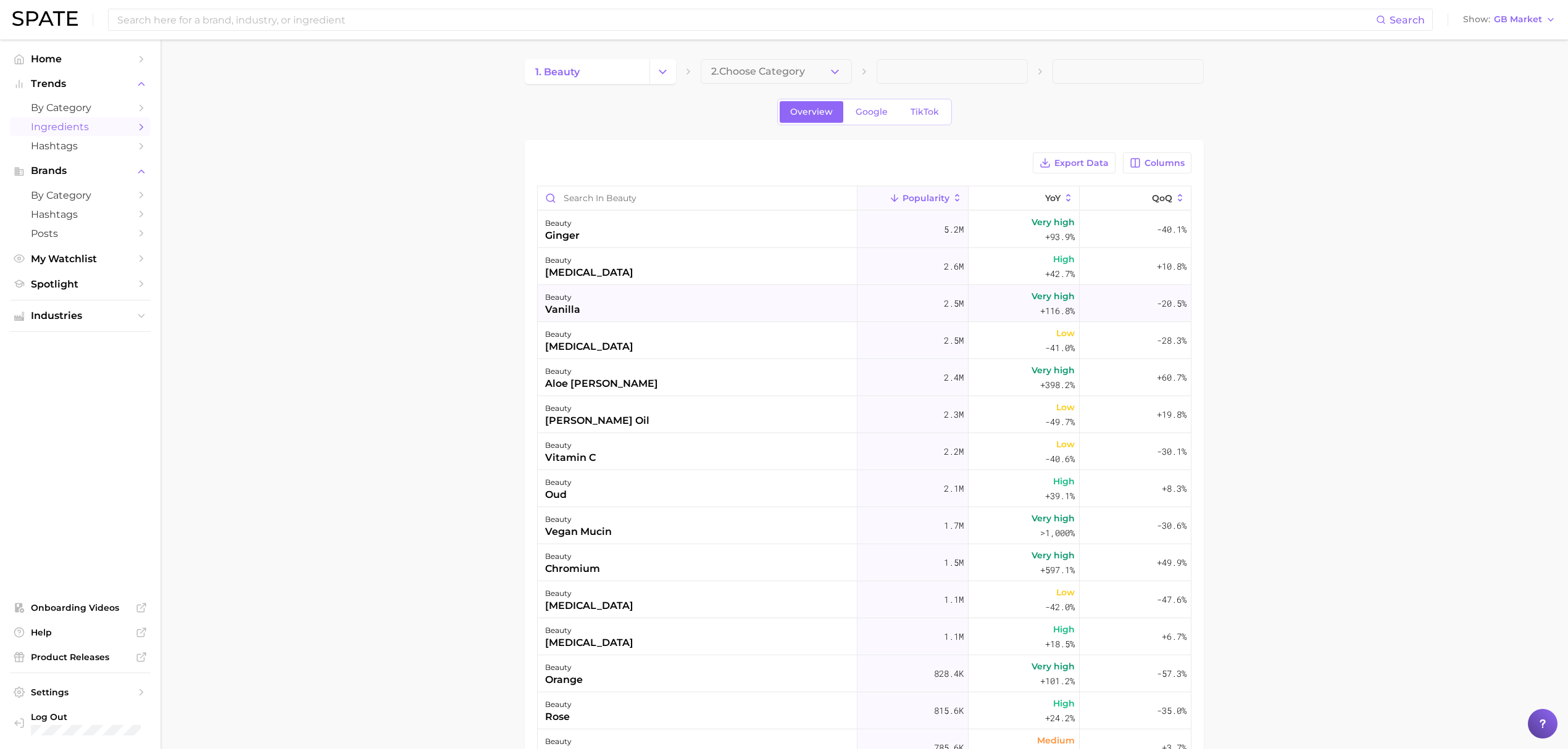
click at [640, 313] on div "beauty vanilla" at bounding box center [698, 304] width 320 height 37
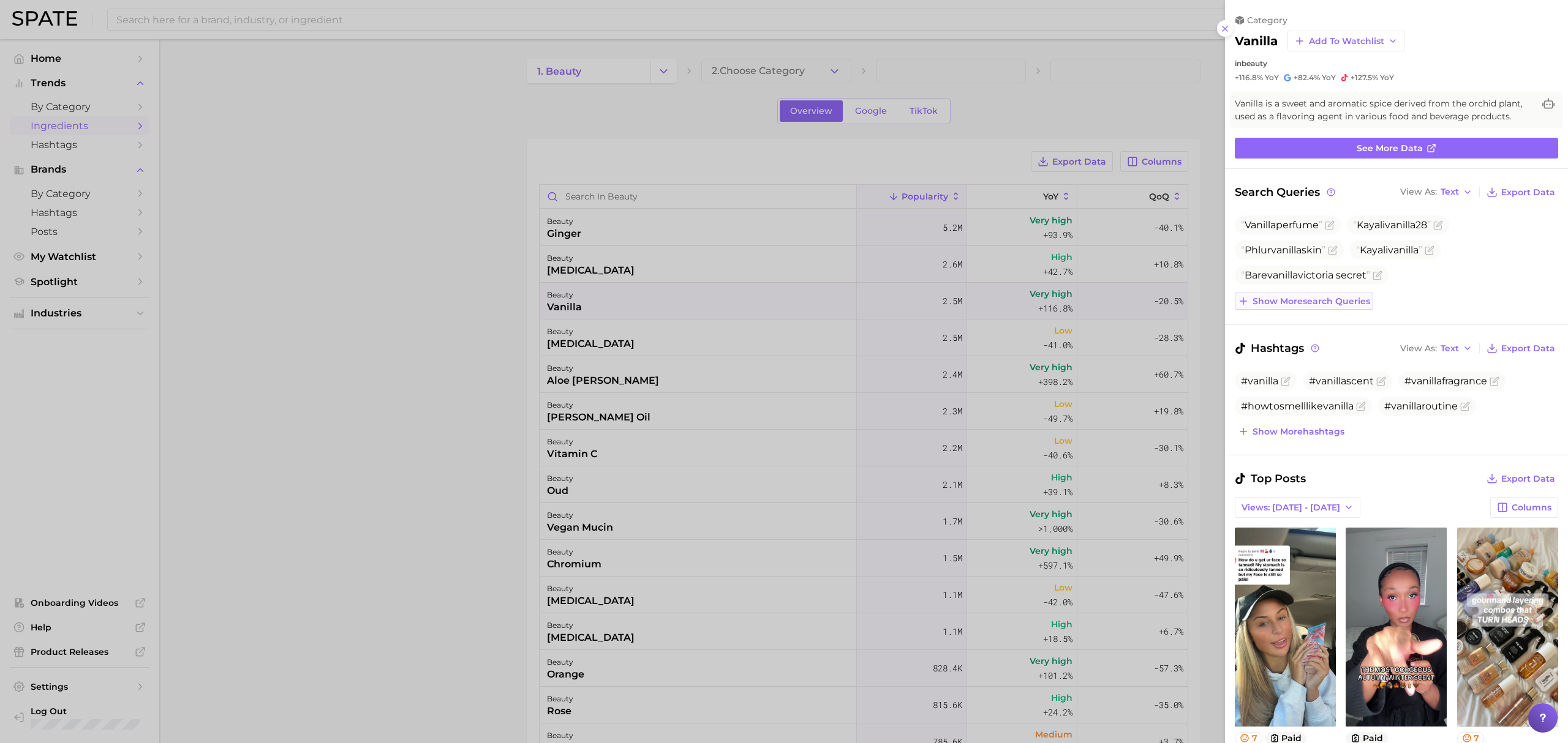
click at [1254, 305] on span "Show more search queries" at bounding box center [1310, 301] width 117 height 10
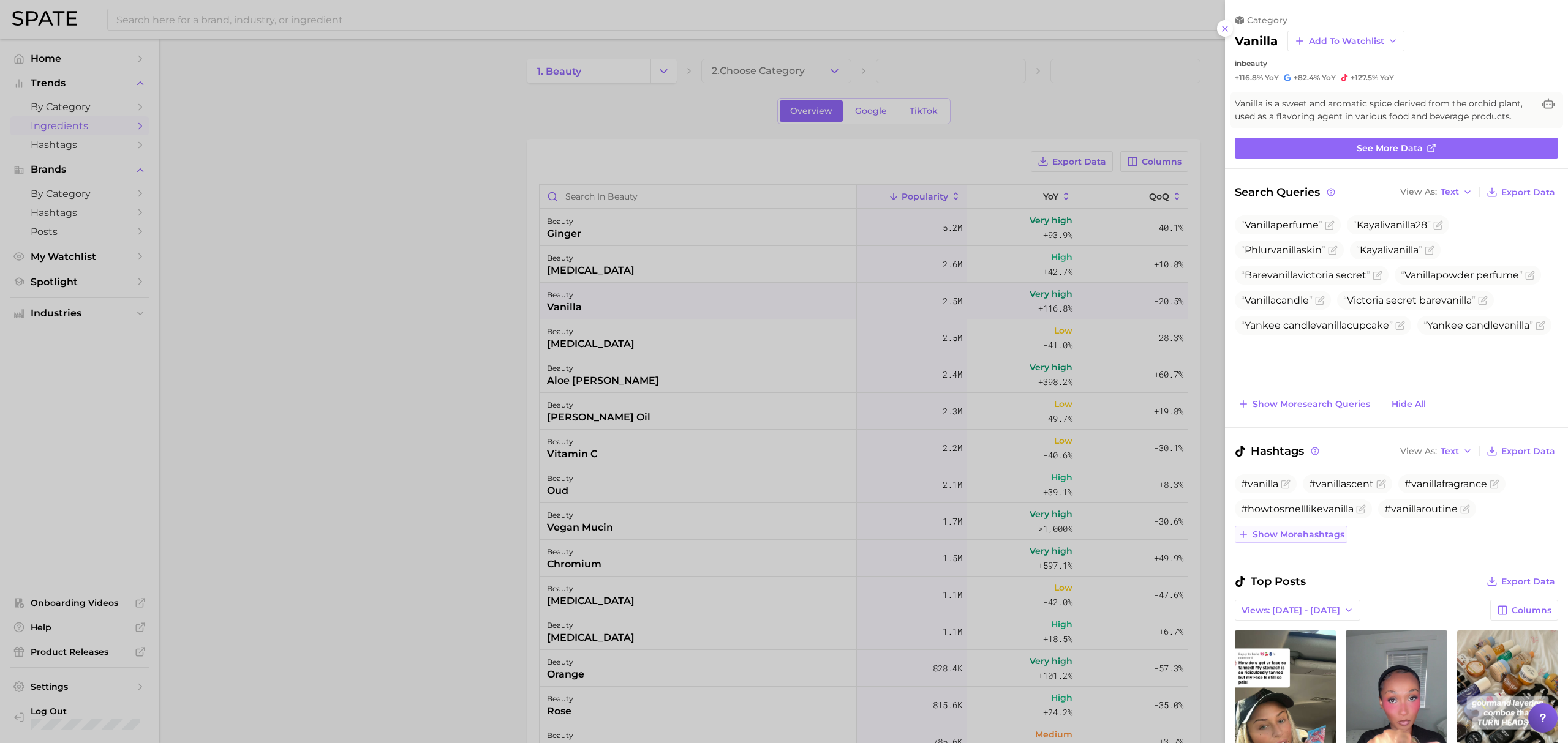
click at [1254, 529] on span "Show more hashtags" at bounding box center [1298, 534] width 92 height 10
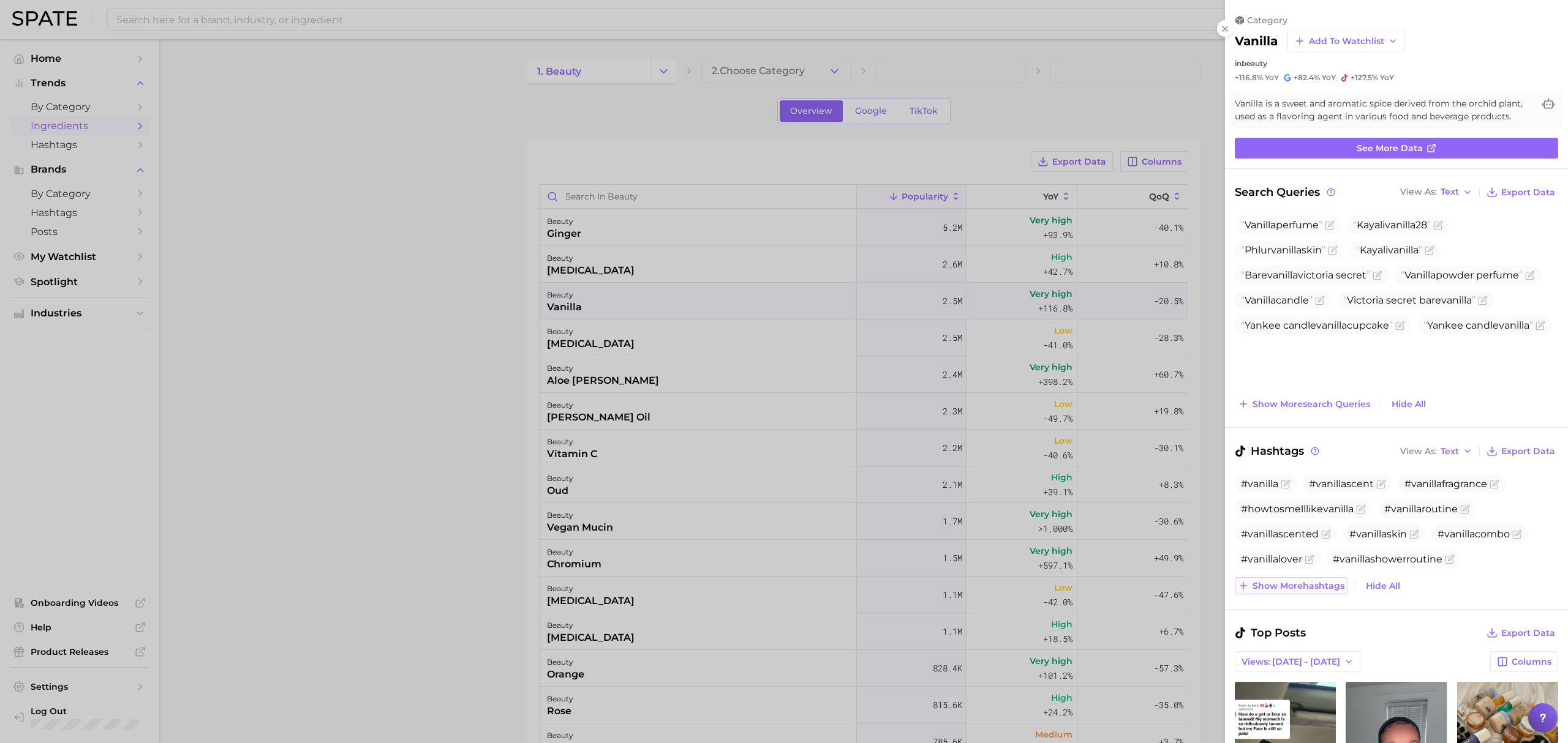
click at [1254, 586] on span "Show more hashtags" at bounding box center [1298, 586] width 92 height 10
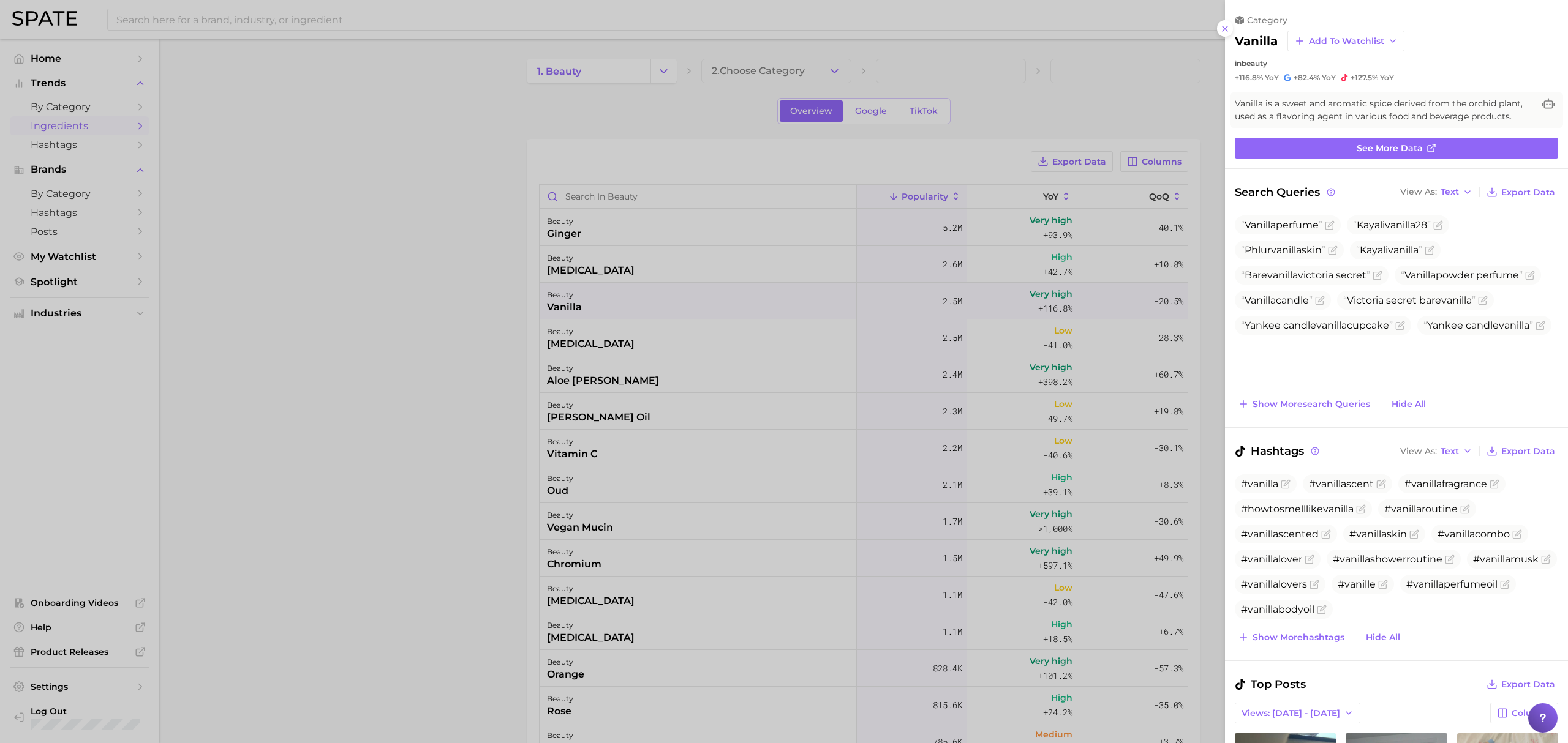
click at [774, 445] on div at bounding box center [784, 372] width 1568 height 743
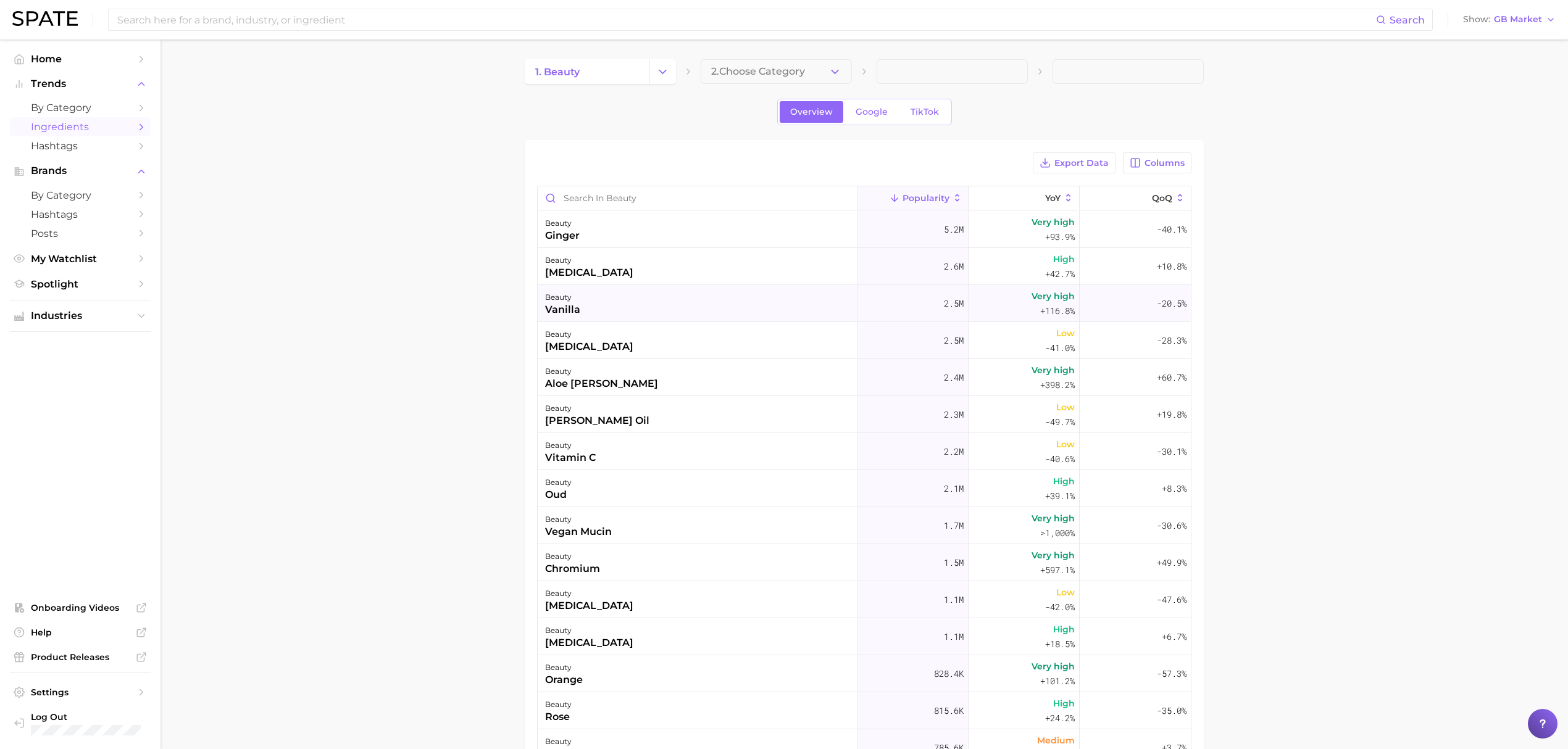
click at [652, 294] on div "beauty vanilla" at bounding box center [698, 304] width 320 height 37
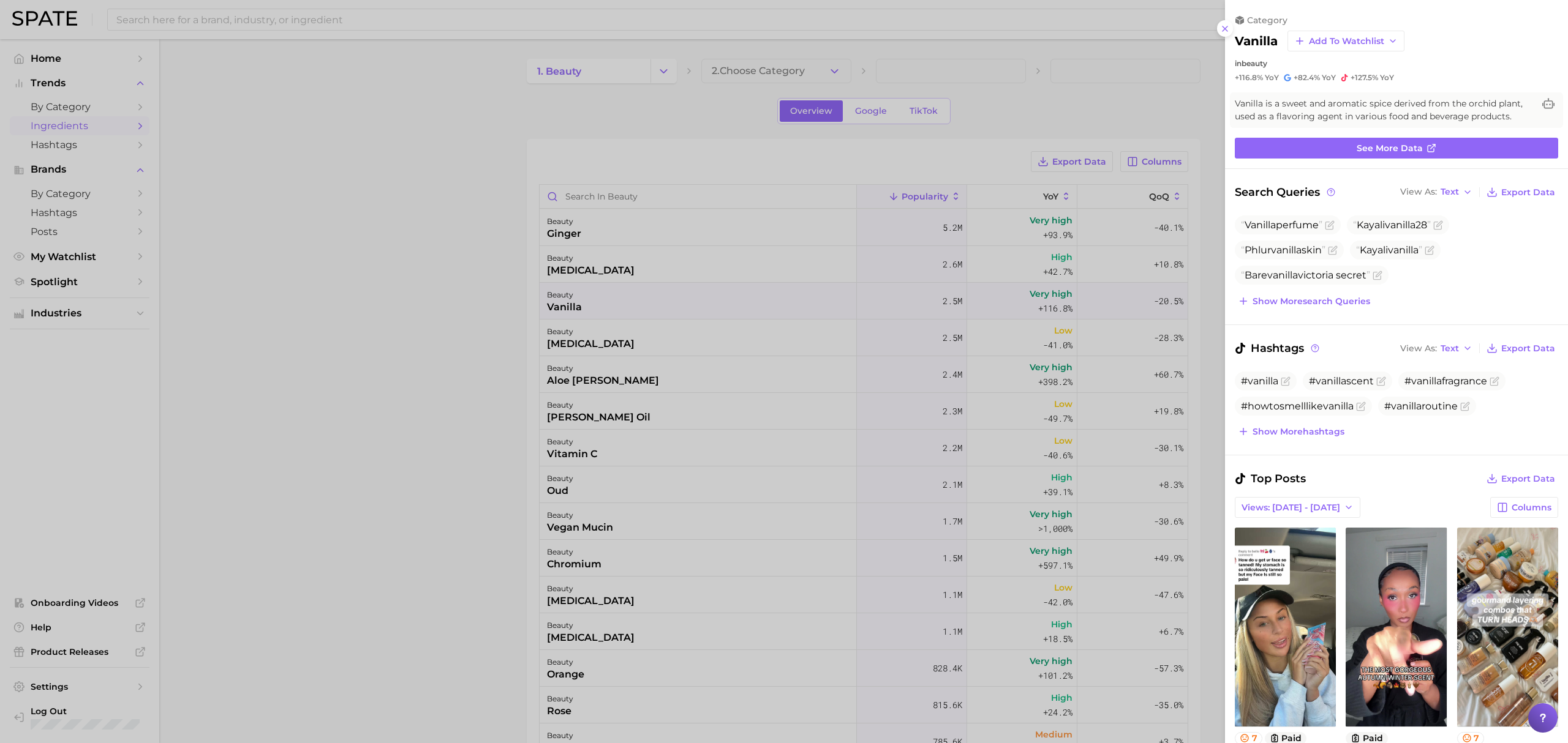
click at [631, 326] on div at bounding box center [784, 372] width 1568 height 743
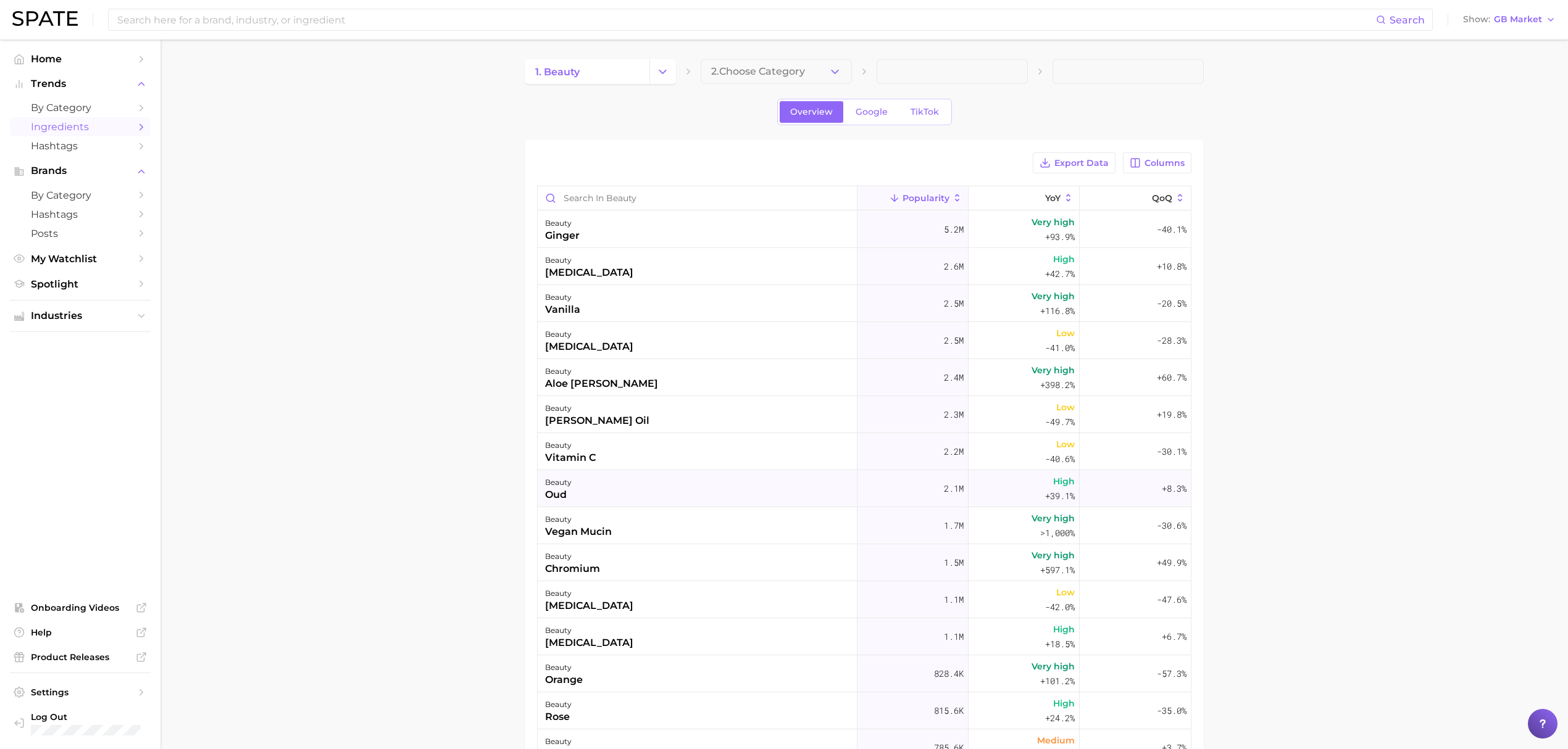
click at [667, 483] on div "beauty oud" at bounding box center [698, 489] width 320 height 37
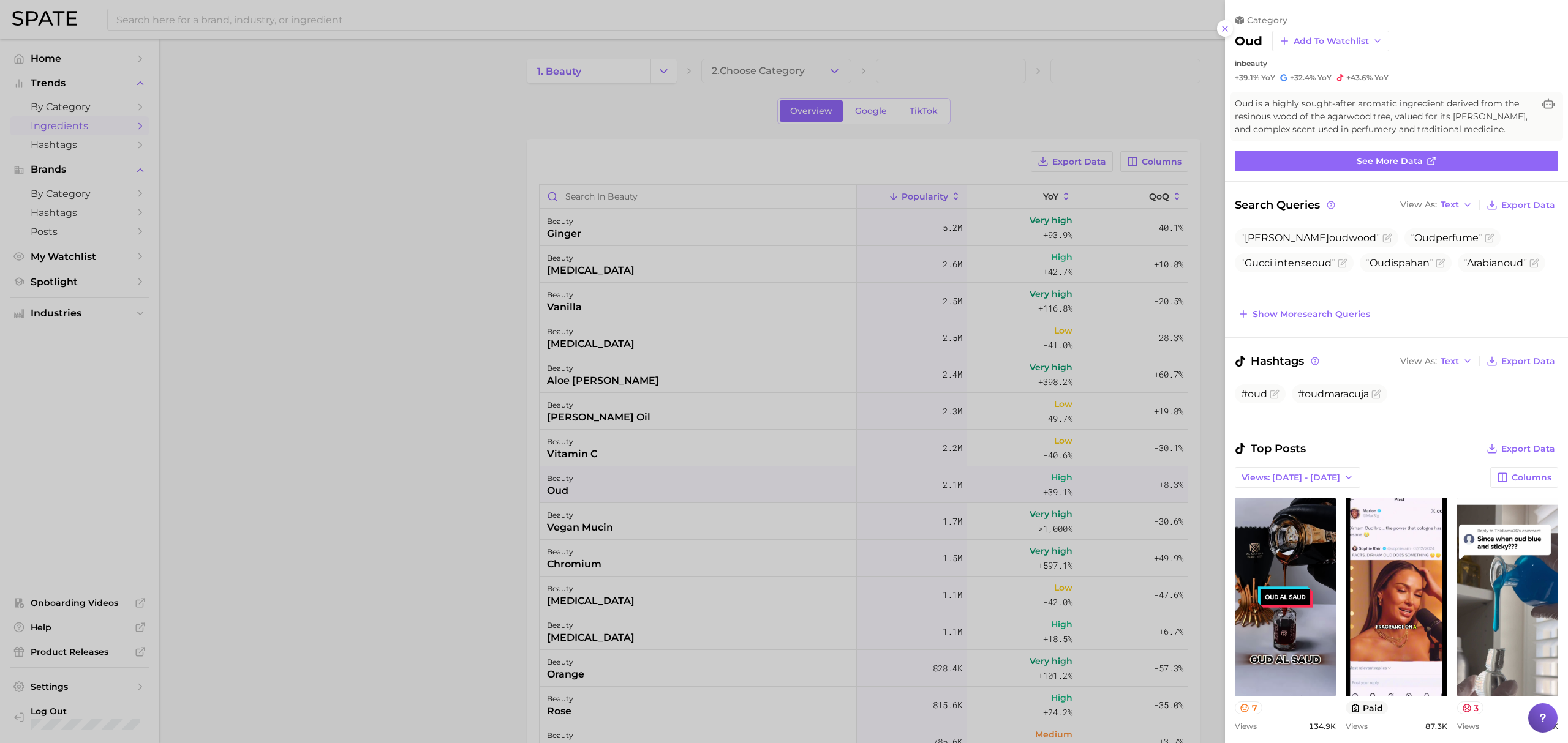
click at [584, 478] on div at bounding box center [784, 372] width 1568 height 743
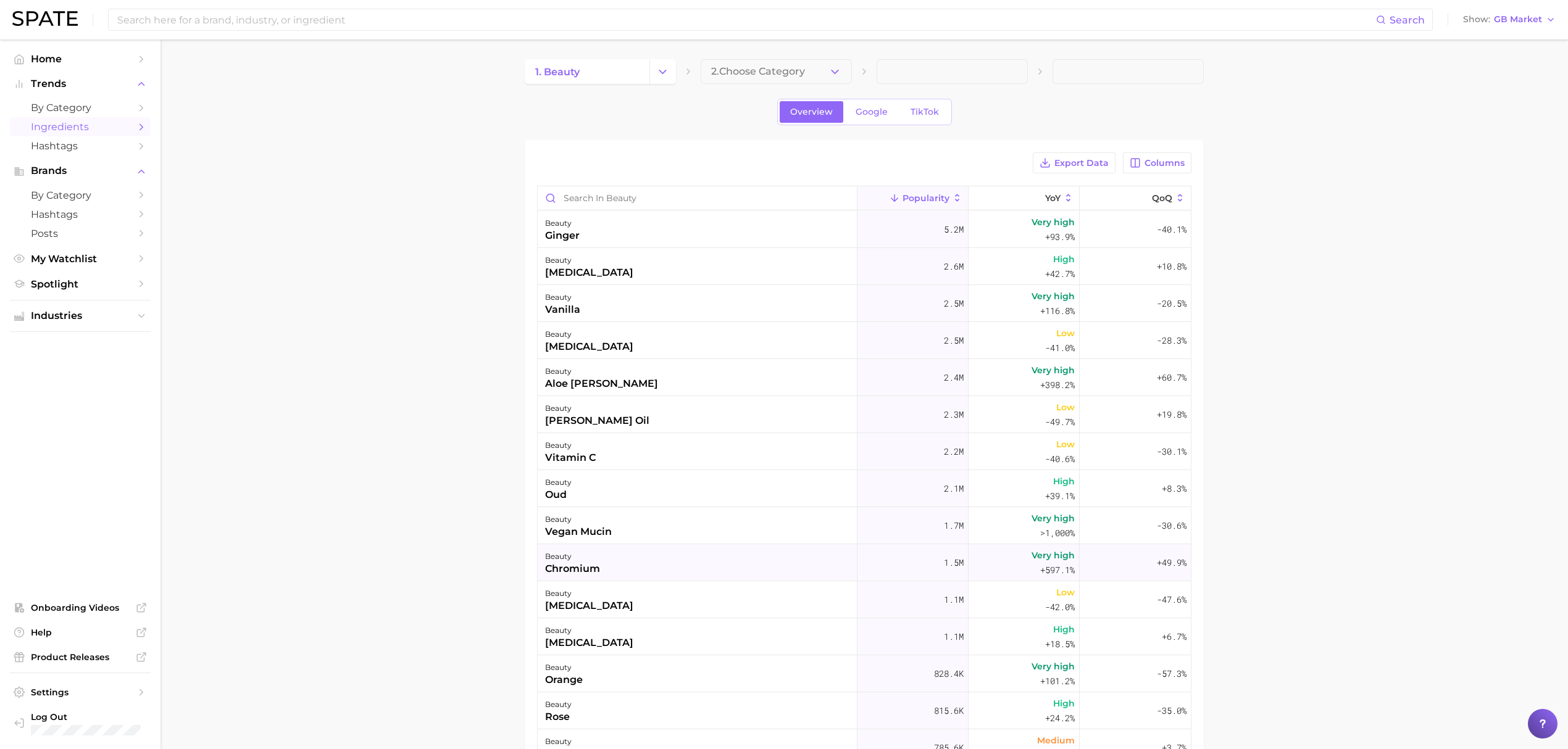
click at [694, 564] on div "beauty chromium" at bounding box center [698, 563] width 320 height 37
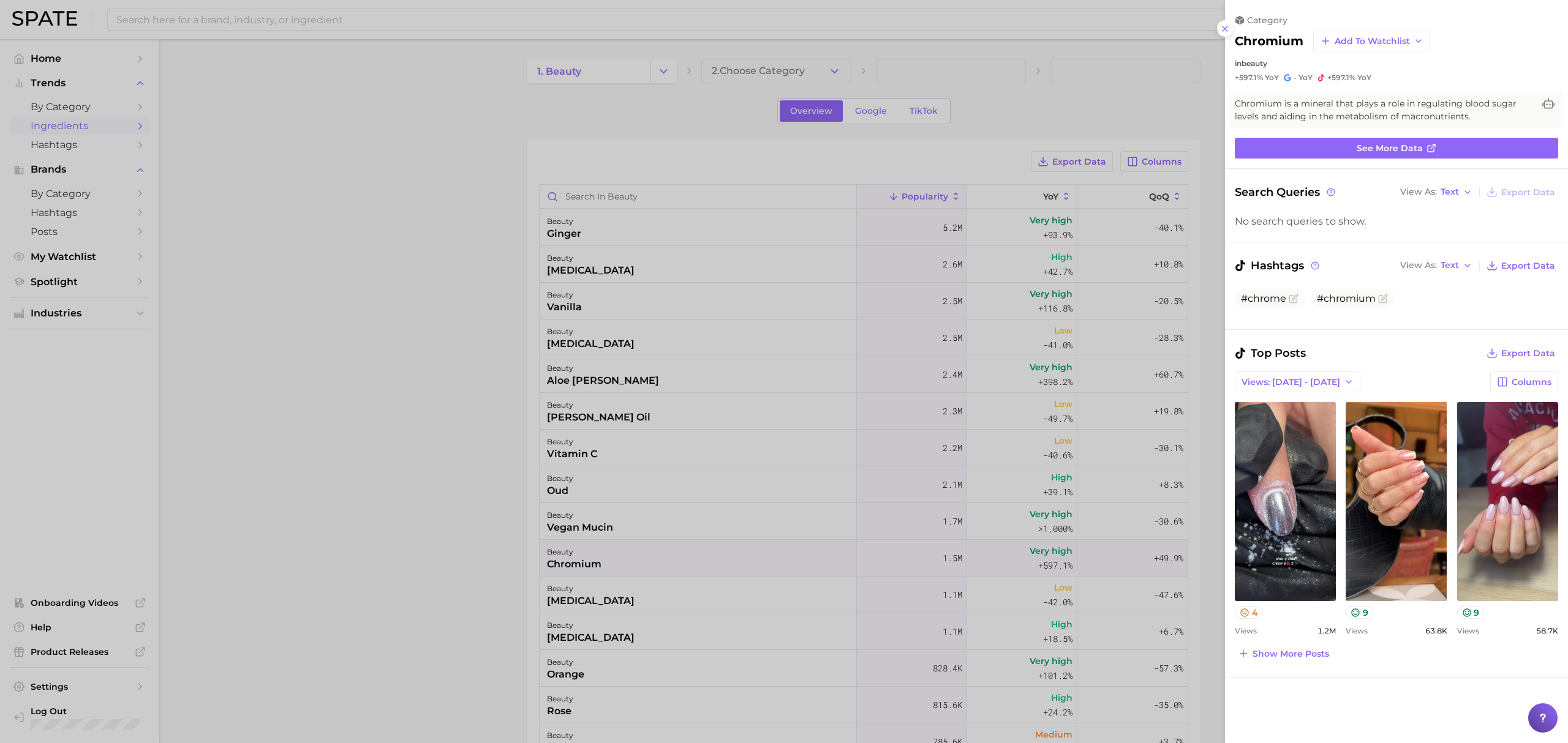
click at [605, 552] on div at bounding box center [784, 372] width 1568 height 743
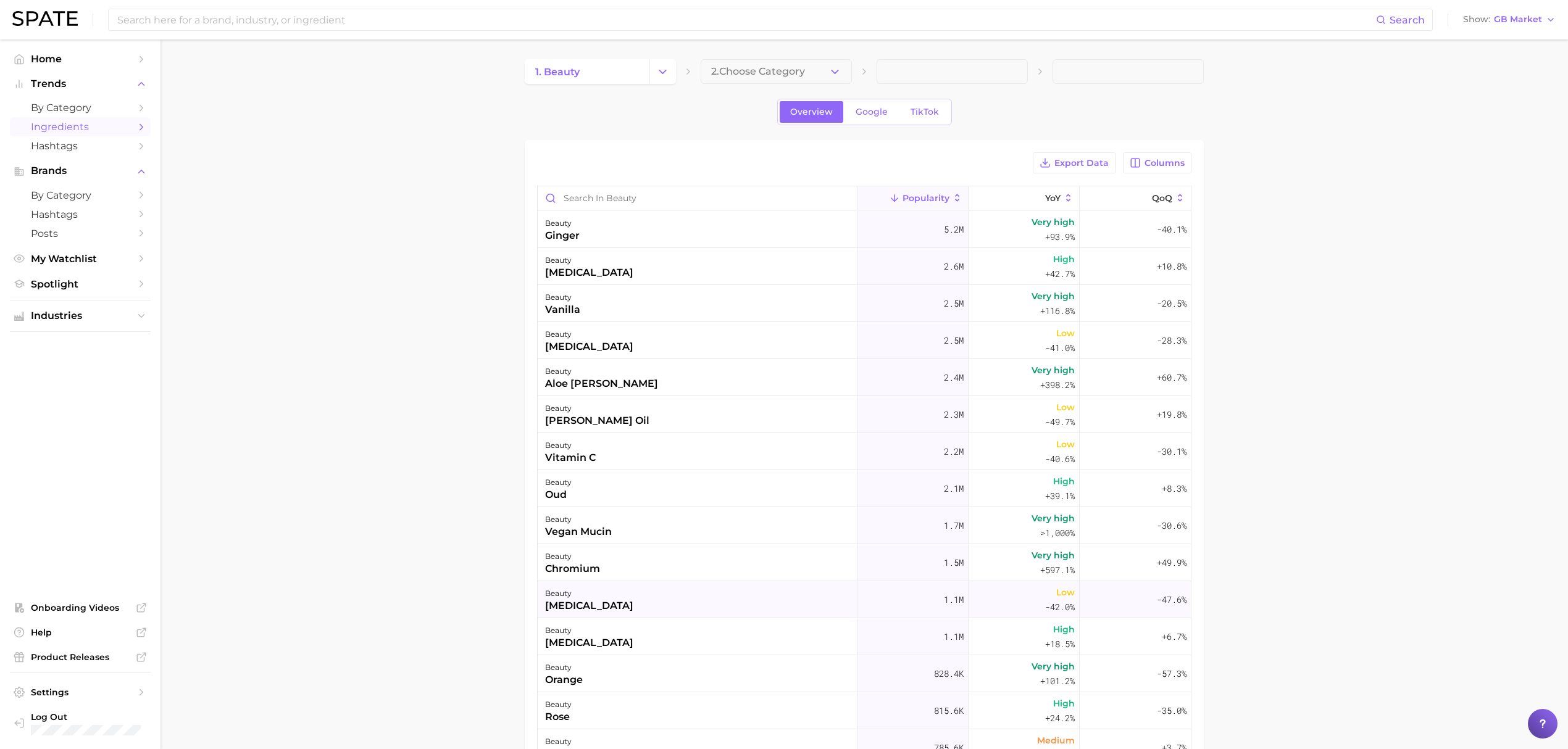
click at [635, 604] on div "beauty [MEDICAL_DATA]" at bounding box center [698, 600] width 320 height 37
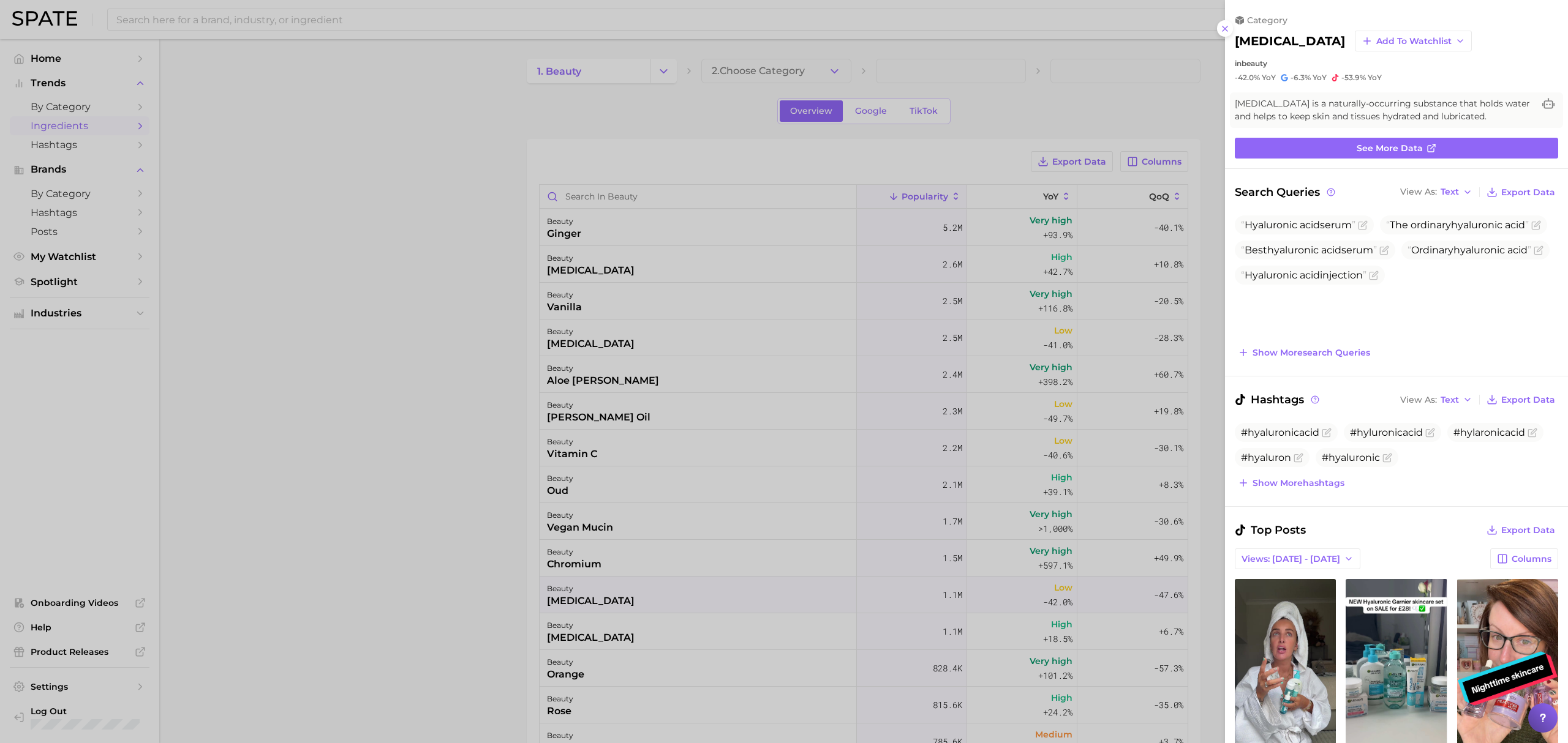
click at [502, 576] on div at bounding box center [784, 372] width 1568 height 743
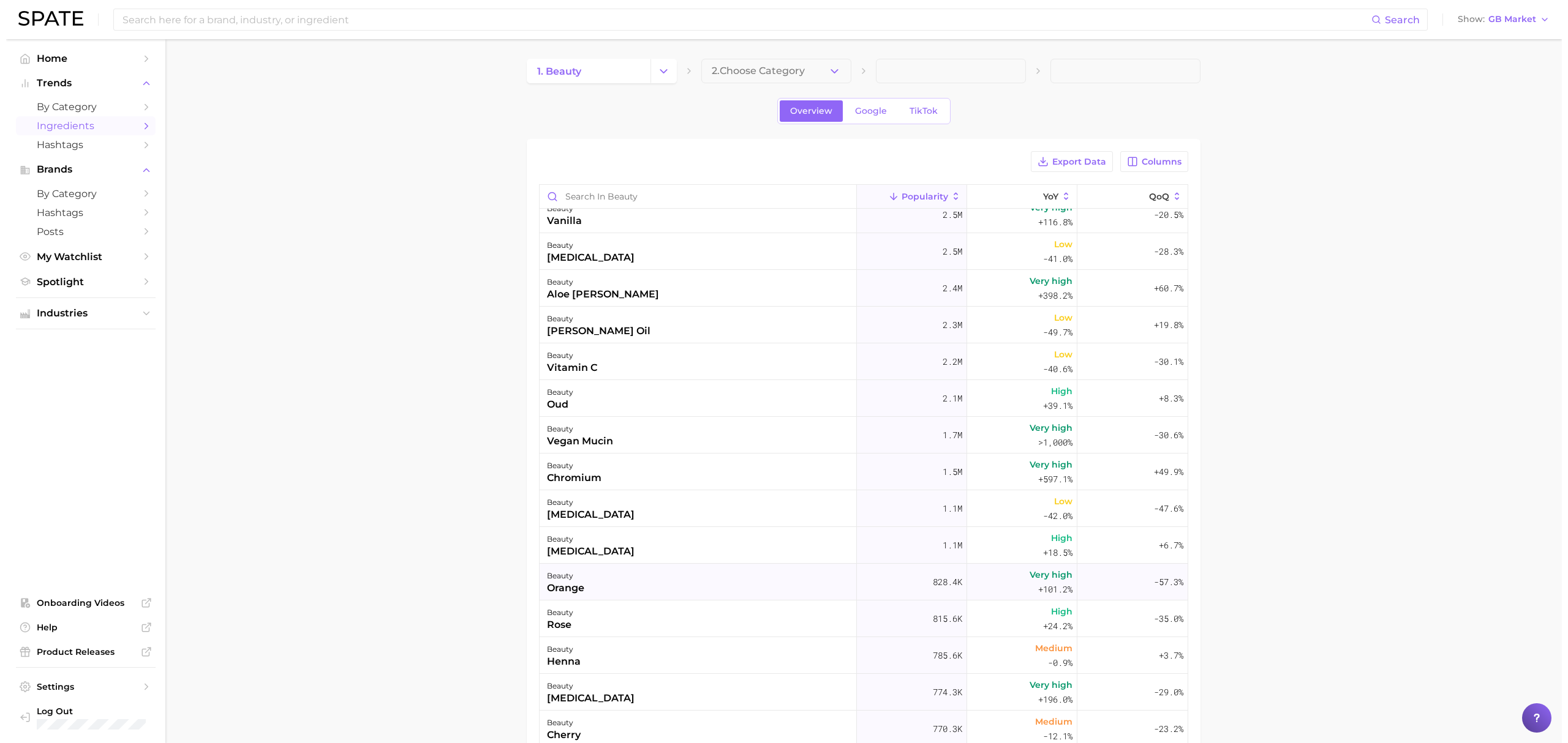
scroll to position [163, 0]
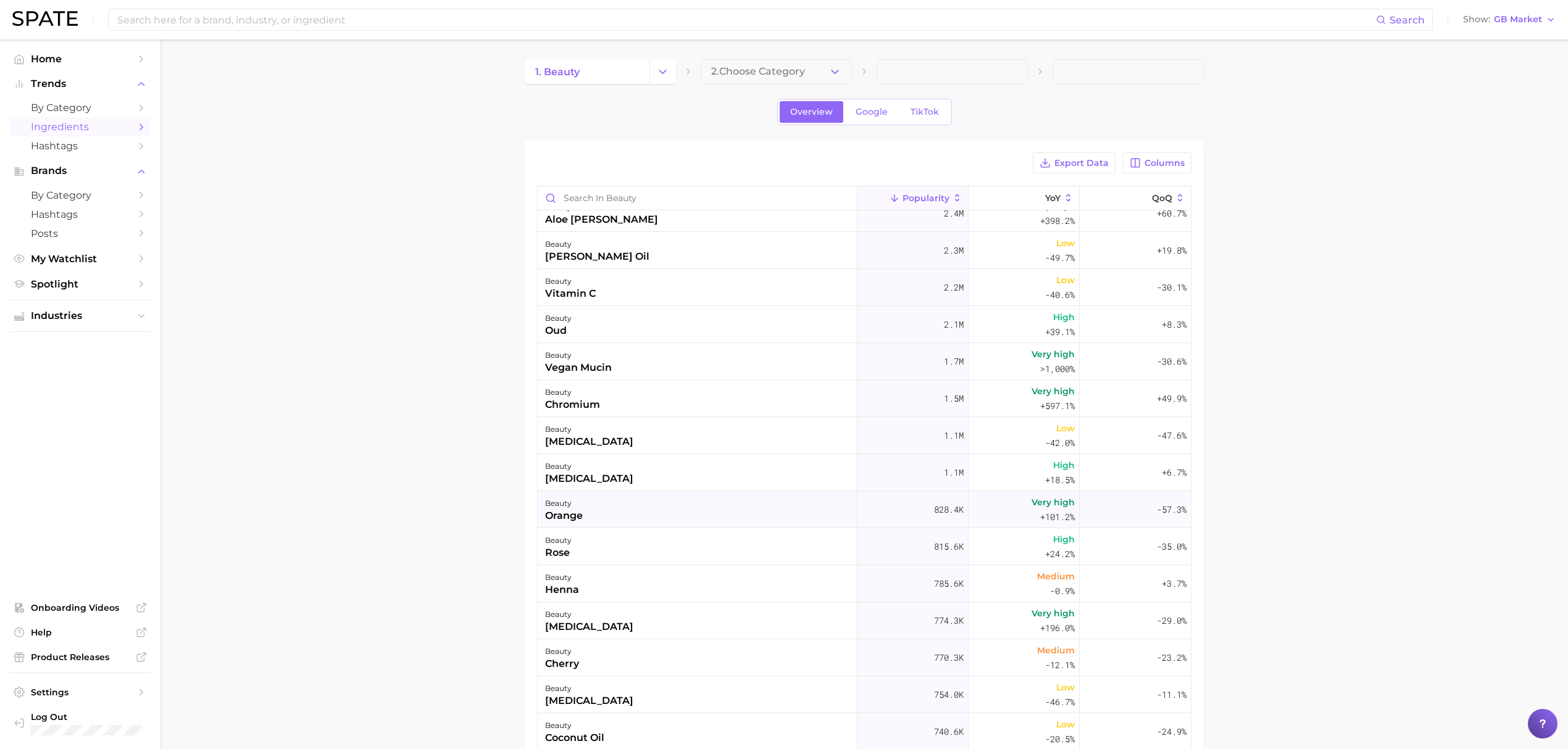
click at [623, 512] on div "beauty orange" at bounding box center [698, 510] width 320 height 37
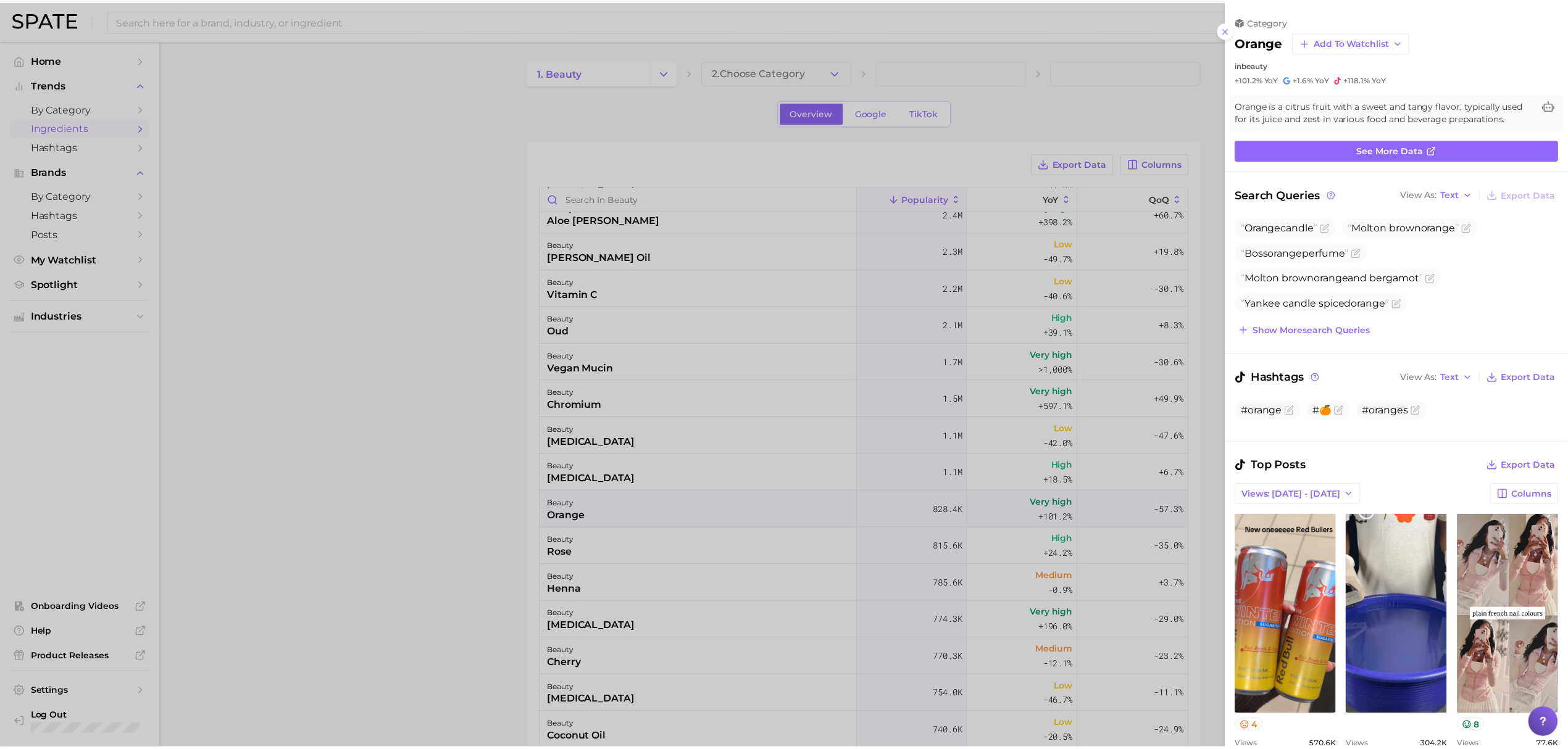
scroll to position [0, 0]
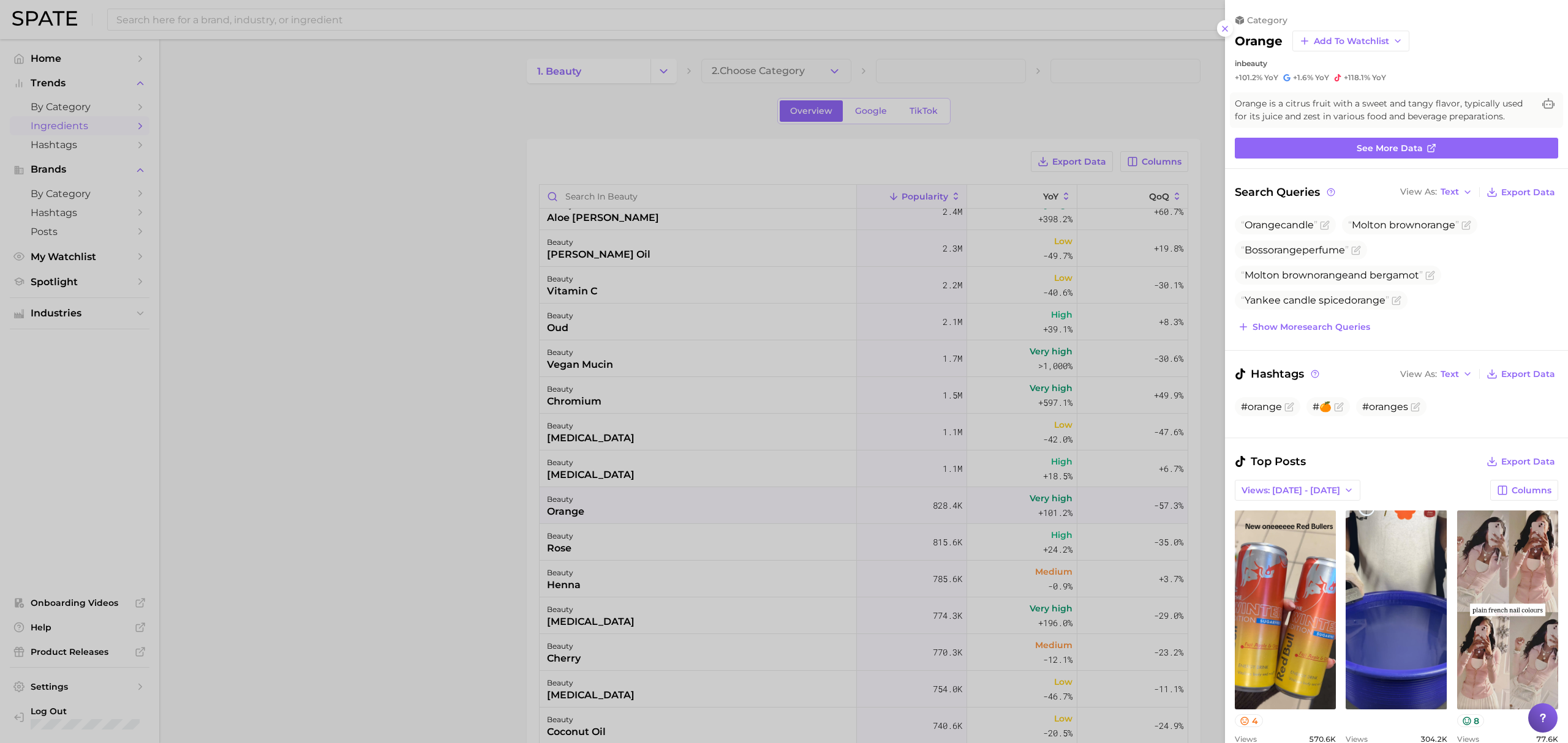
click at [507, 508] on div at bounding box center [784, 372] width 1568 height 743
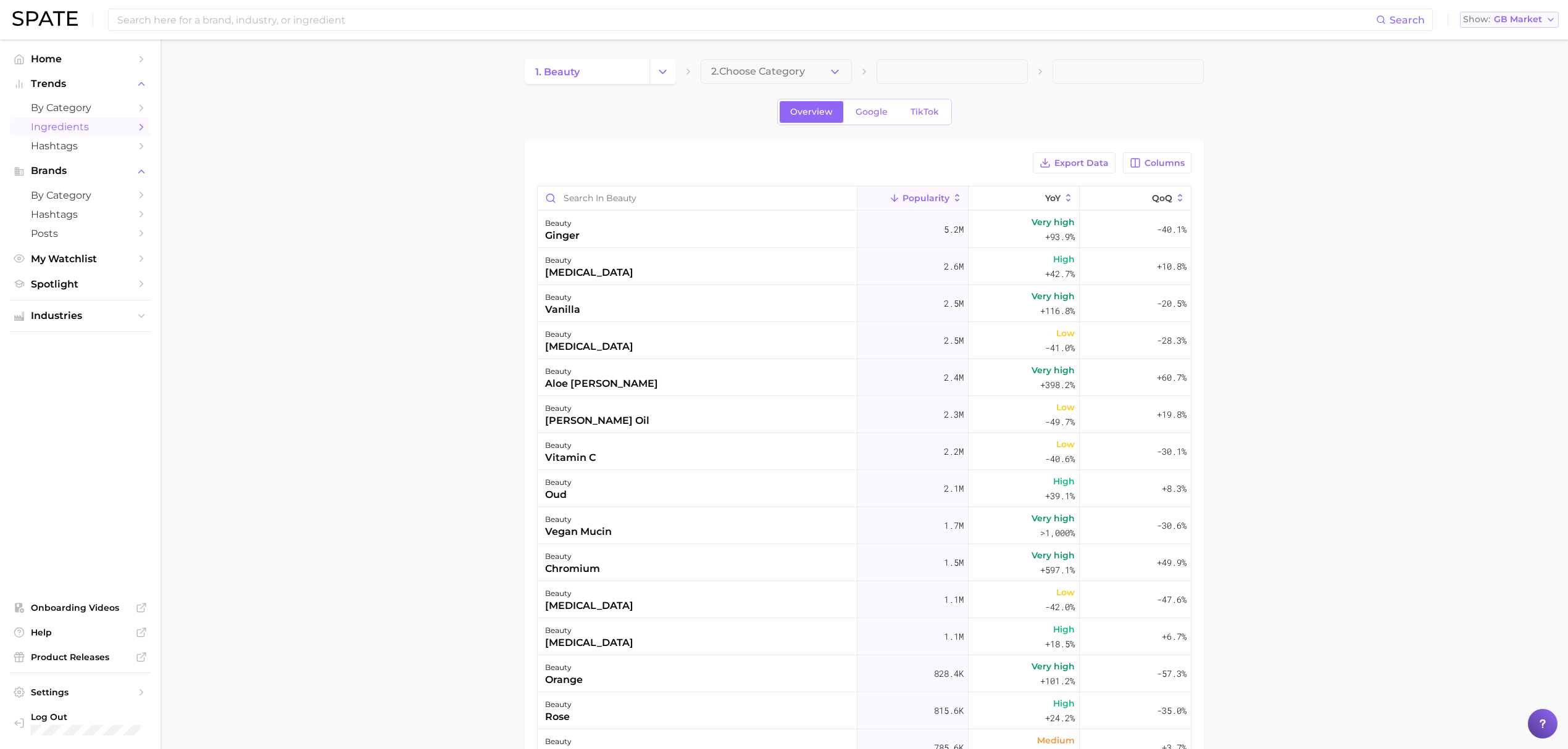
click at [1263, 23] on span "GB Market" at bounding box center [1517, 19] width 48 height 6
click at [1263, 32] on button "[GEOGRAPHIC_DATA]" at bounding box center [1513, 40] width 108 height 23
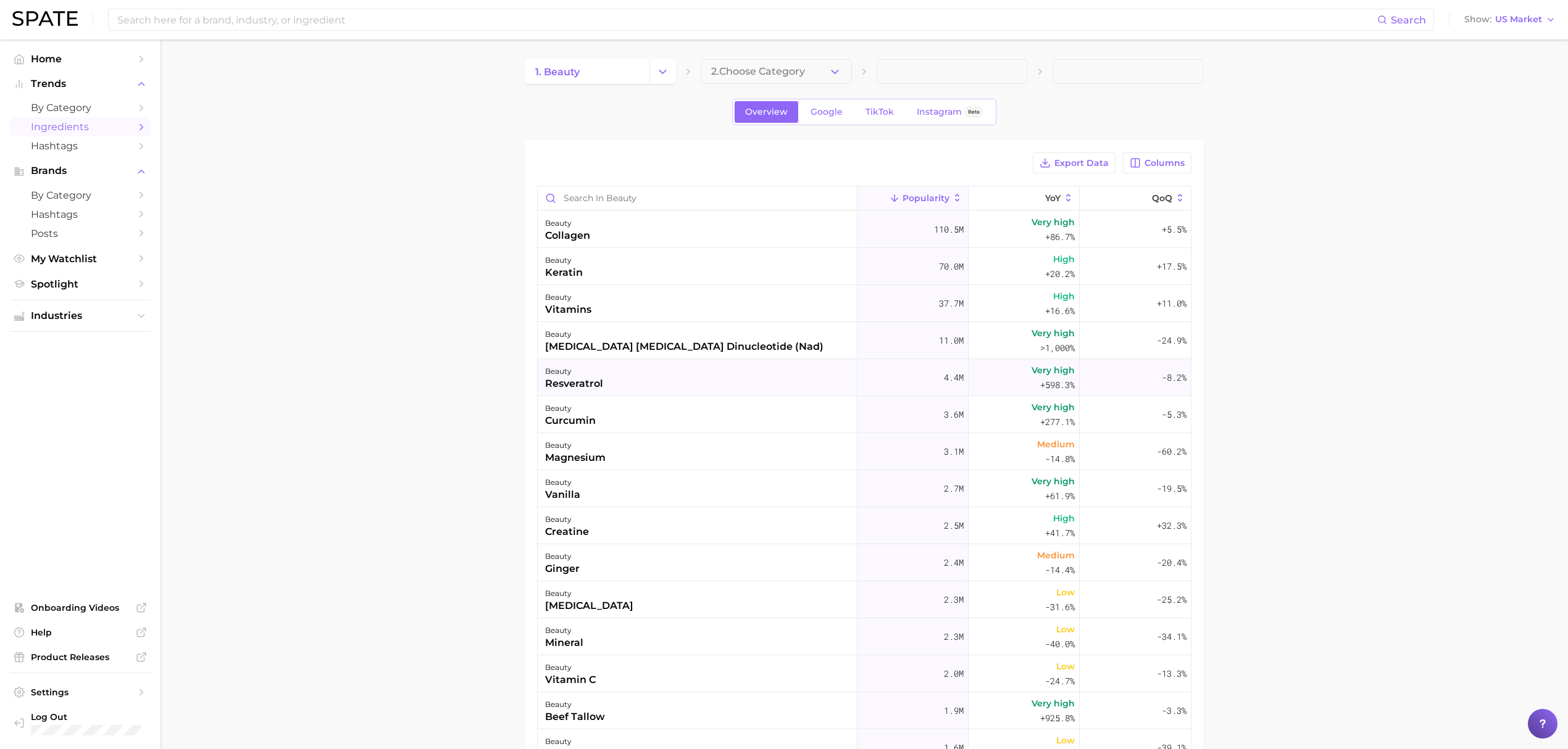
click at [685, 381] on div "beauty resveratrol" at bounding box center [698, 378] width 320 height 37
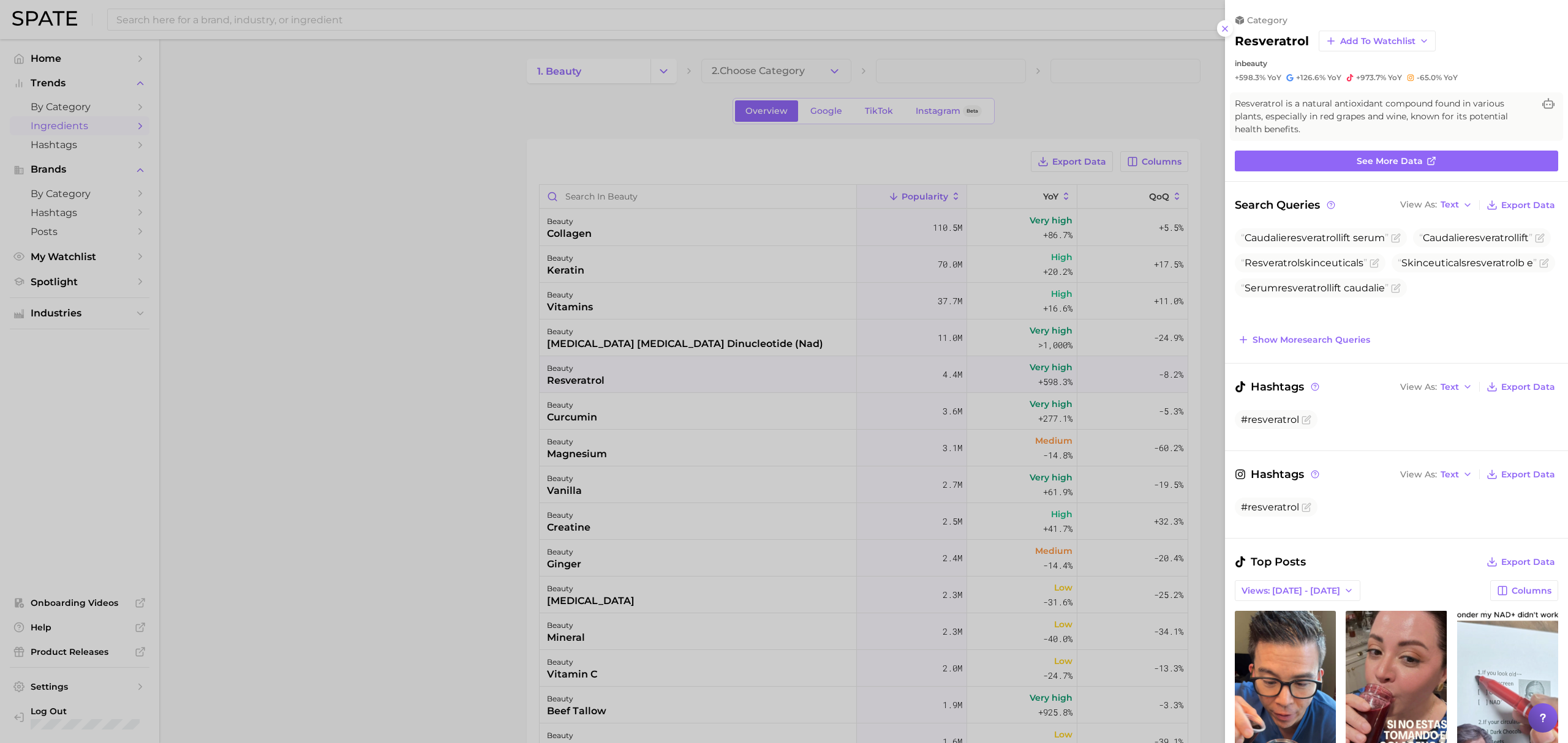
click at [425, 292] on div at bounding box center [784, 372] width 1568 height 743
